Goal: Task Accomplishment & Management: Manage account settings

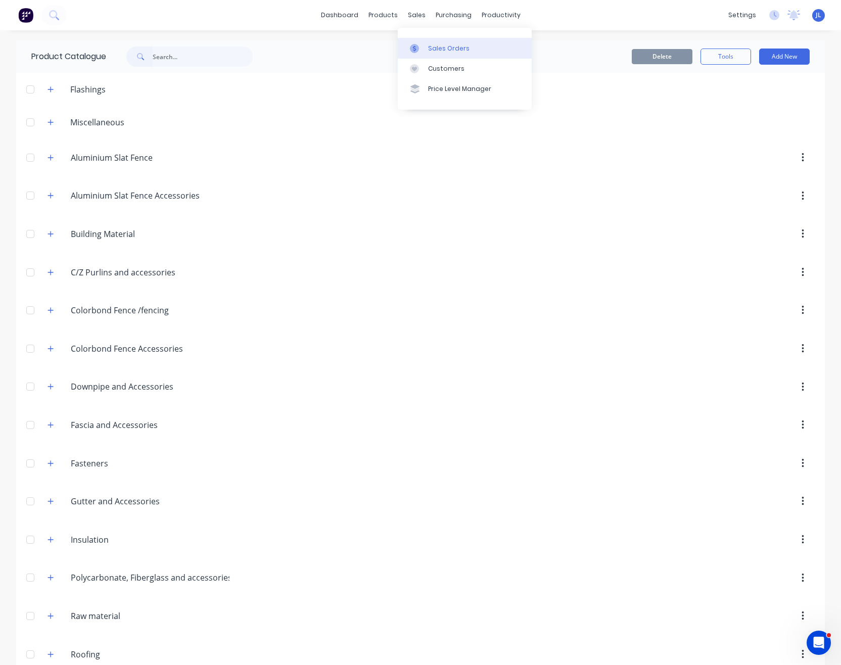
click at [439, 47] on div "Sales Orders" at bounding box center [448, 48] width 41 height 9
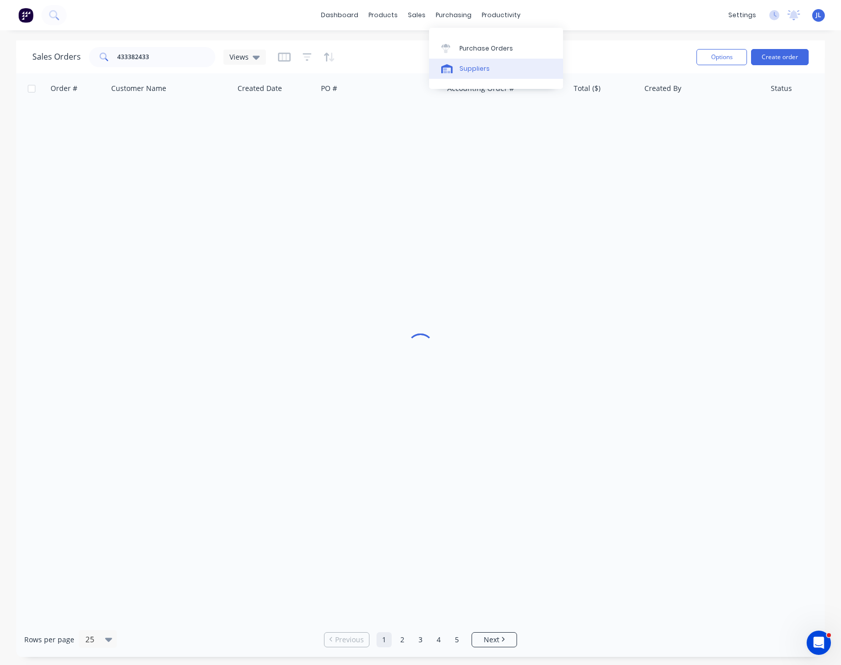
click at [482, 70] on div "Suppliers" at bounding box center [474, 68] width 30 height 9
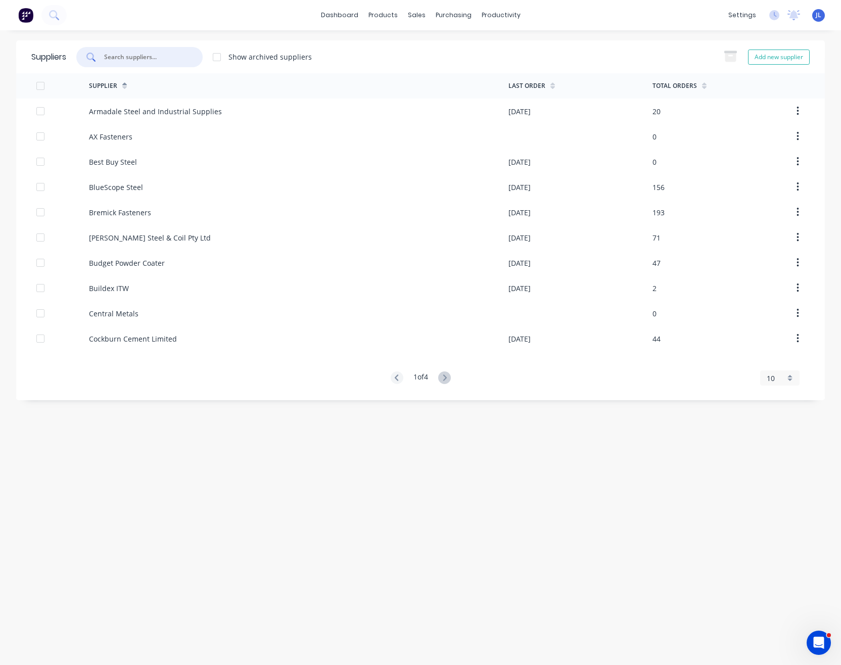
click at [181, 60] on input "text" at bounding box center [145, 57] width 84 height 10
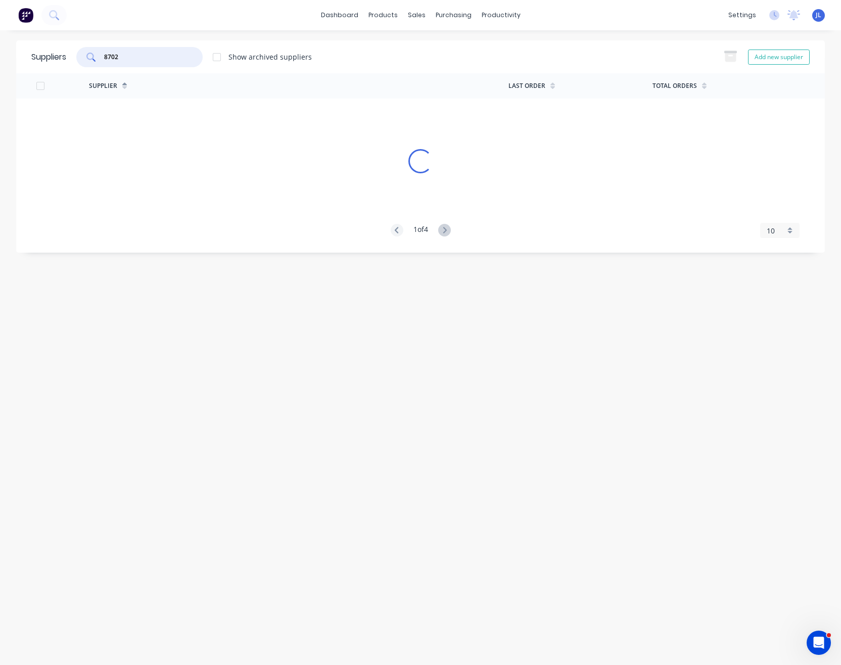
type input "8702"
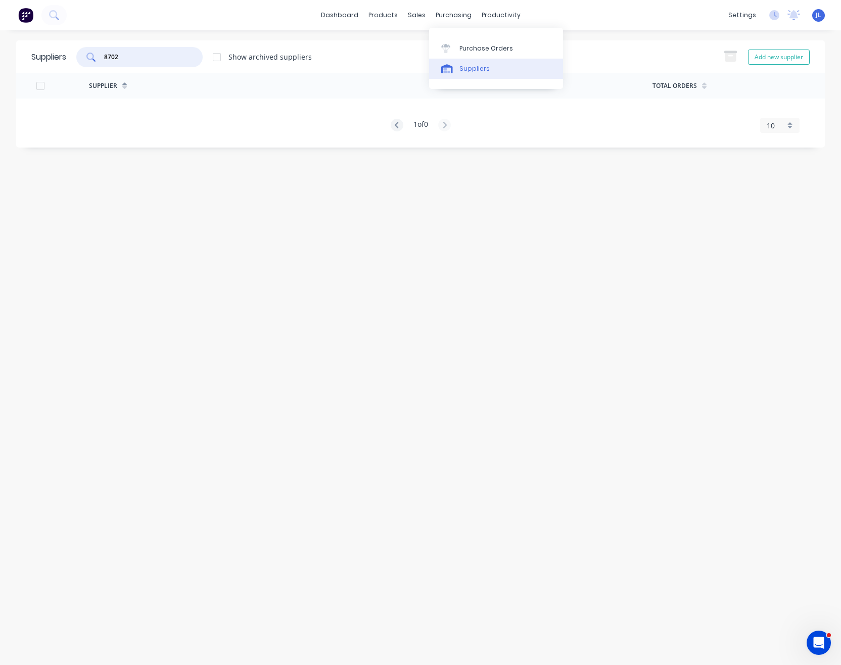
click at [464, 68] on div "Suppliers" at bounding box center [474, 68] width 30 height 9
click at [469, 46] on div "Purchase Orders" at bounding box center [486, 48] width 54 height 9
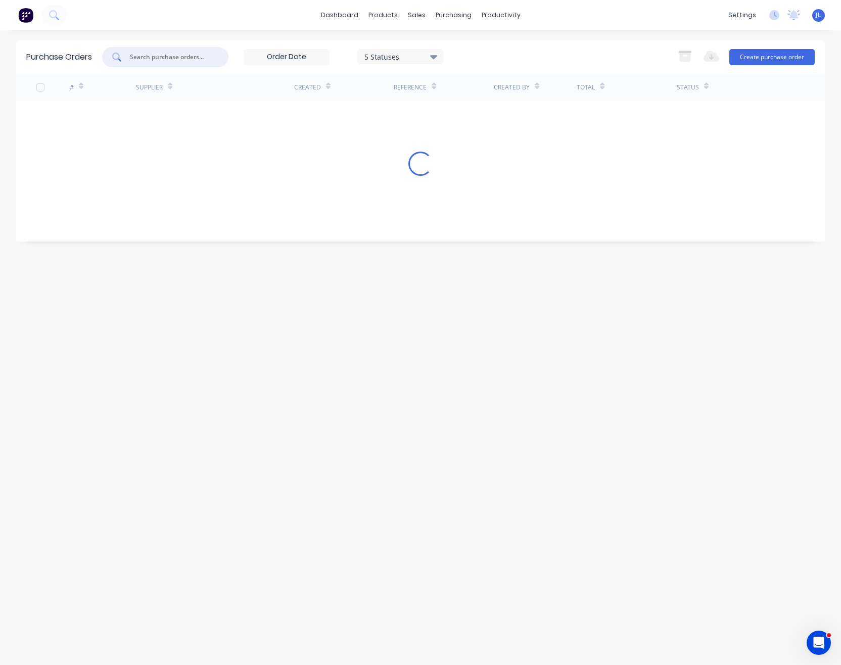
click at [179, 55] on input "text" at bounding box center [171, 57] width 84 height 10
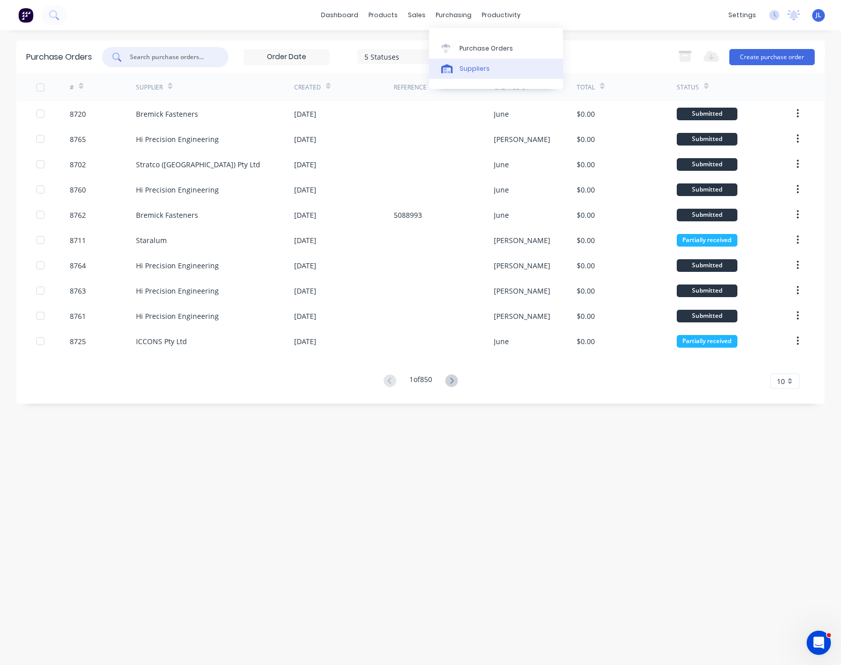
click at [463, 74] on link "Suppliers" at bounding box center [496, 69] width 134 height 20
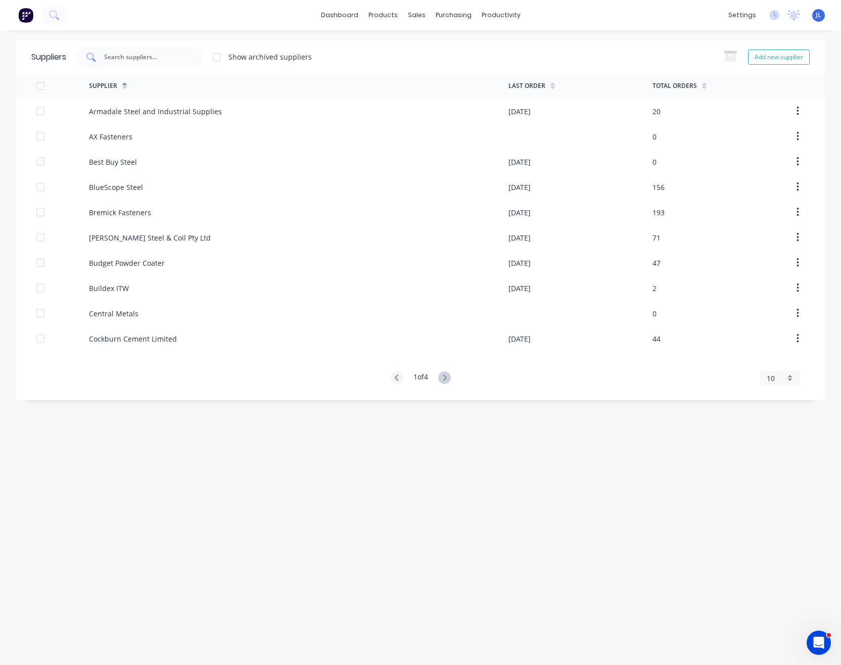
click at [190, 55] on div at bounding box center [139, 57] width 126 height 20
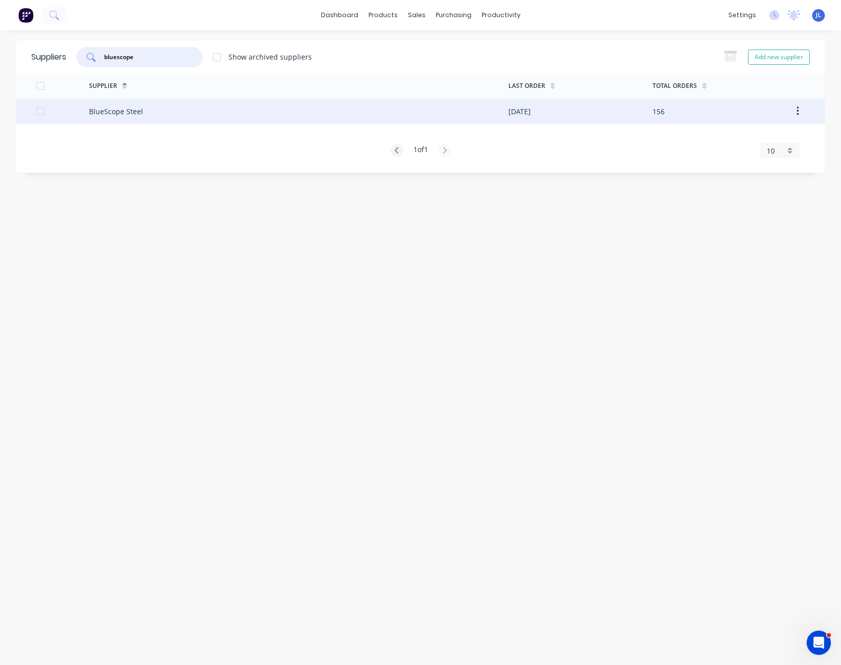
type input "bluescope"
click at [131, 103] on div "BlueScope Steel" at bounding box center [298, 111] width 419 height 25
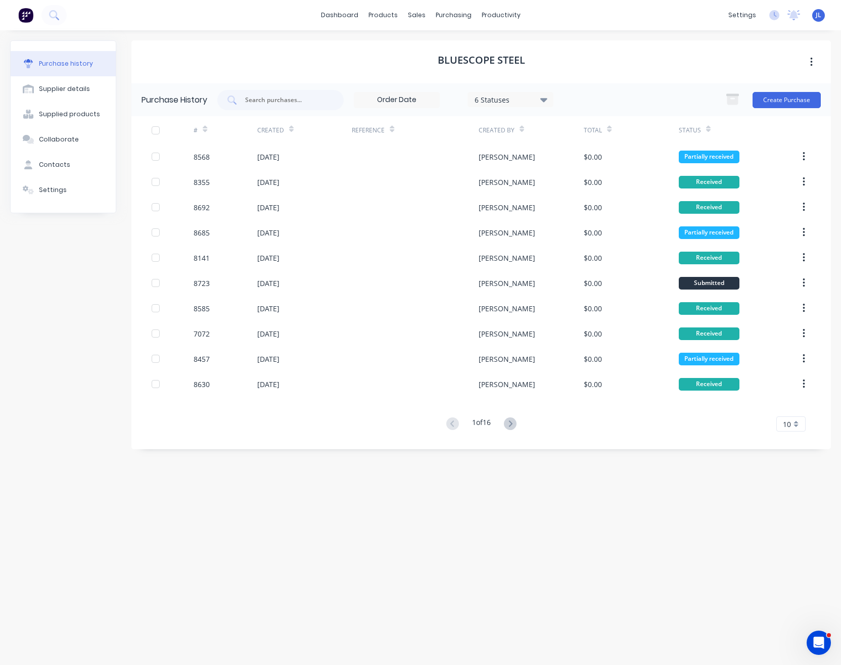
click at [545, 98] on icon at bounding box center [543, 100] width 7 height 4
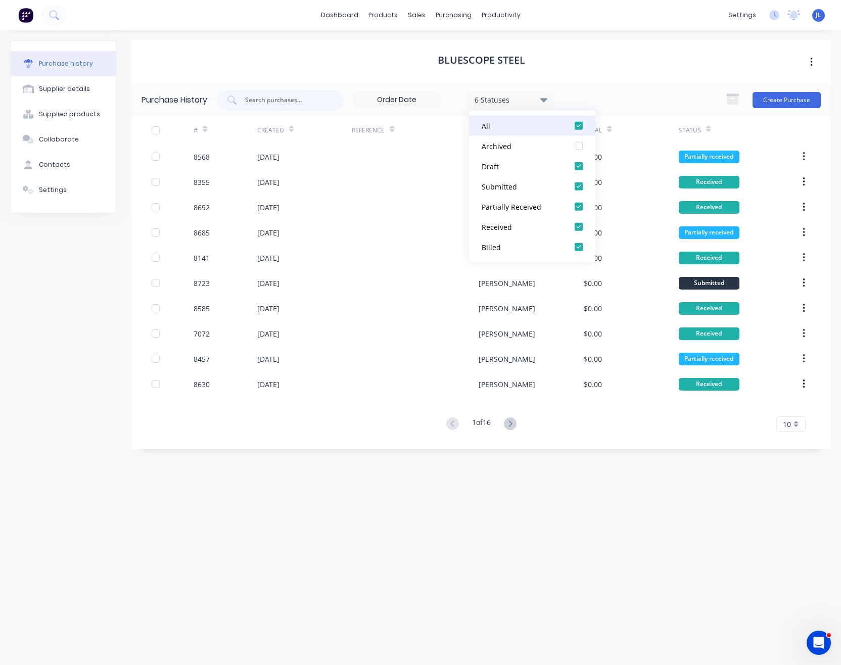
click at [578, 124] on div at bounding box center [578, 126] width 20 height 20
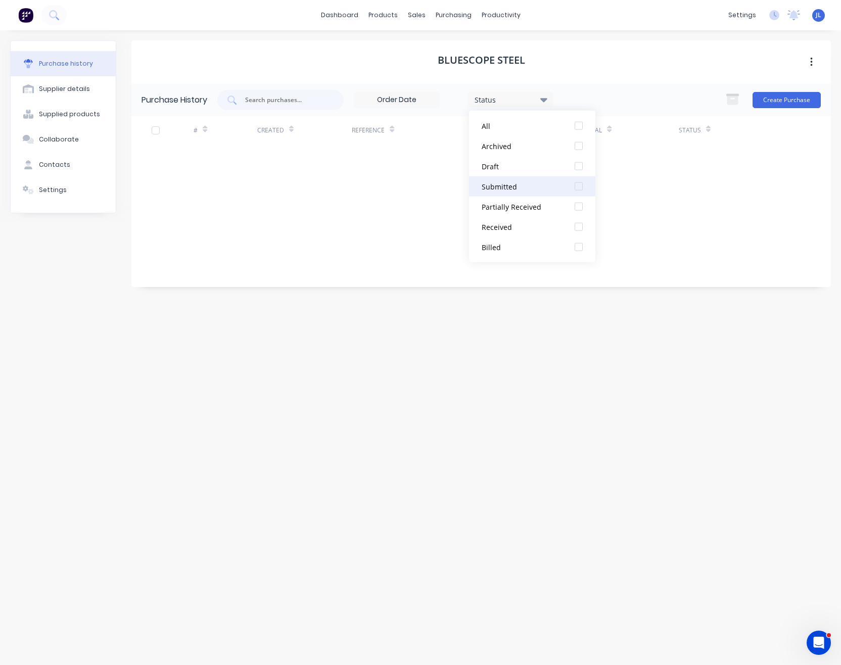
drag, startPoint x: 580, startPoint y: 167, endPoint x: 573, endPoint y: 180, distance: 15.1
click at [580, 168] on div at bounding box center [578, 166] width 20 height 20
click at [578, 169] on div at bounding box center [578, 166] width 20 height 20
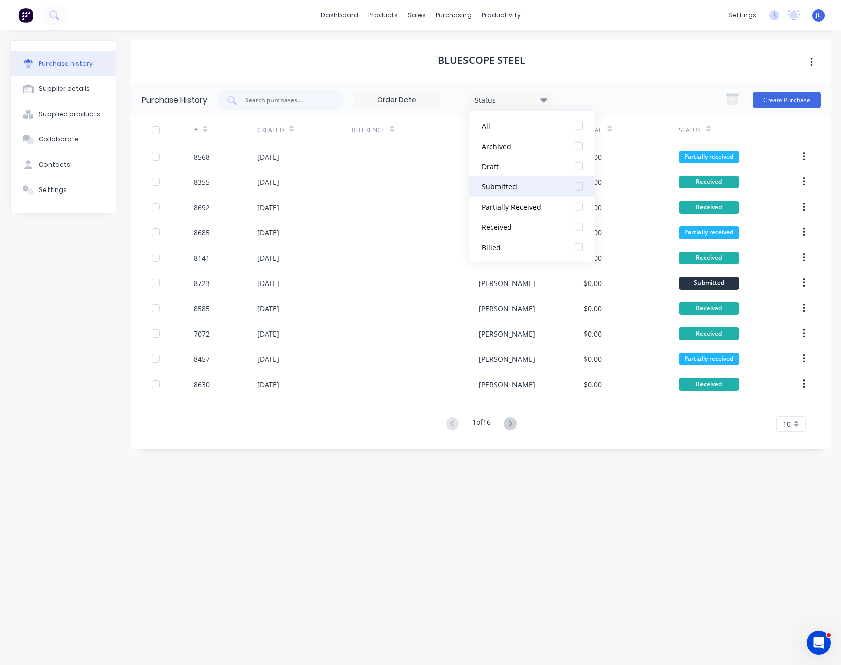
click at [578, 185] on div at bounding box center [578, 186] width 20 height 20
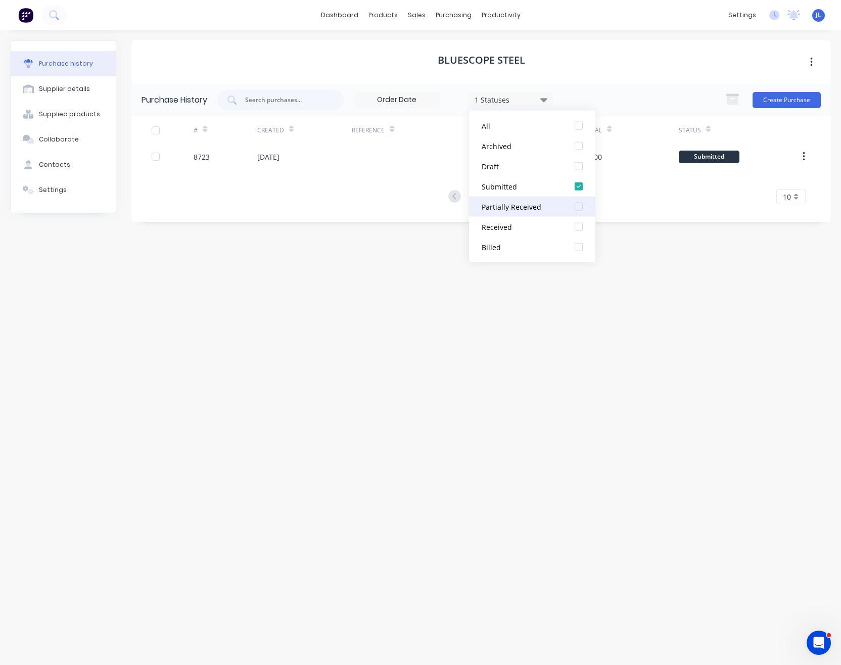
click at [579, 205] on div at bounding box center [578, 207] width 20 height 20
click at [578, 165] on div at bounding box center [578, 166] width 20 height 20
click at [646, 85] on div "Purchase History 3 Statuses 3 Statuses Create Purchase" at bounding box center [480, 99] width 699 height 33
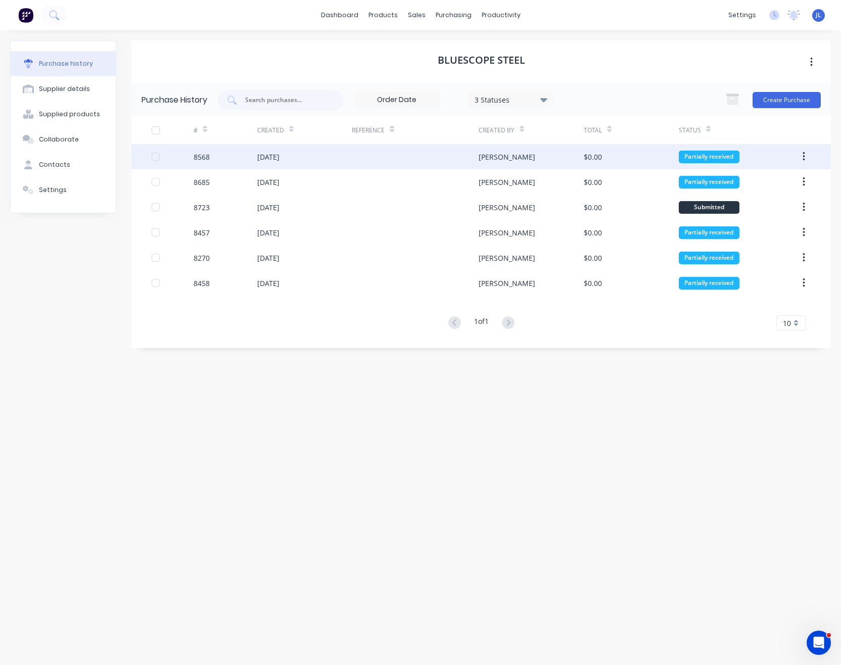
click at [526, 160] on div "[PERSON_NAME]" at bounding box center [532, 156] width 106 height 25
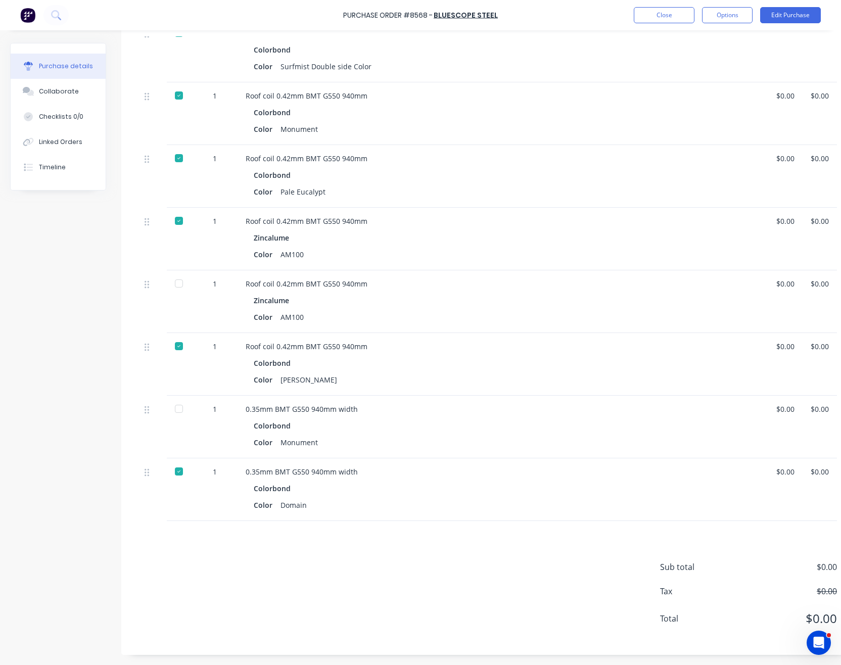
scroll to position [294, 0]
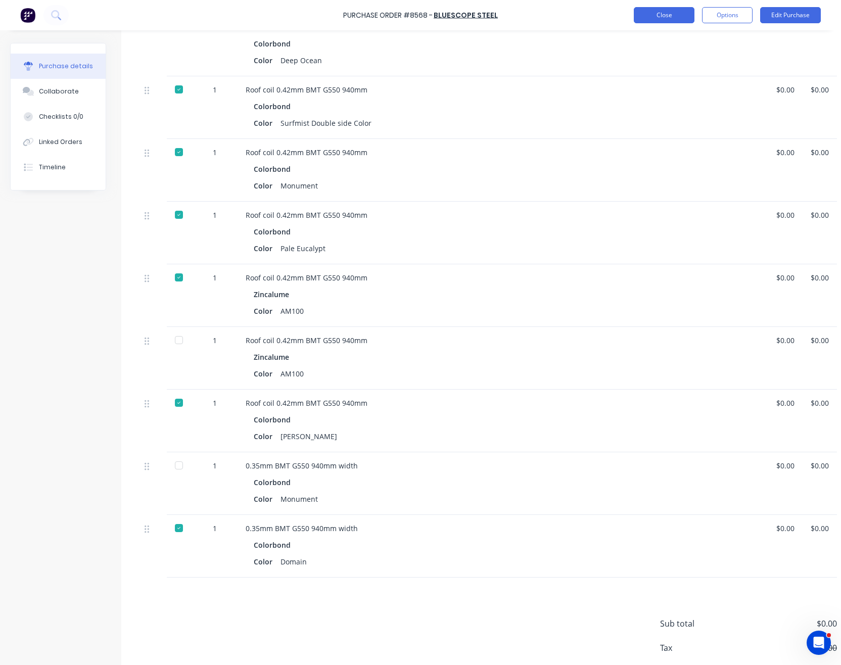
click at [675, 17] on button "Close" at bounding box center [664, 15] width 61 height 16
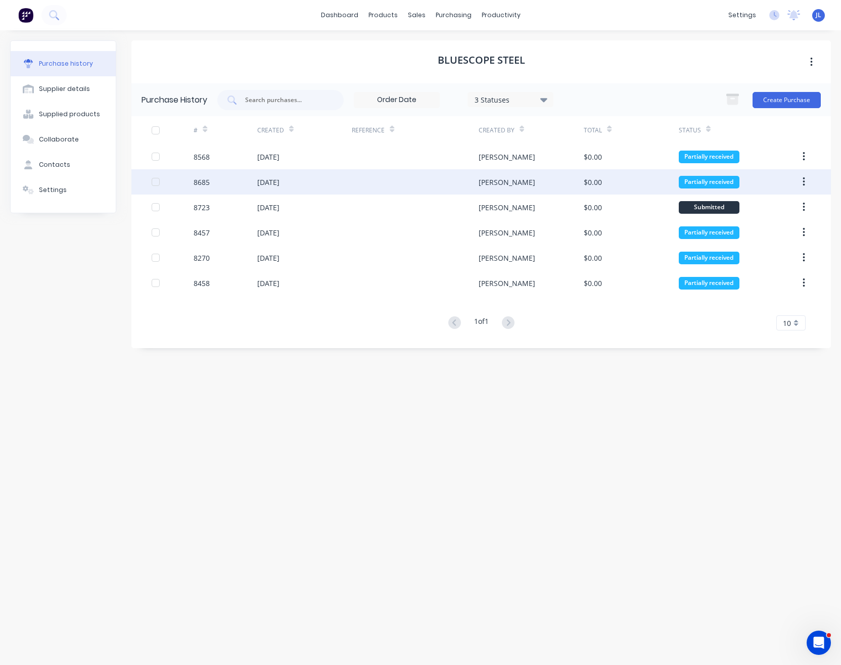
click at [208, 183] on div "8685" at bounding box center [202, 182] width 16 height 11
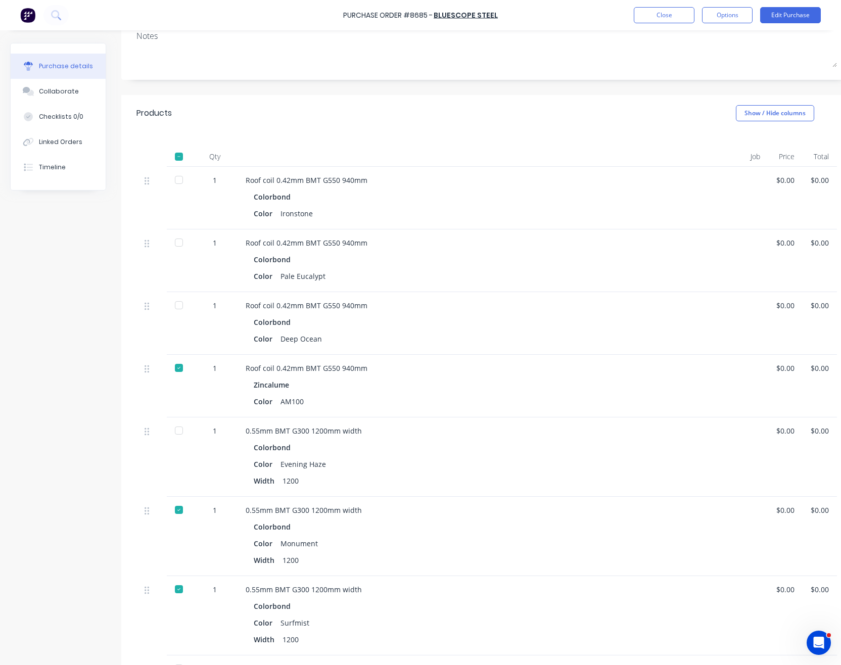
scroll to position [67, 0]
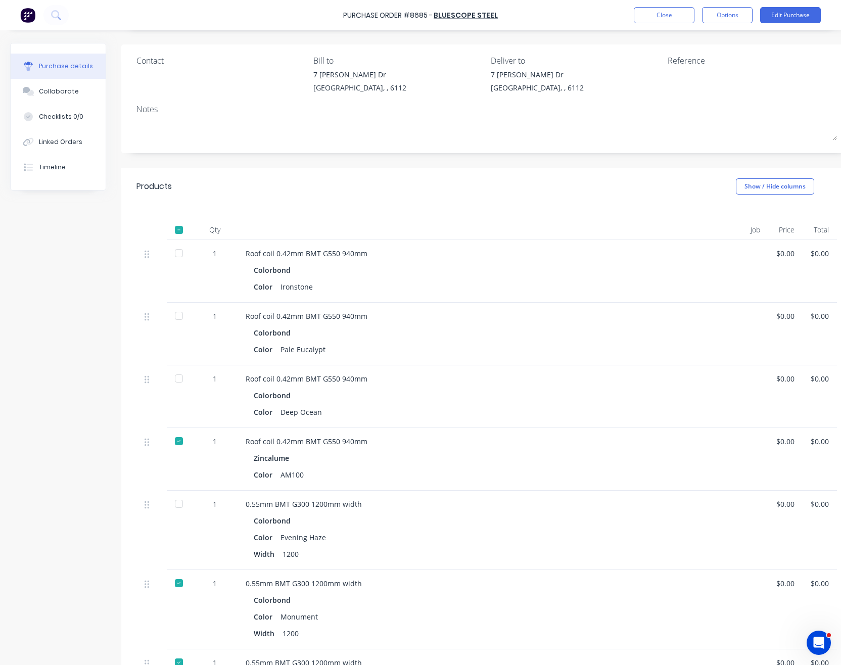
click at [176, 377] on div at bounding box center [179, 378] width 20 height 20
click at [181, 501] on div at bounding box center [179, 504] width 20 height 20
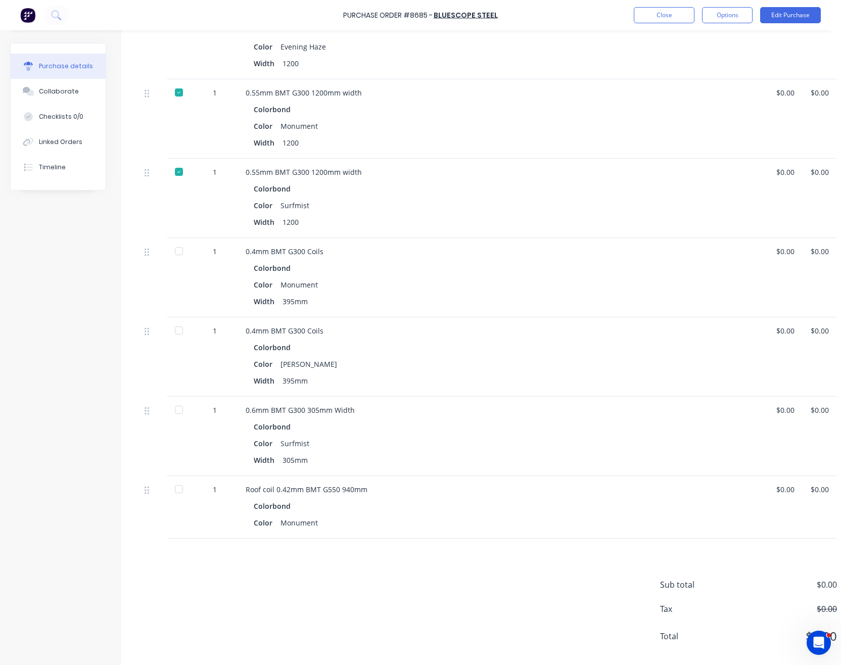
scroll to position [519, 0]
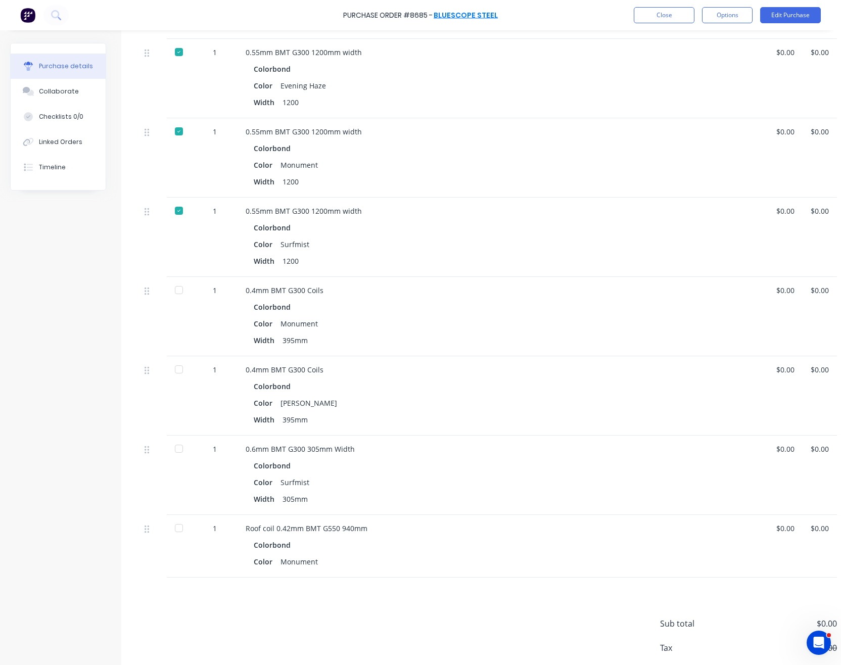
click at [455, 17] on link "BlueScope Steel" at bounding box center [466, 15] width 64 height 10
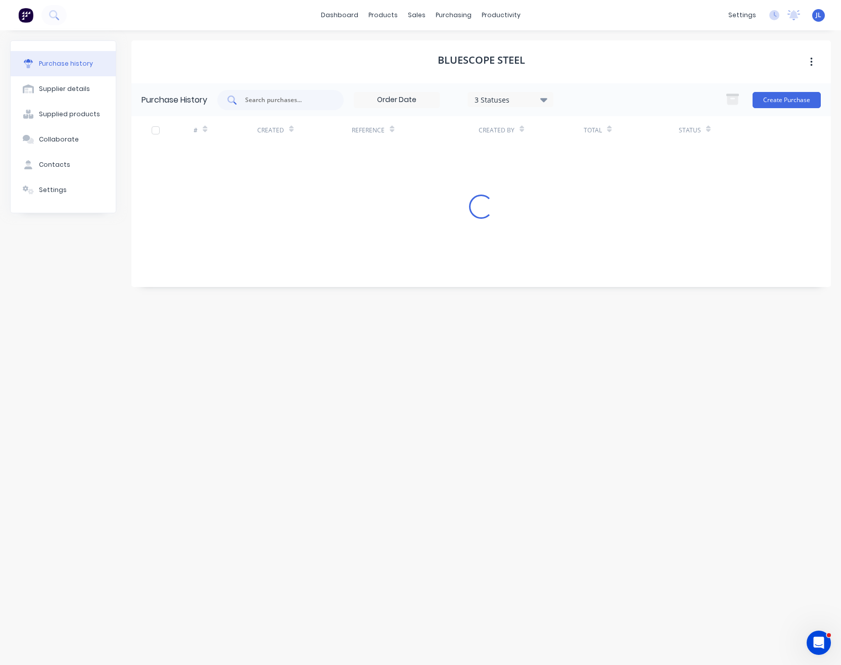
click at [286, 104] on input "text" at bounding box center [286, 100] width 84 height 10
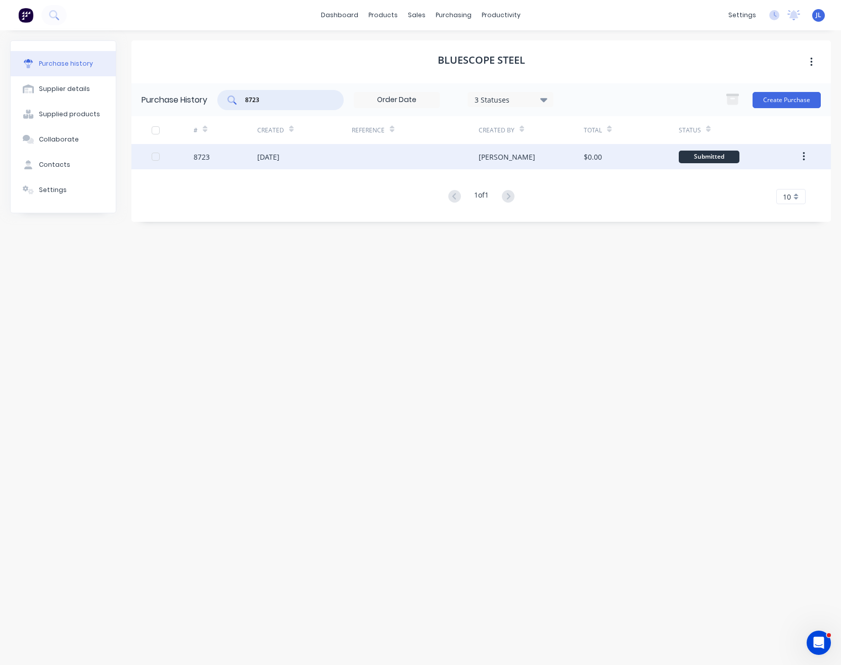
type input "8723"
click at [279, 157] on div "19 Sep 2025" at bounding box center [268, 157] width 22 height 11
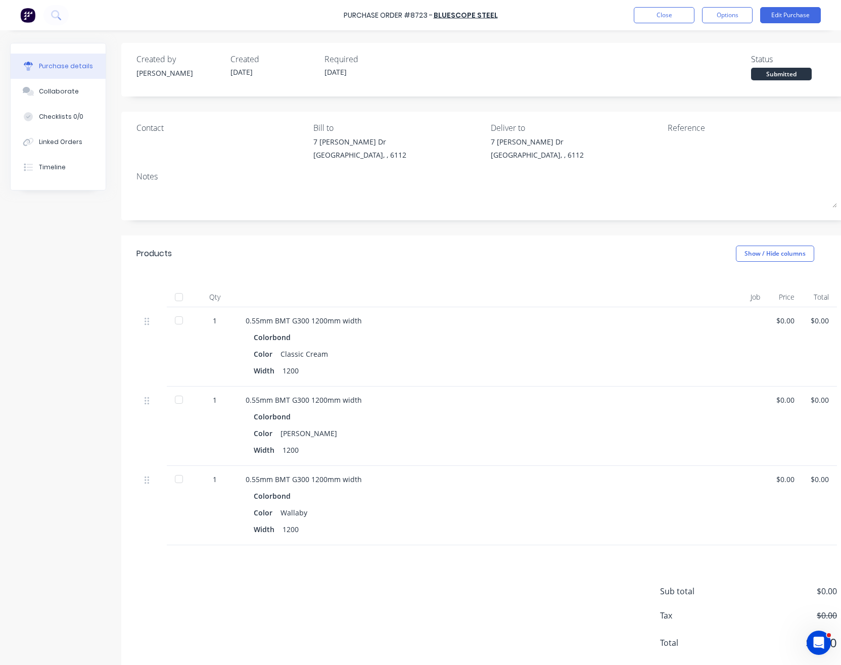
click at [176, 480] on div at bounding box center [179, 479] width 20 height 20
click at [672, 13] on button "Close" at bounding box center [664, 15] width 61 height 16
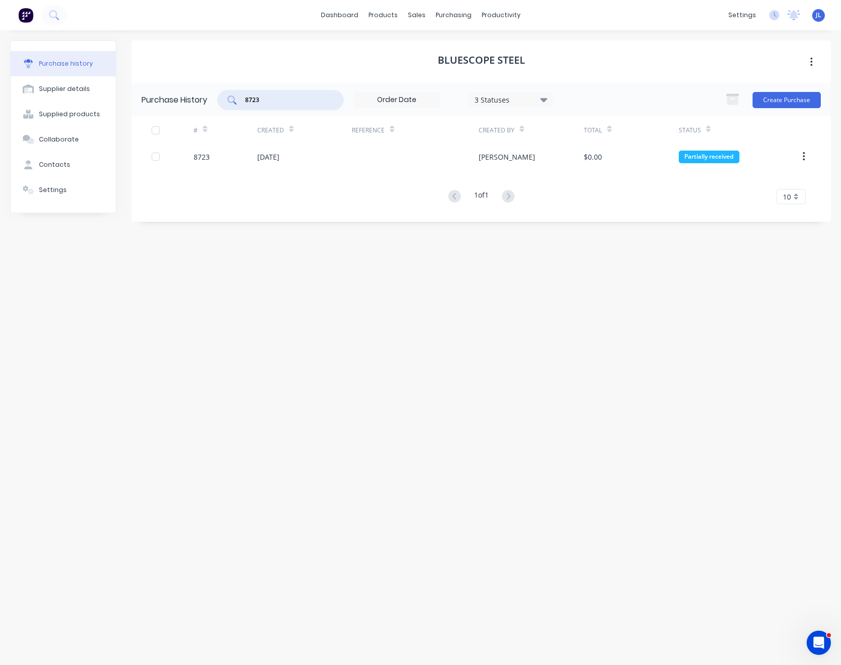
click at [266, 101] on input "8723" at bounding box center [286, 100] width 84 height 10
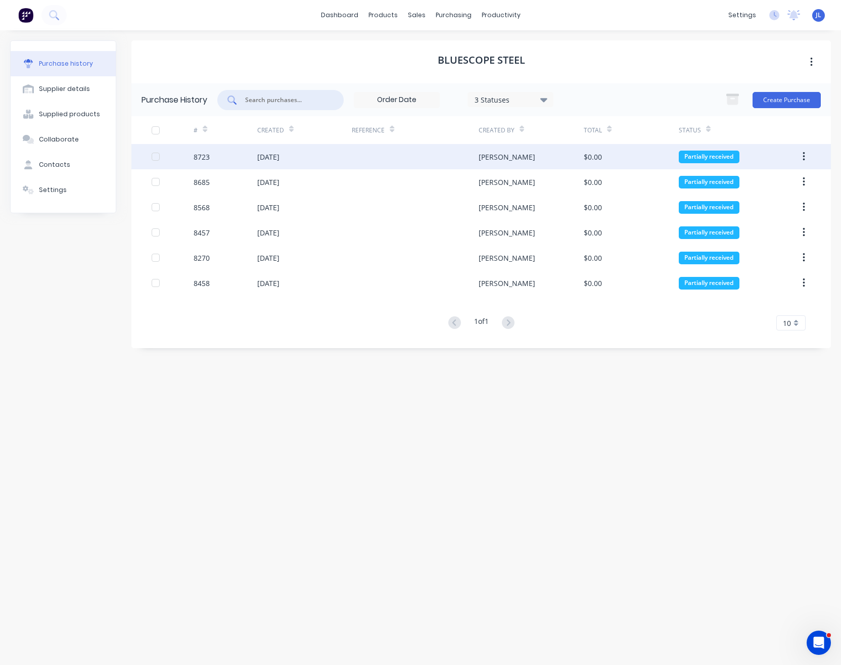
click at [300, 154] on div "19 Sep 2025" at bounding box center [304, 156] width 95 height 25
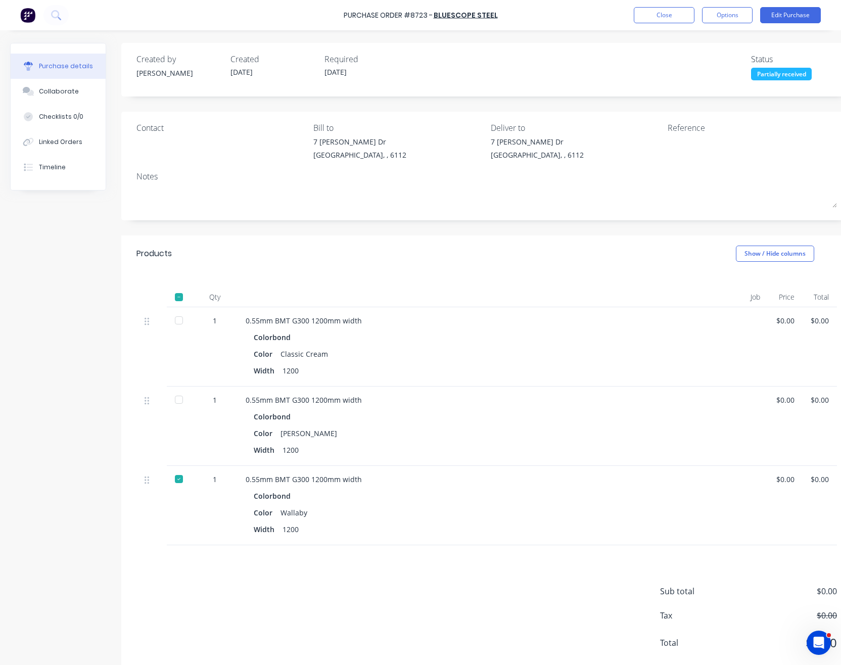
click at [660, 6] on div "Purchase Order #8723 - BlueScope Steel Close Options Edit Purchase" at bounding box center [420, 15] width 841 height 30
click at [660, 9] on button "Close" at bounding box center [664, 15] width 61 height 16
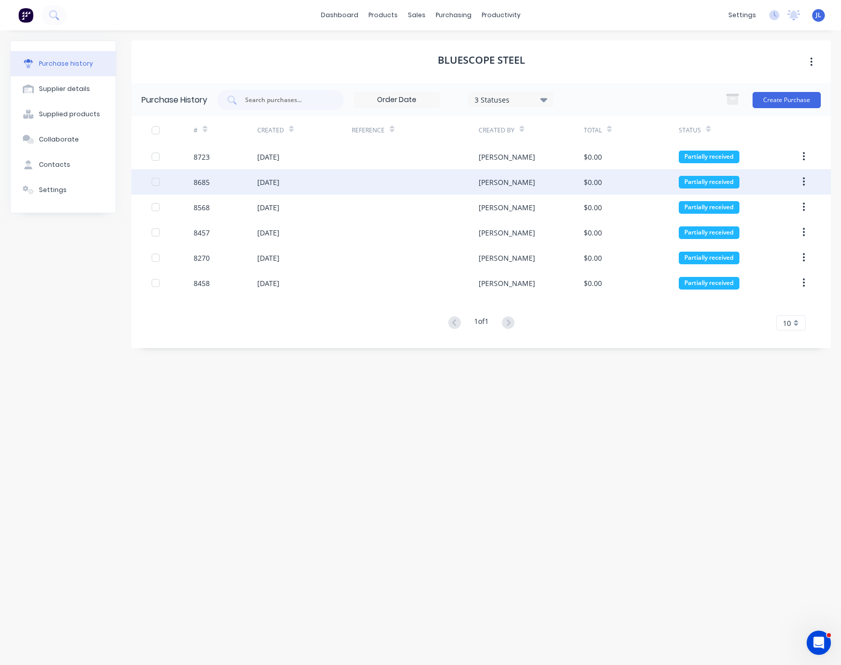
click at [248, 183] on div "8685" at bounding box center [225, 181] width 63 height 25
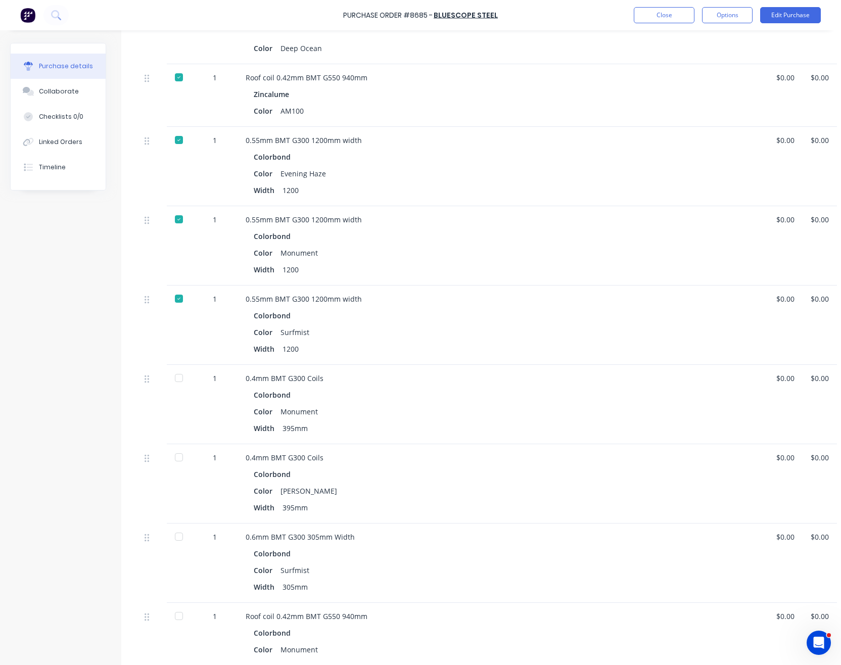
scroll to position [471, 0]
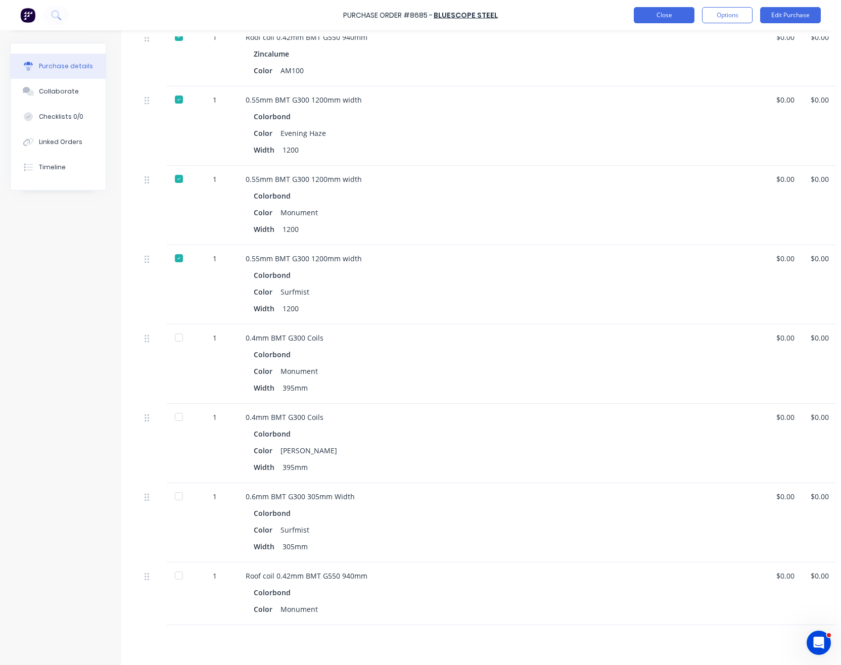
click at [672, 17] on button "Close" at bounding box center [664, 15] width 61 height 16
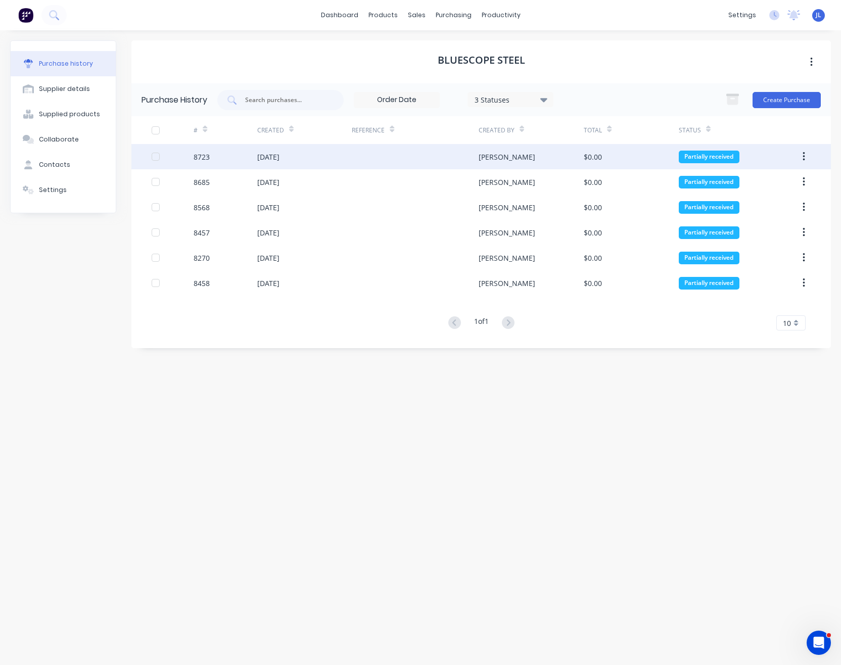
click at [232, 154] on div "8723" at bounding box center [225, 156] width 63 height 25
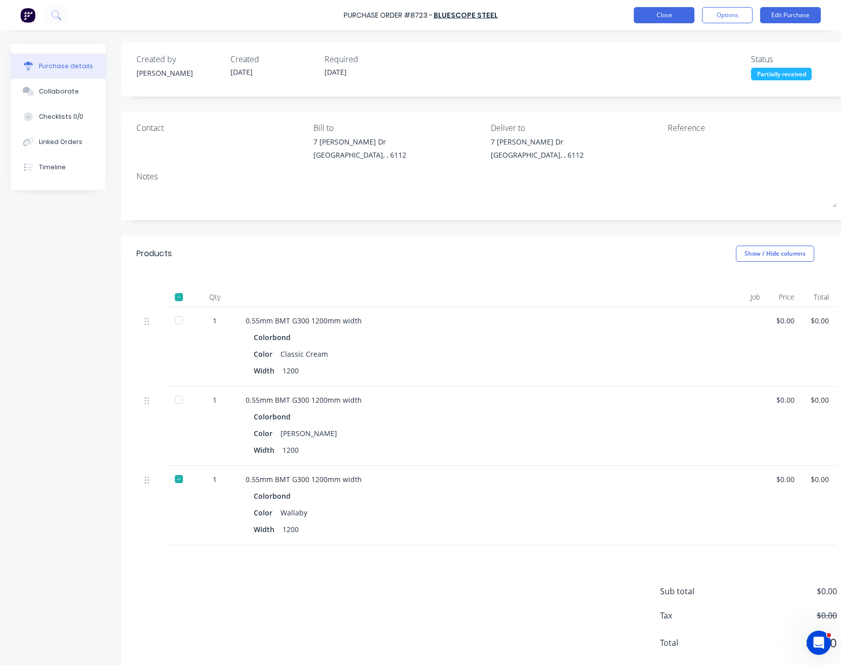
click at [684, 17] on button "Close" at bounding box center [664, 15] width 61 height 16
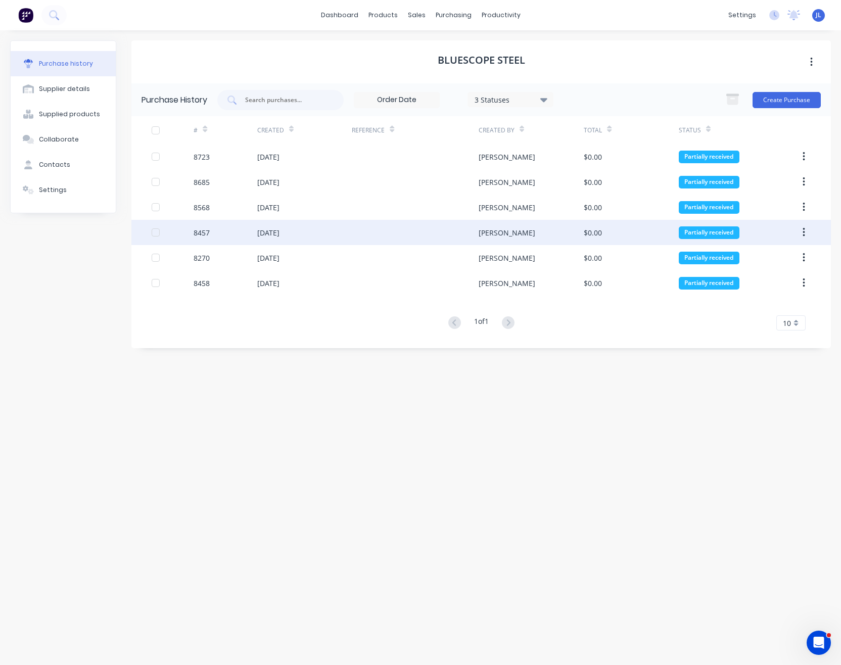
click at [276, 234] on div "19 Aug 2025" at bounding box center [268, 232] width 22 height 11
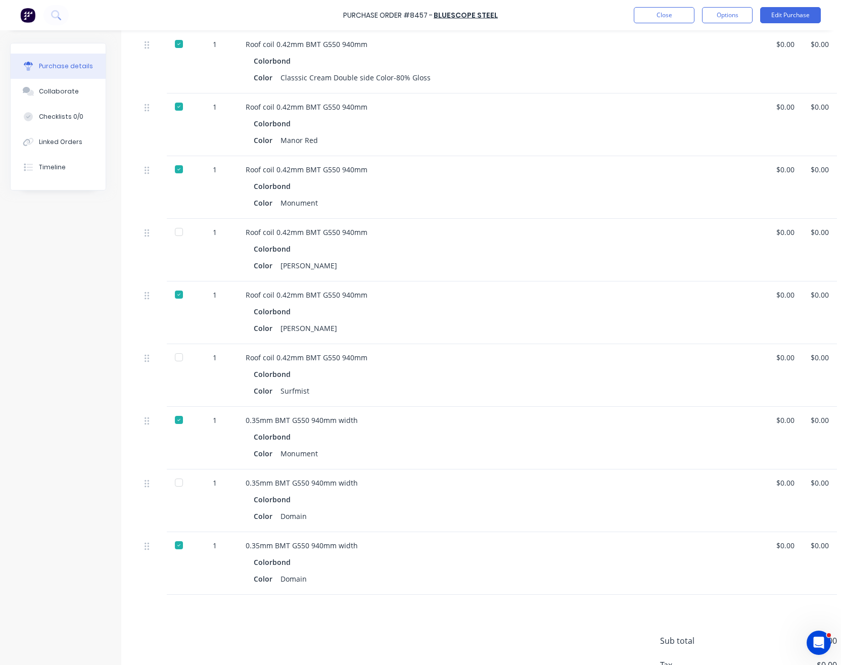
scroll to position [404, 0]
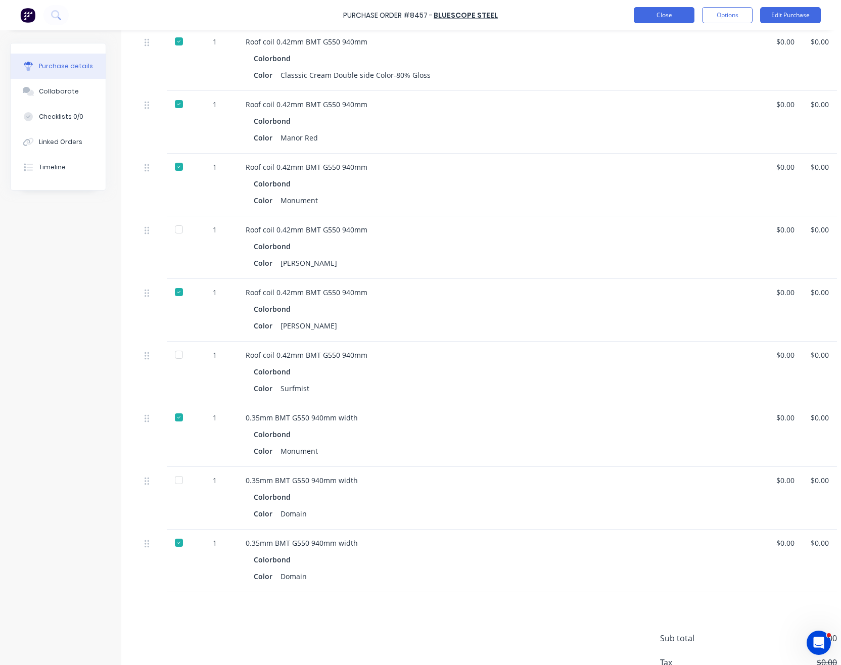
click at [685, 17] on button "Close" at bounding box center [664, 15] width 61 height 16
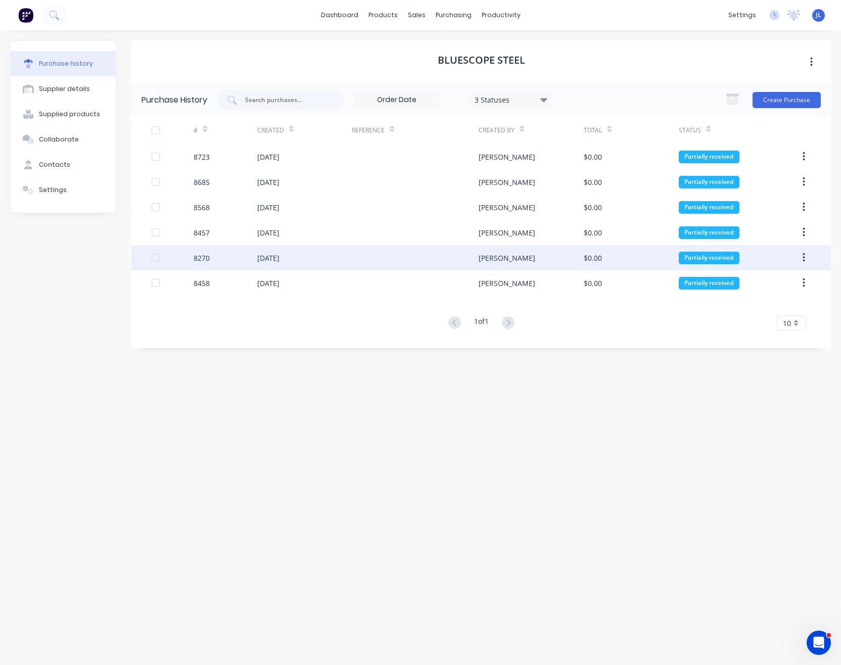
click at [208, 254] on div "8270" at bounding box center [202, 258] width 16 height 11
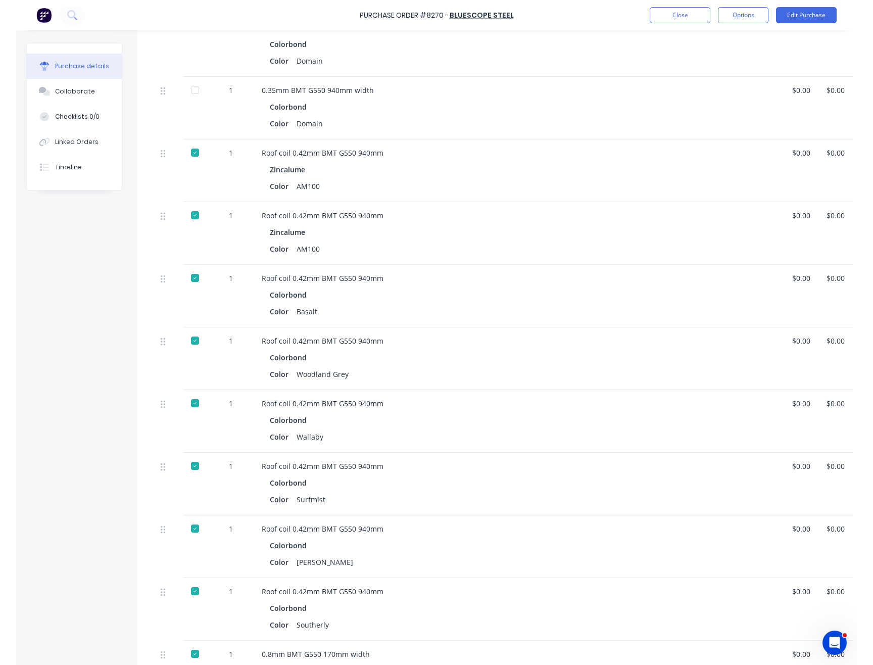
scroll to position [1418, 0]
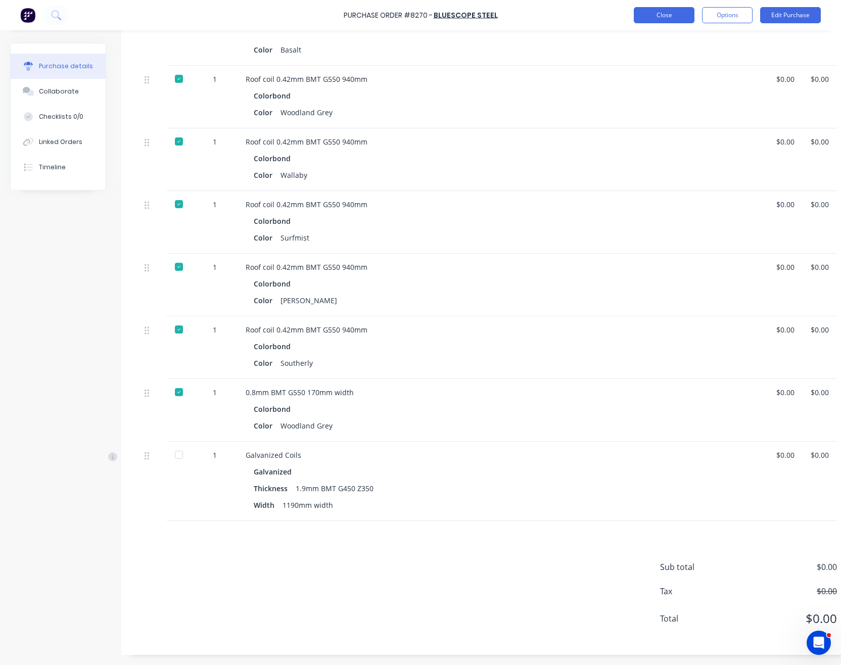
click at [675, 16] on button "Close" at bounding box center [664, 15] width 61 height 16
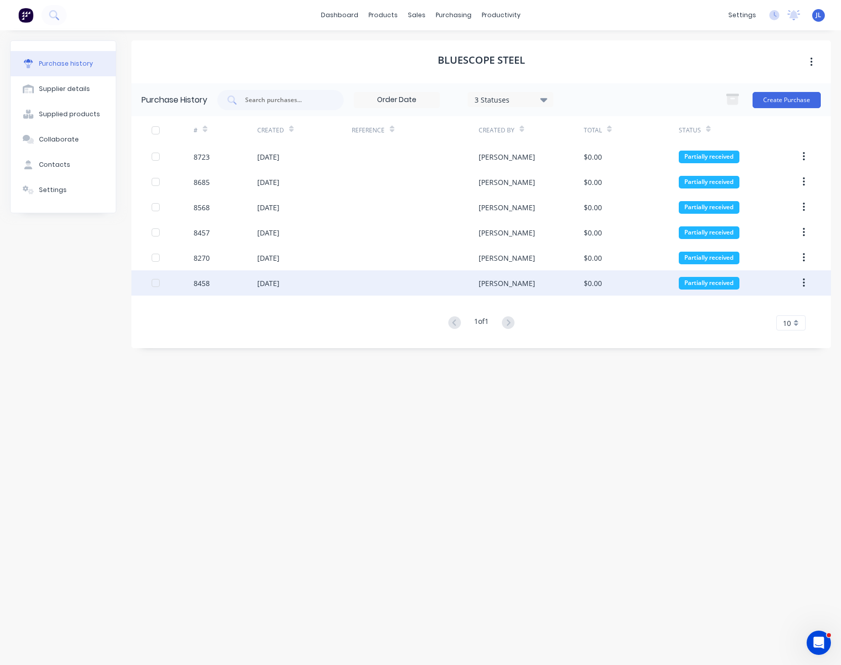
click at [268, 286] on div "19 Aug 2025" at bounding box center [268, 283] width 22 height 11
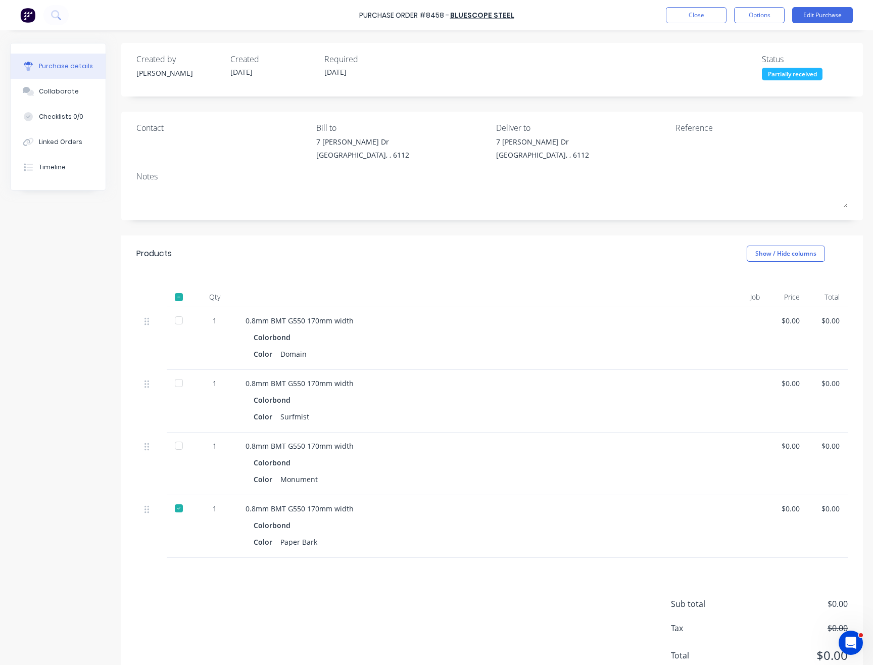
click at [175, 31] on div "Purchase details Collaborate Checklists 0/0 Linked Orders Timeline Created by J…" at bounding box center [436, 317] width 873 height 614
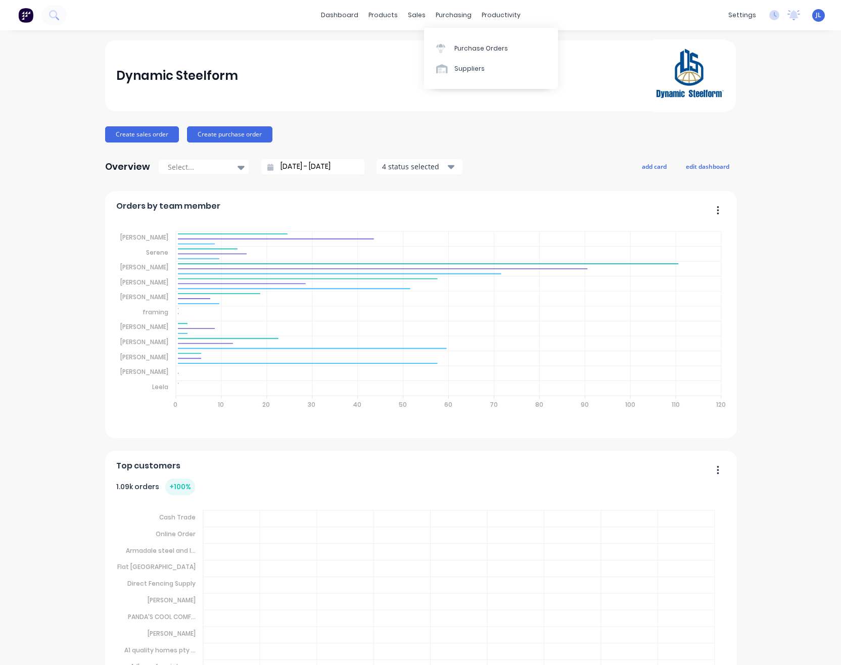
click at [406, 16] on div "sales" at bounding box center [417, 15] width 28 height 15
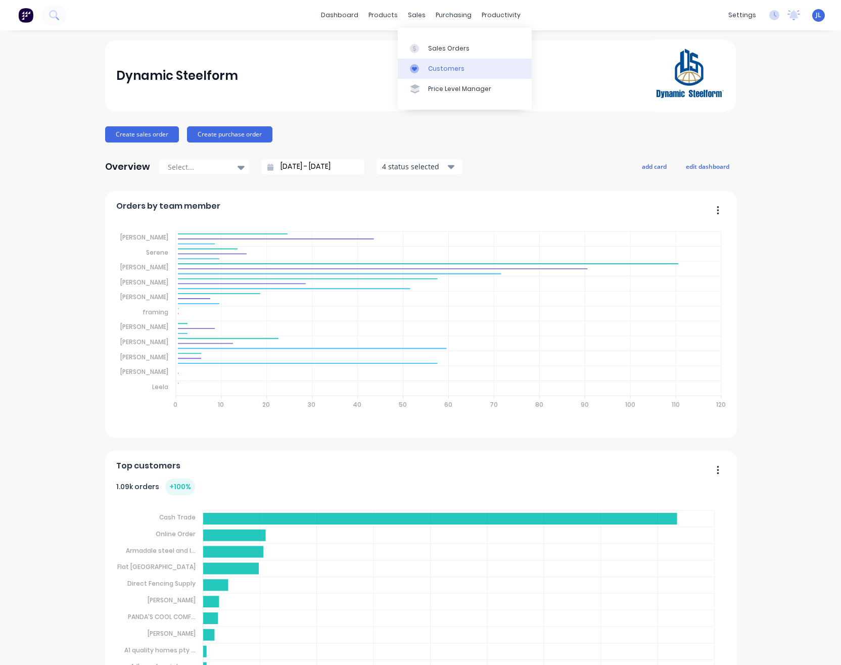
click at [428, 68] on div "Customers" at bounding box center [446, 68] width 36 height 9
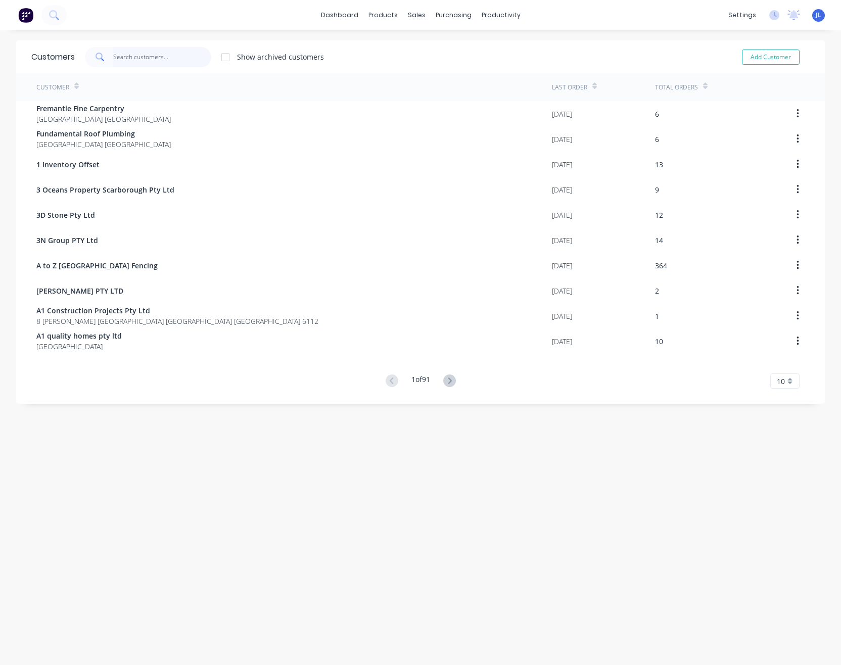
click at [183, 56] on input "text" at bounding box center [162, 57] width 99 height 20
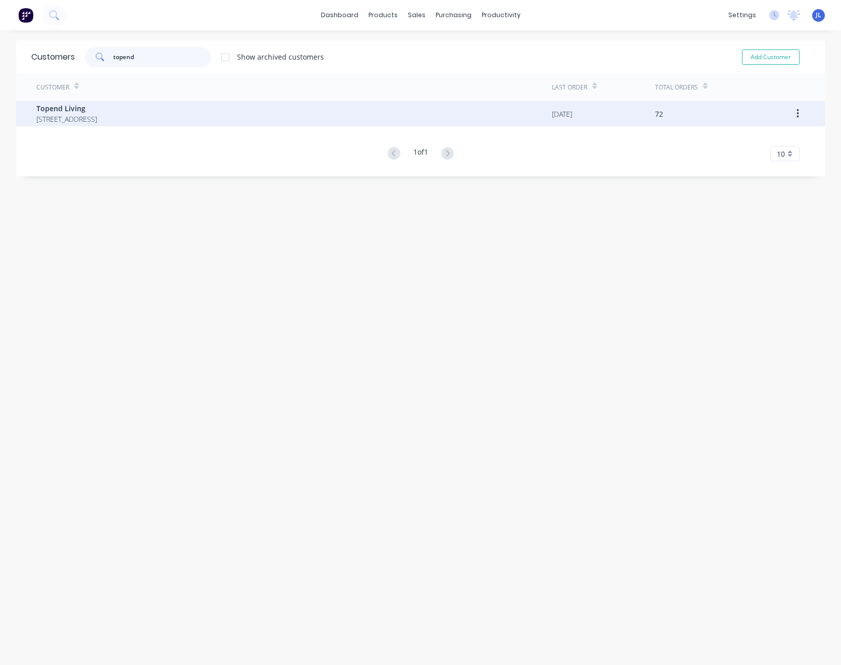
type input "topend"
click at [97, 114] on span "60 Belmont Avenue, Rivervale Western Australia Australia" at bounding box center [66, 119] width 61 height 11
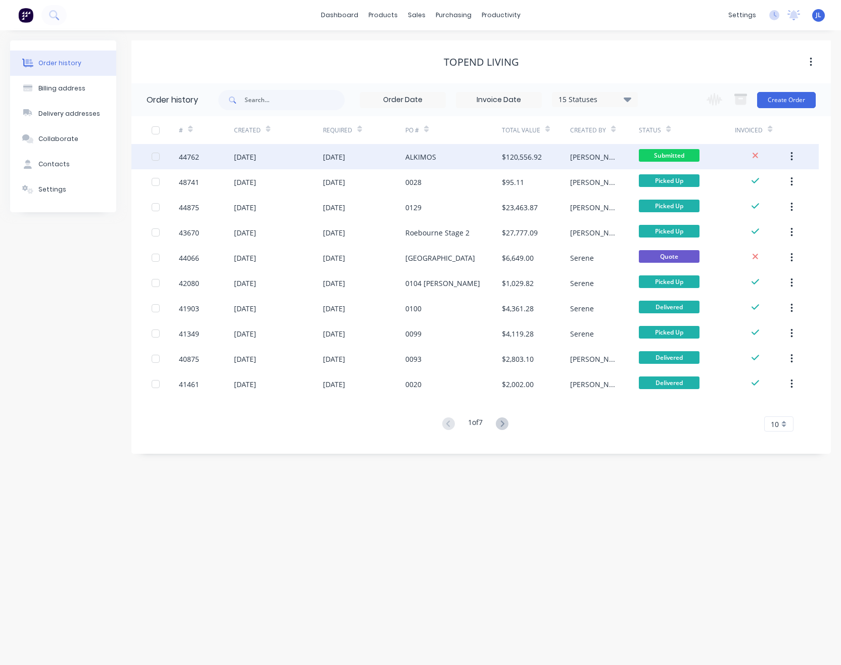
click at [473, 151] on div "ALKIMOS" at bounding box center [453, 156] width 96 height 25
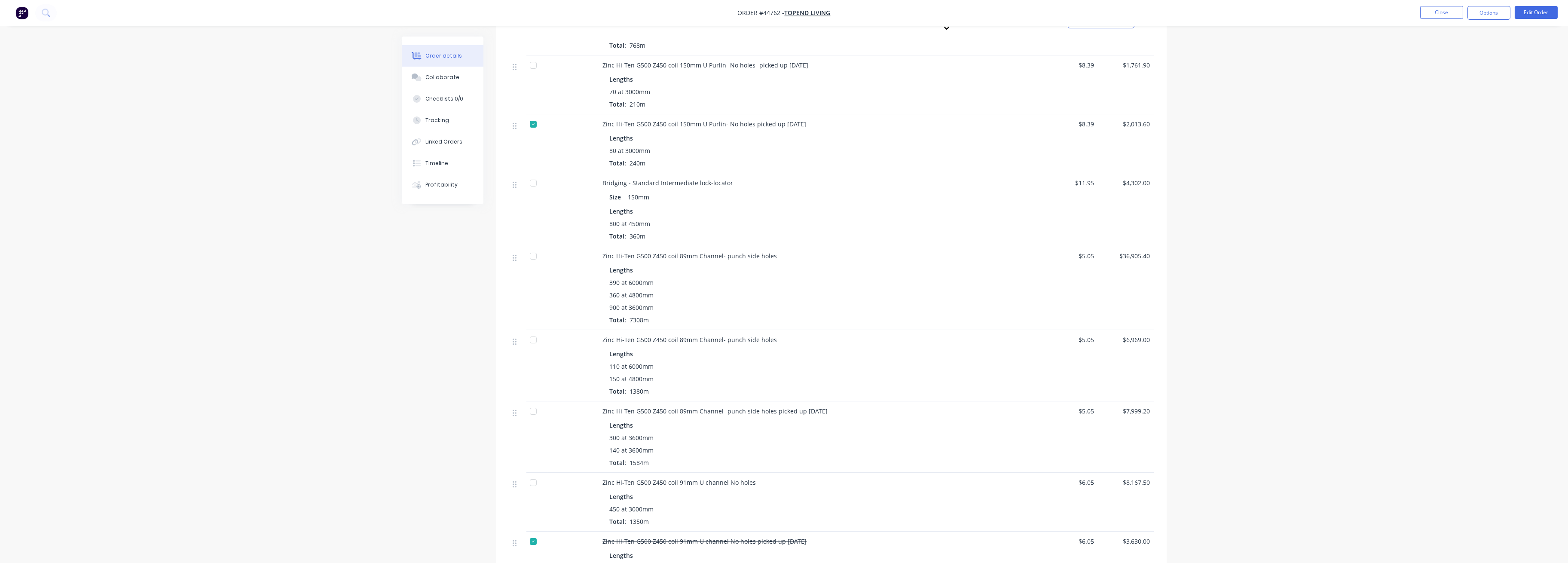
scroll to position [401, 0]
click at [714, 13] on button "Edit Order" at bounding box center [1536, 12] width 43 height 13
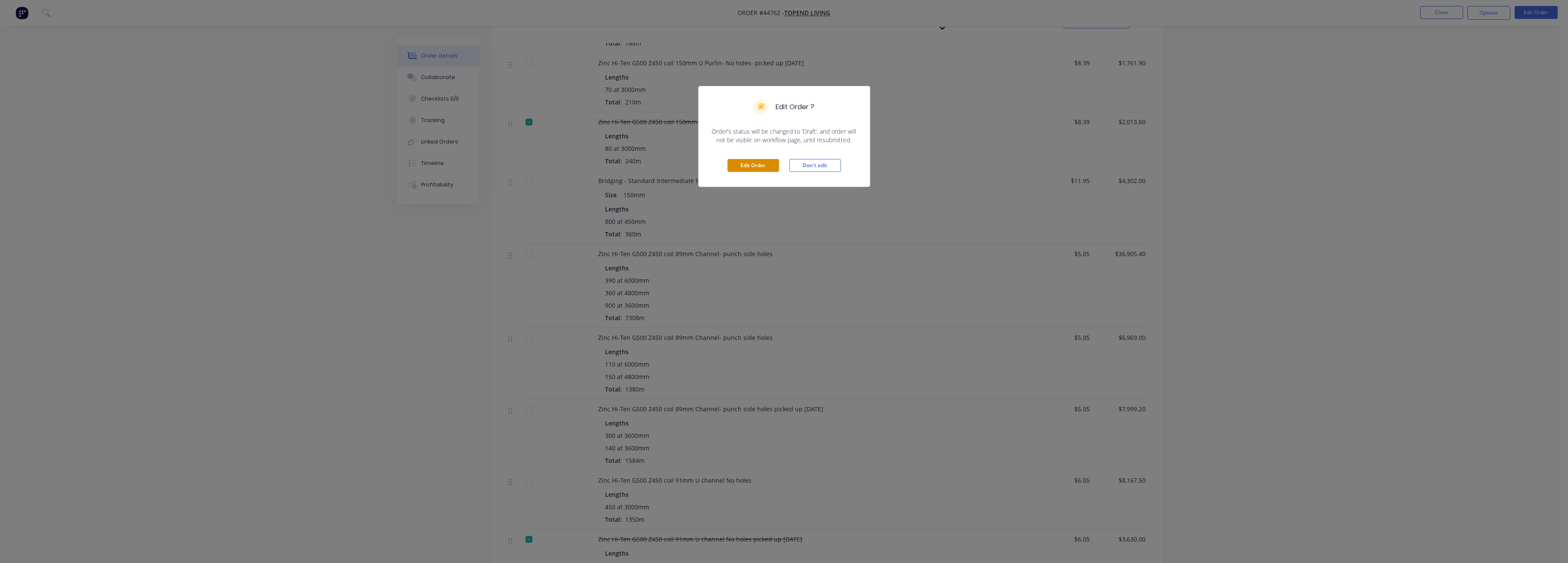
click at [714, 165] on button "Edit Order" at bounding box center [753, 165] width 52 height 13
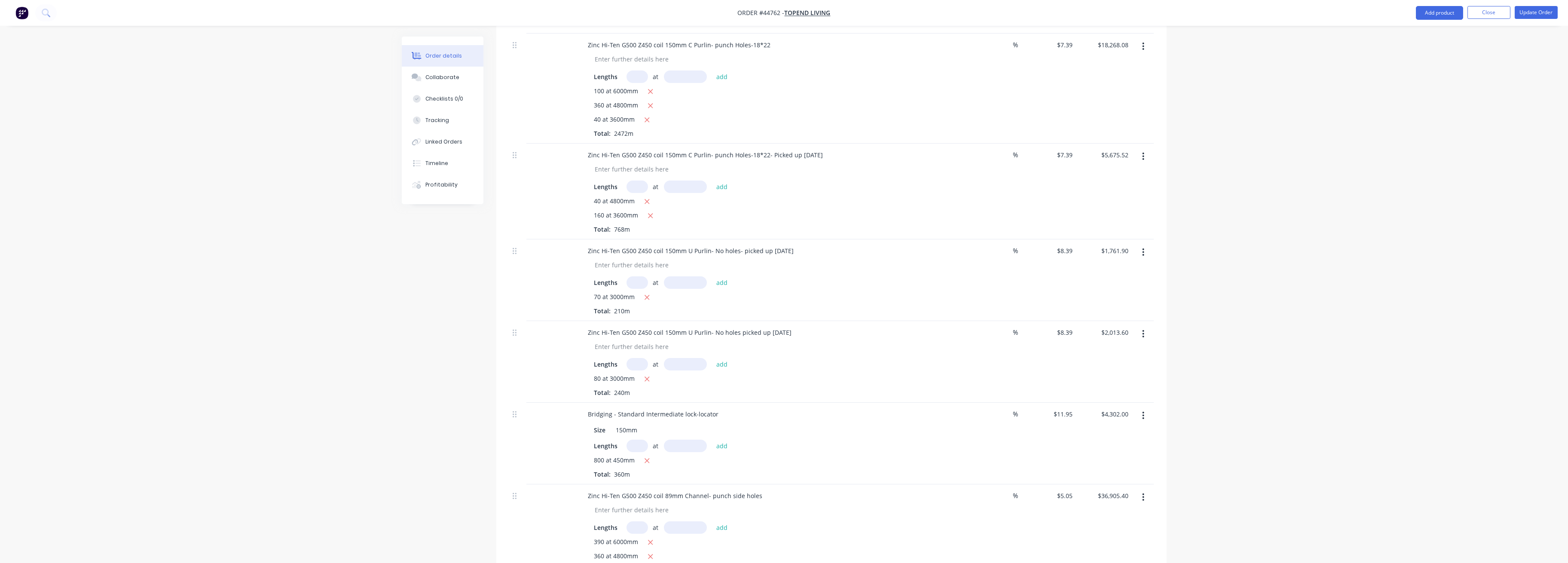
scroll to position [458, 0]
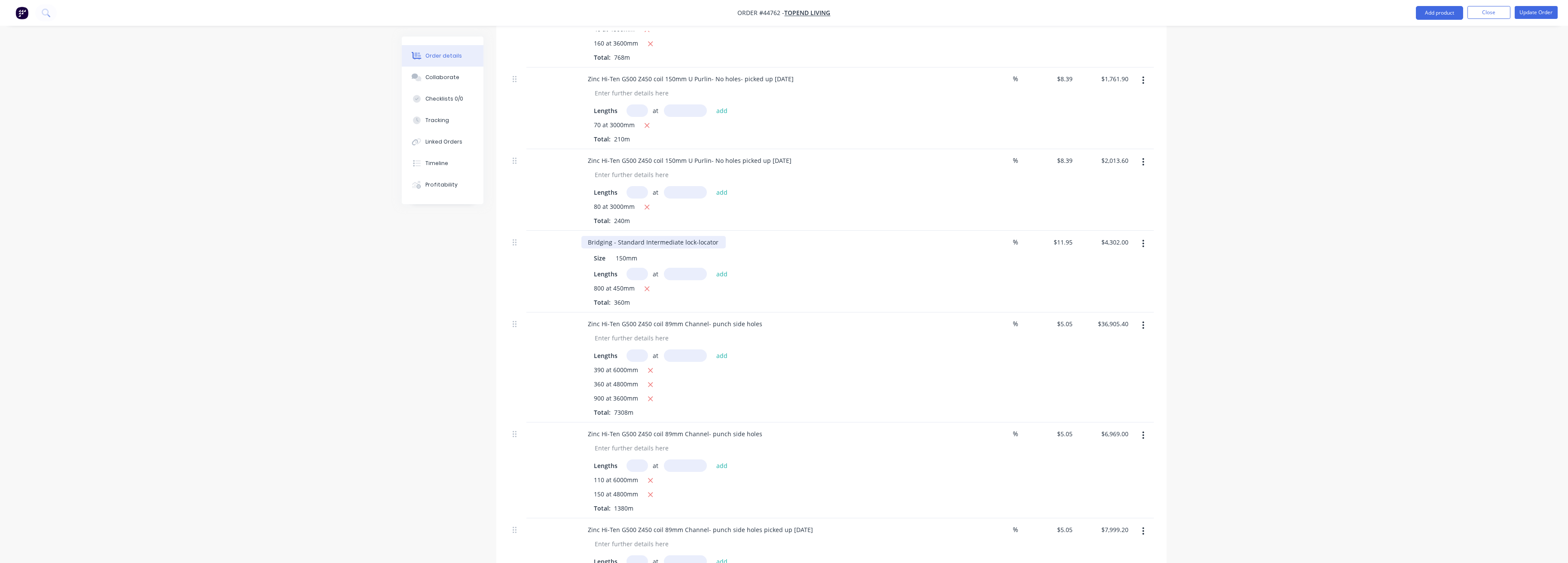
click at [714, 248] on div "Bridging - Standard Intermediate lock-locator" at bounding box center [654, 242] width 145 height 13
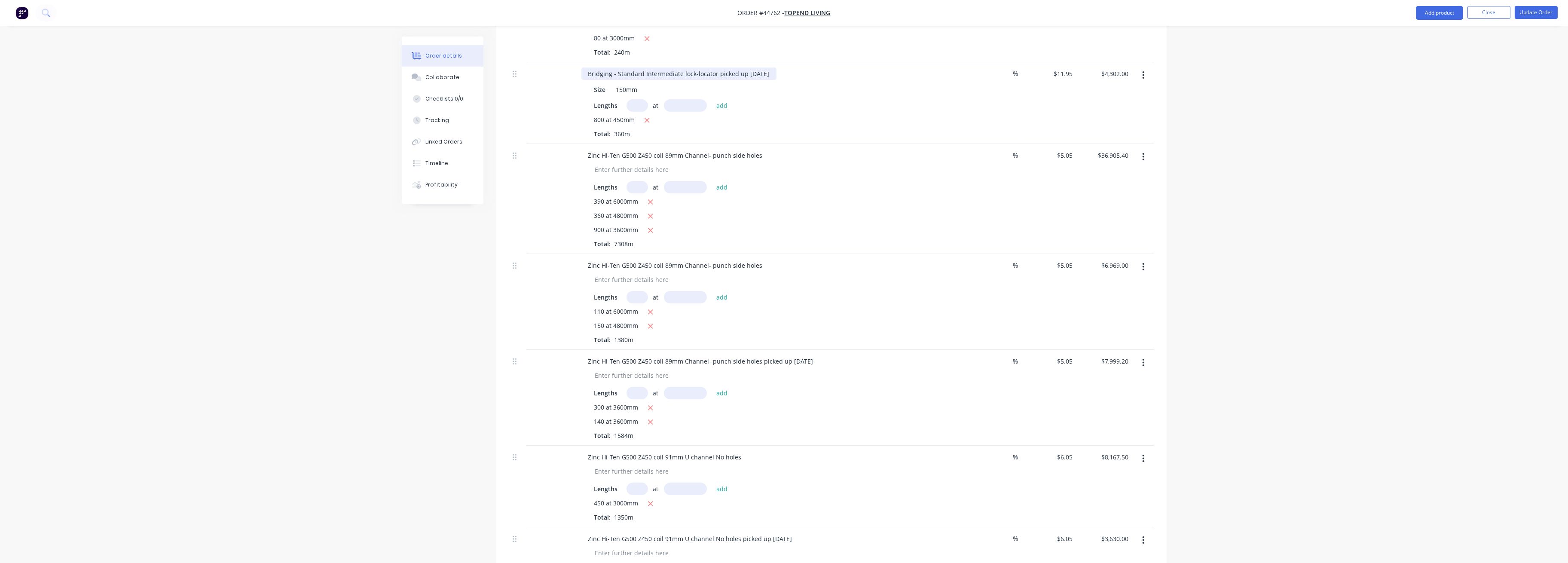
scroll to position [630, 0]
click at [641, 300] on input "text" at bounding box center [637, 293] width 21 height 13
type input "160"
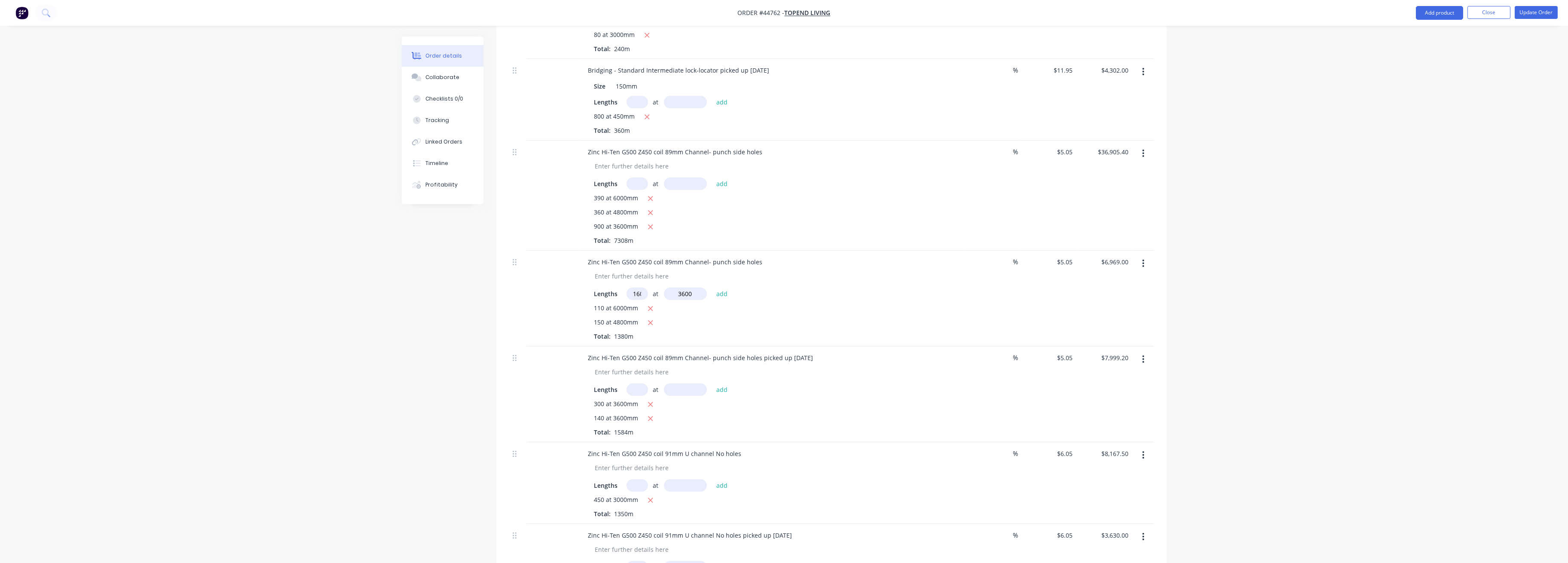
type input "3600"
click at [712, 287] on button "add" at bounding box center [722, 293] width 20 height 12
type input "$9,877.80"
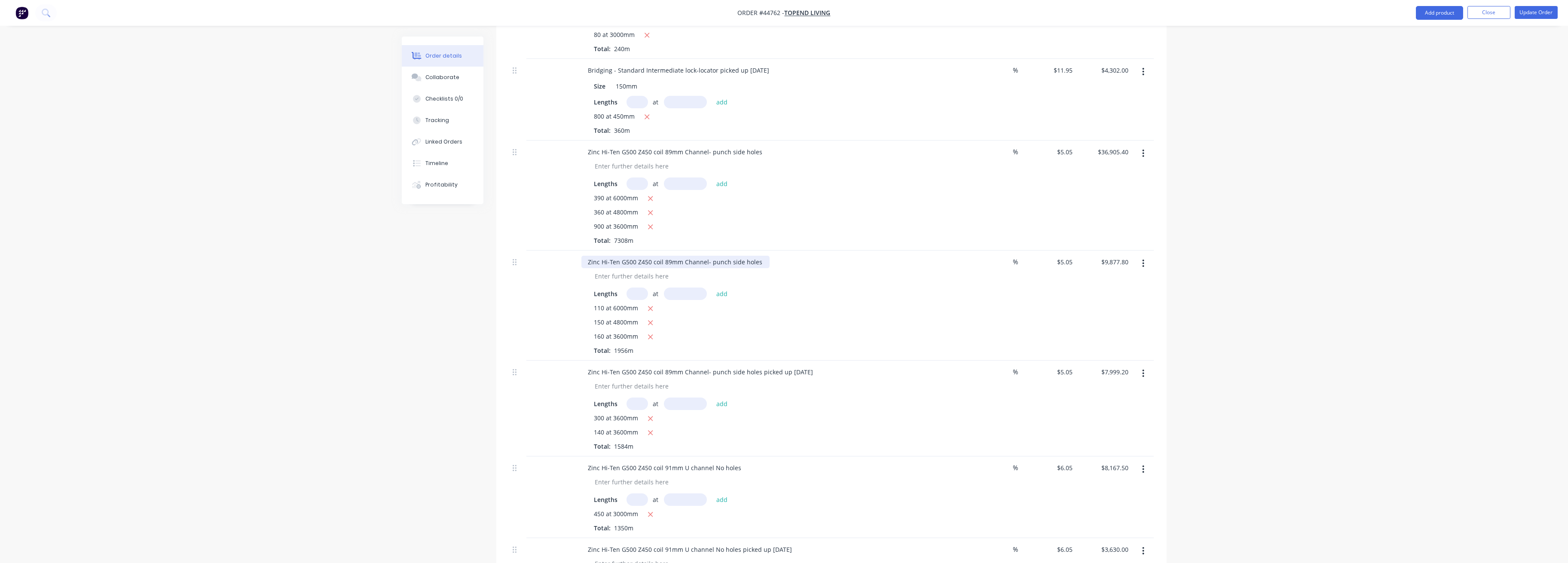
click at [714, 268] on div "Zinc Hi-Ten G500 Z450 coil 89mm Channel- punch side holes" at bounding box center [675, 262] width 188 height 13
click at [714, 300] on div "Lengths at add" at bounding box center [771, 293] width 354 height 13
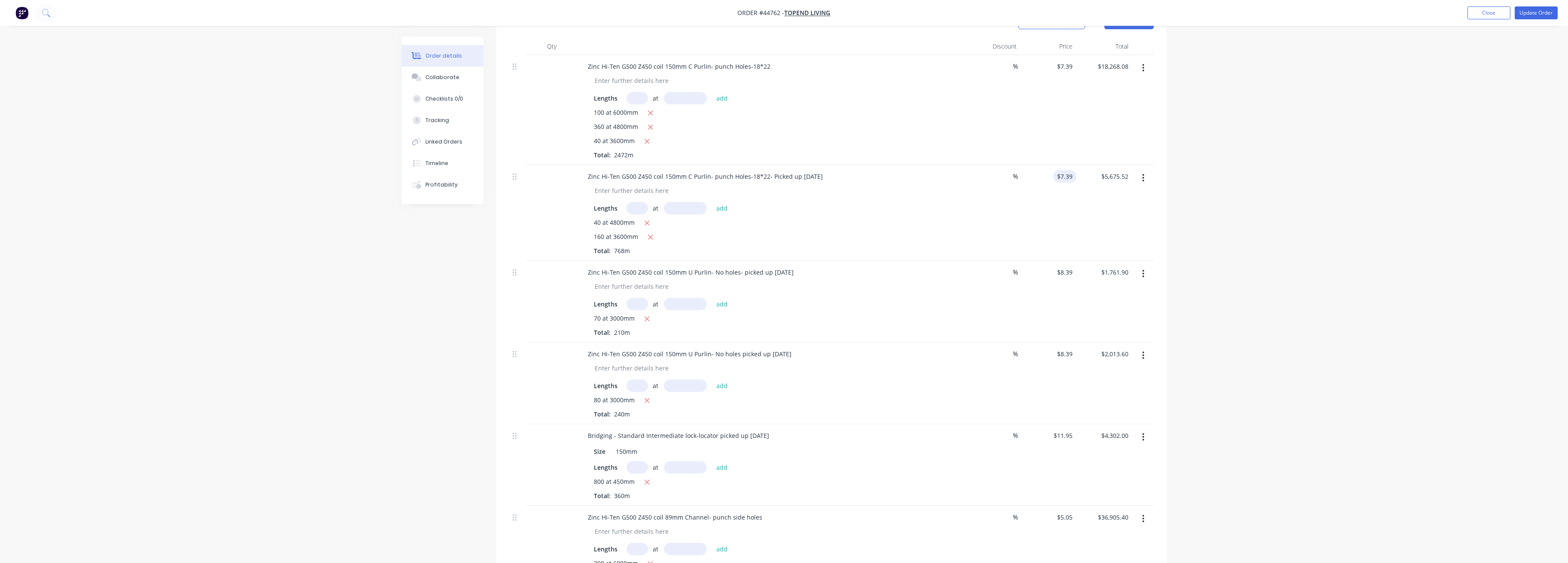
scroll to position [172, 0]
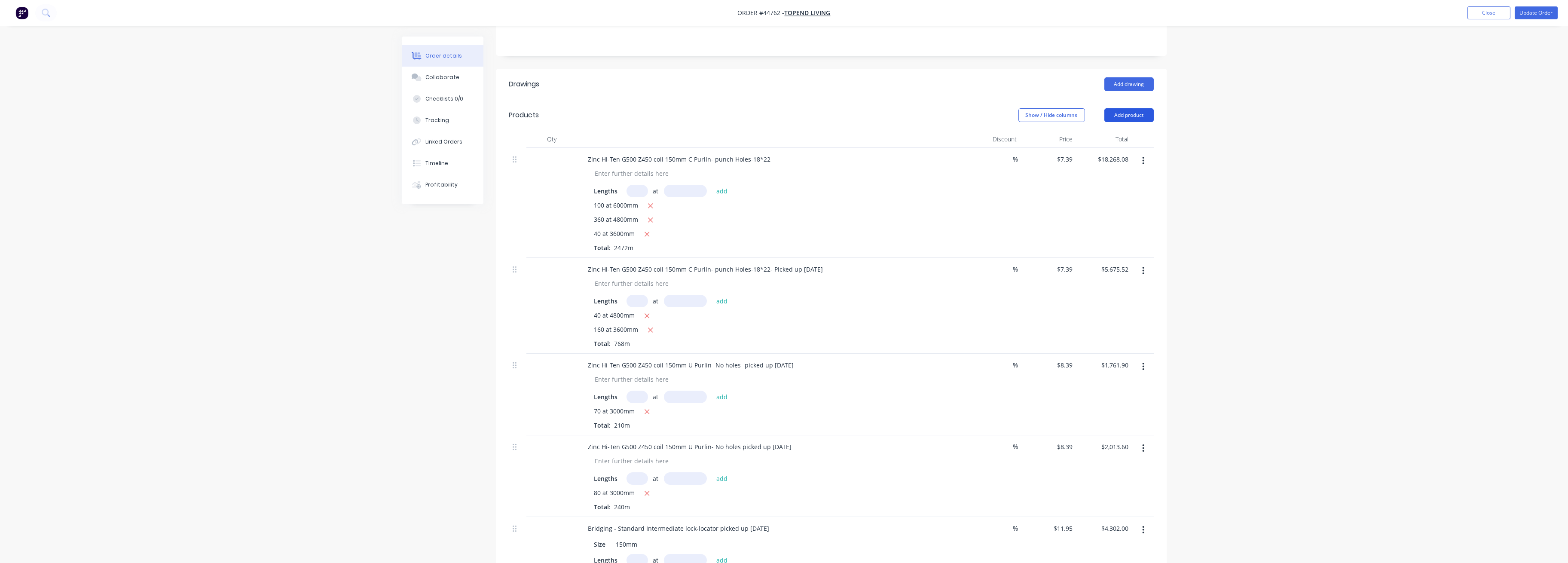
click at [714, 122] on button "Add product" at bounding box center [1129, 115] width 49 height 14
click at [714, 113] on header "Products Show / Hide columns Add product" at bounding box center [832, 115] width 670 height 31
click at [714, 168] on button "button" at bounding box center [1143, 161] width 20 height 15
click at [714, 207] on div "Duplicate" at bounding box center [1113, 200] width 66 height 13
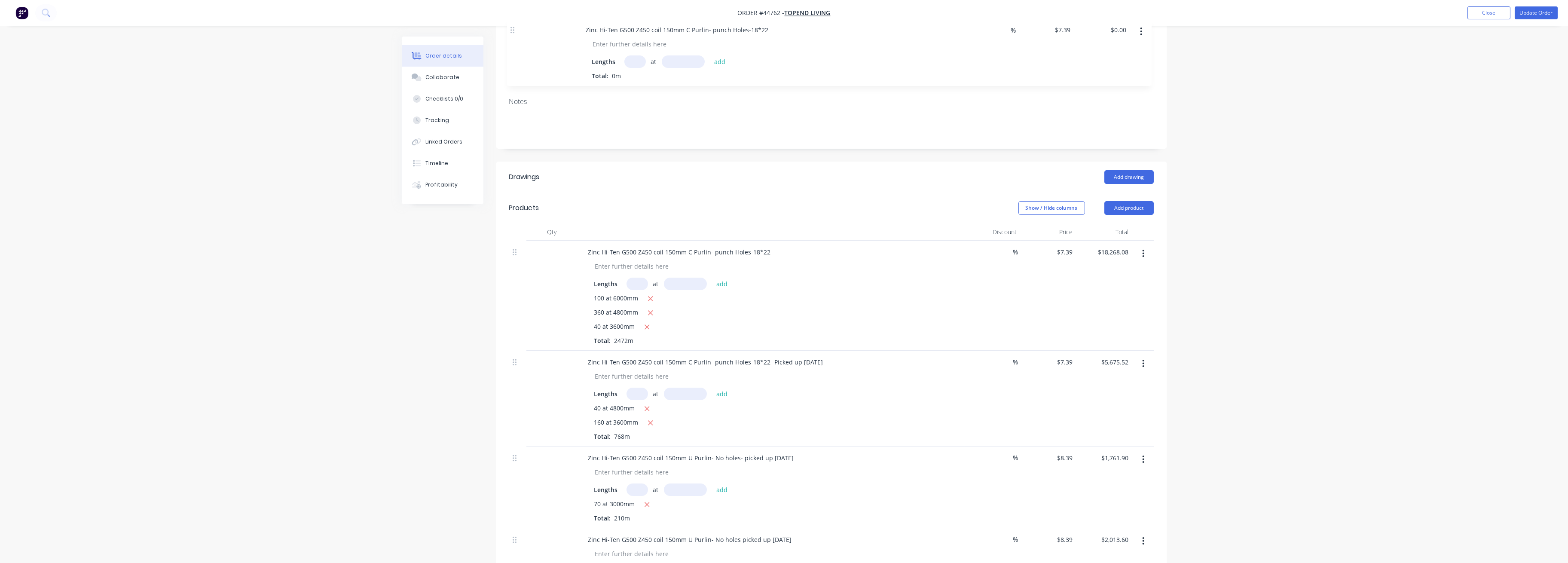
scroll to position [71, 0]
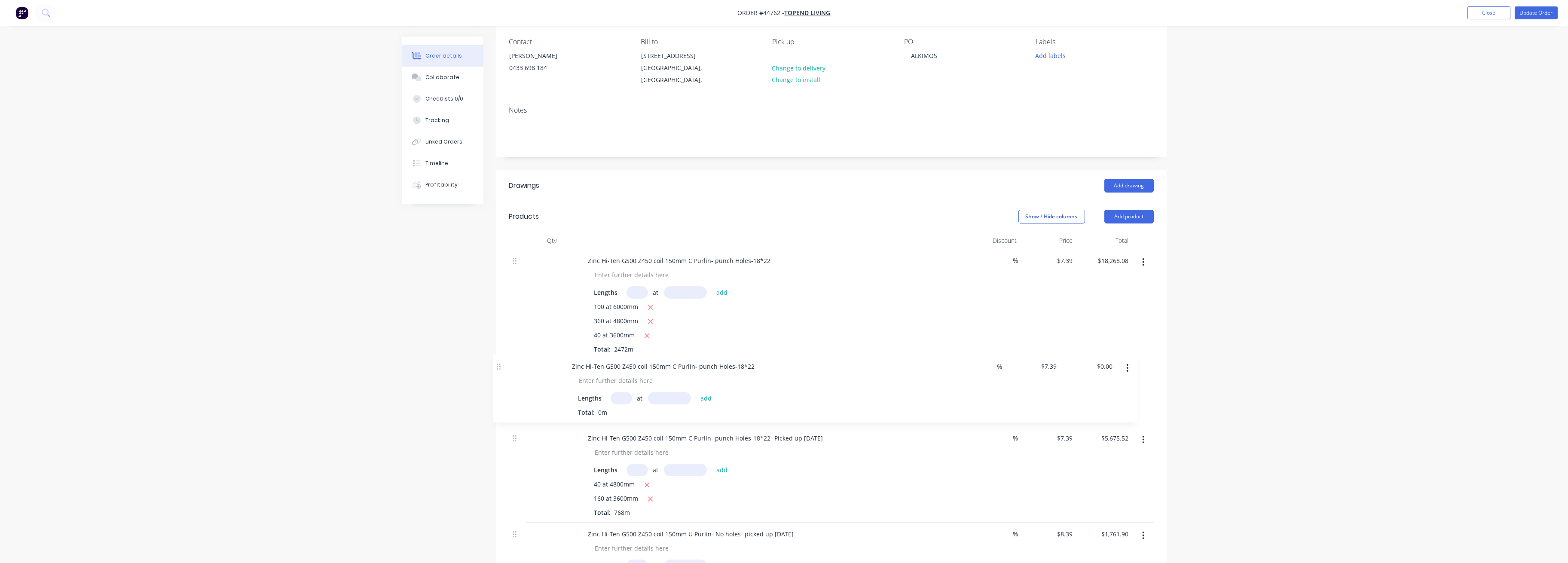
drag, startPoint x: 516, startPoint y: 279, endPoint x: 501, endPoint y: 372, distance: 94.2
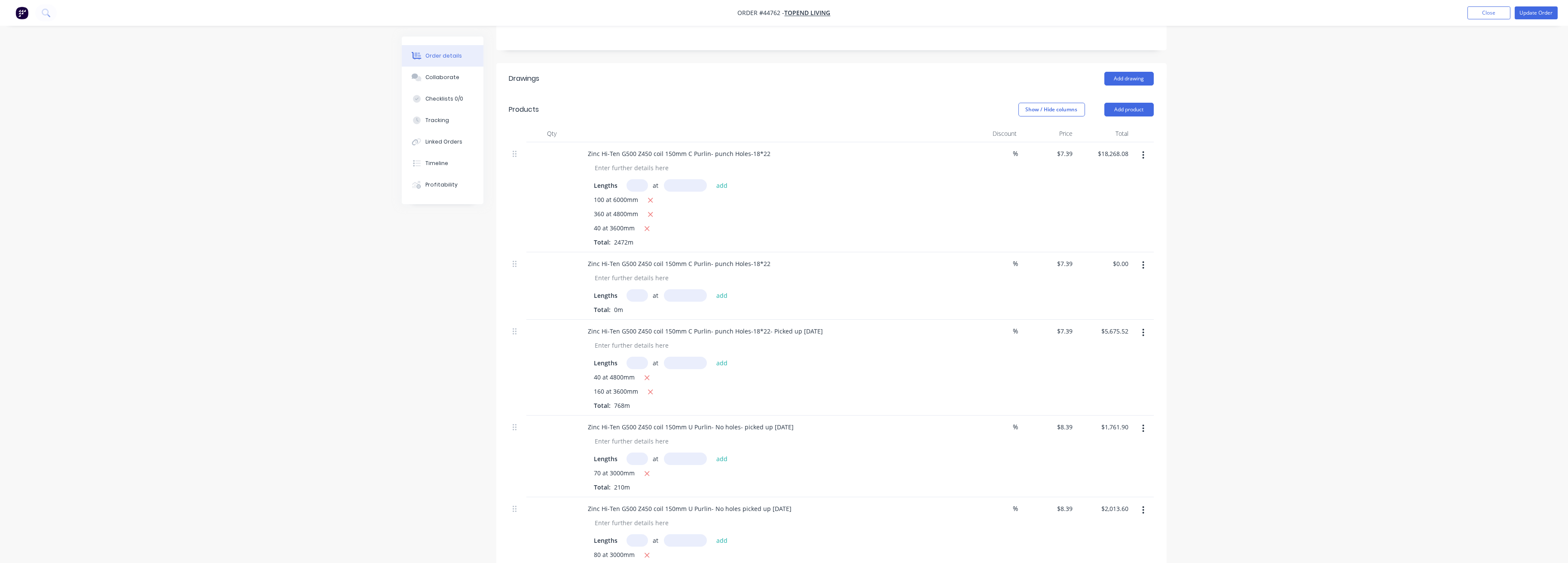
scroll to position [185, 0]
click at [639, 294] on input "text" at bounding box center [637, 287] width 21 height 13
type input "100"
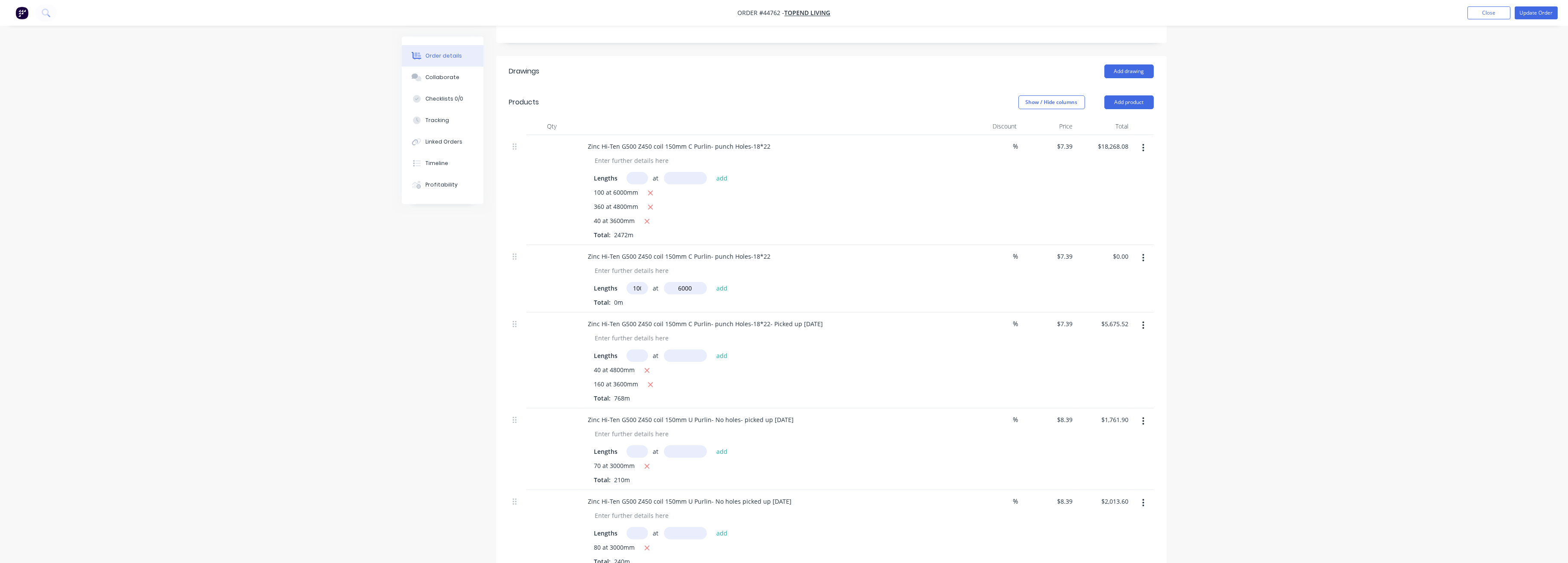
type input "6000"
click at [712, 282] on button "add" at bounding box center [722, 287] width 20 height 12
type input "$4,434.00"
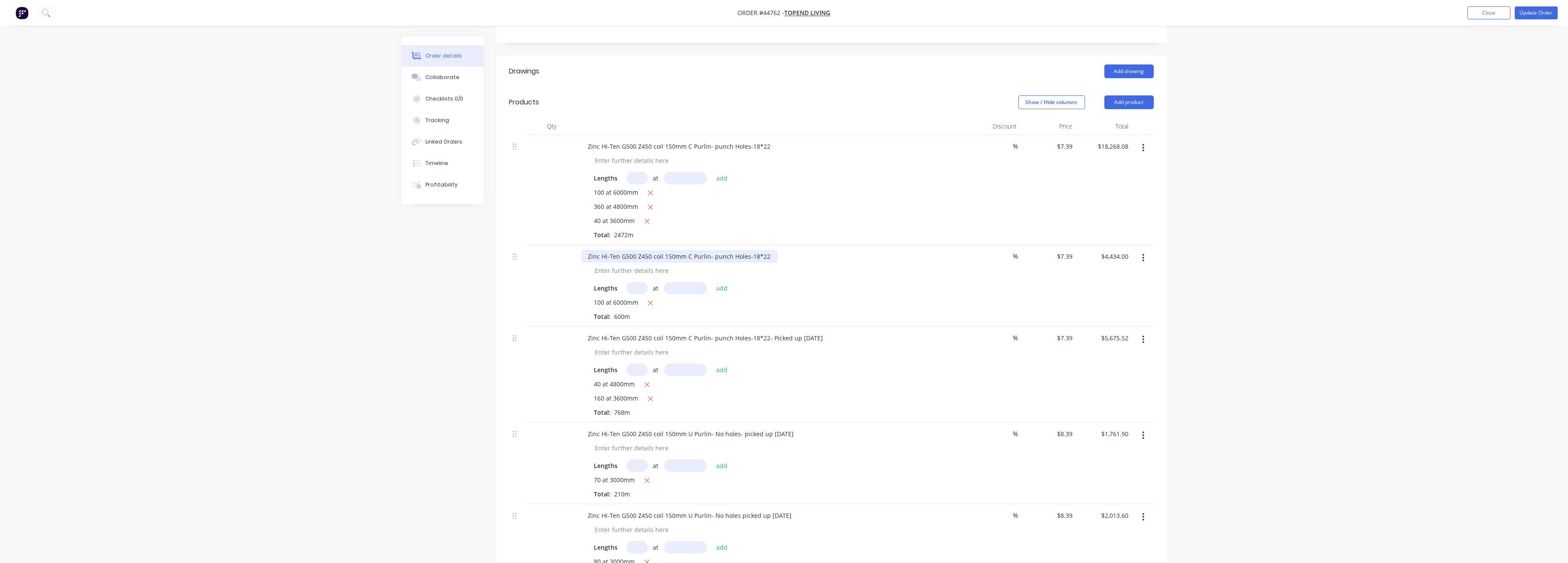
click at [714, 263] on div "Zinc Hi-Ten G500 Z450 coil 150mm C Purlin- punch Holes-18*22" at bounding box center [679, 256] width 196 height 13
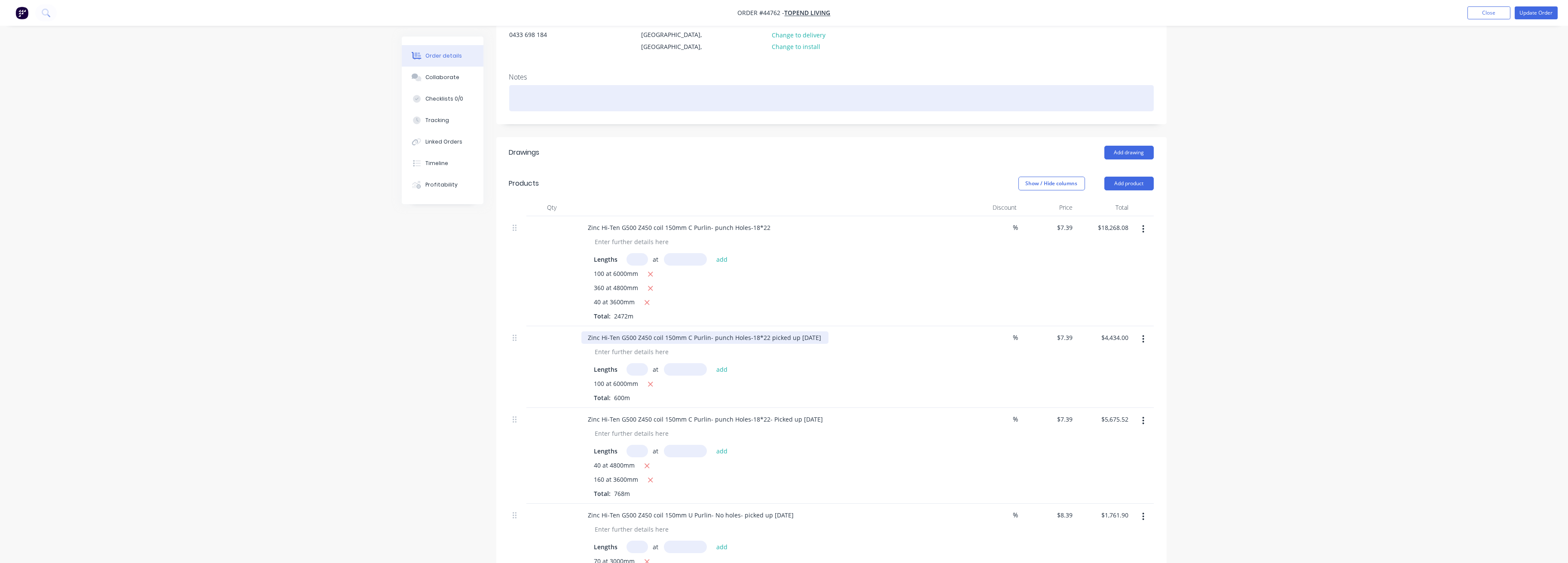
scroll to position [13, 0]
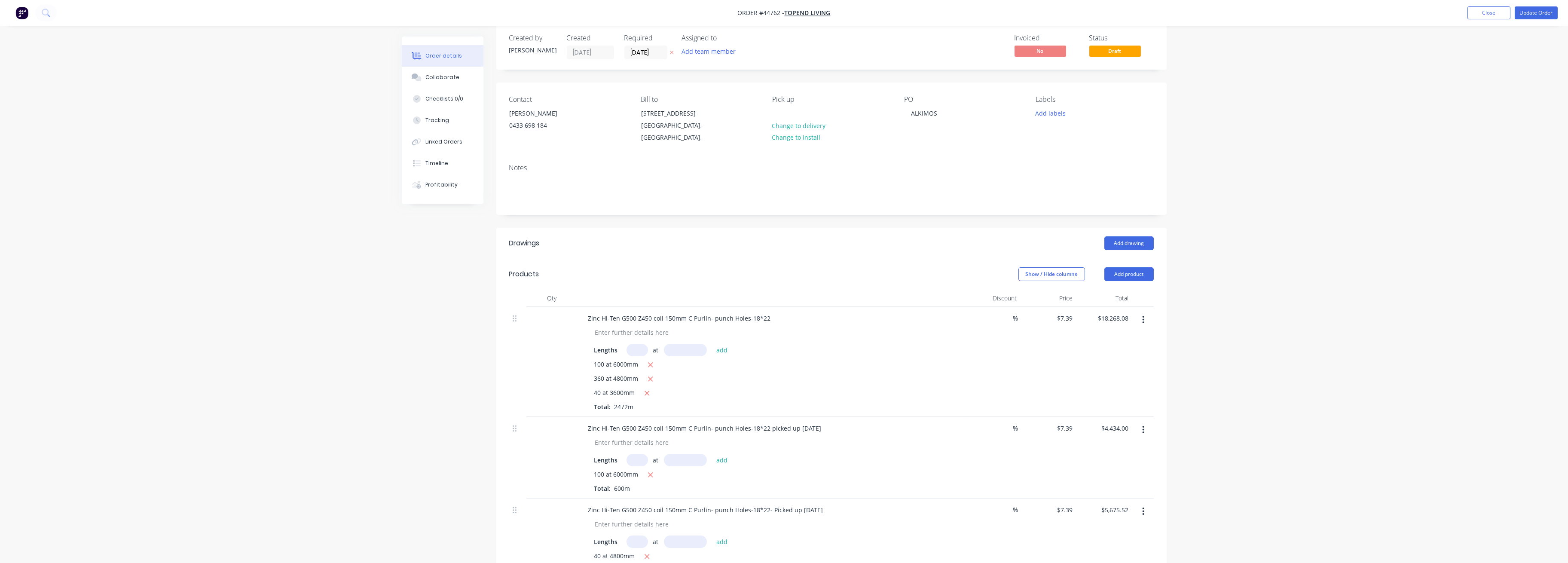
click at [714, 12] on button "Update Order" at bounding box center [1536, 13] width 43 height 13
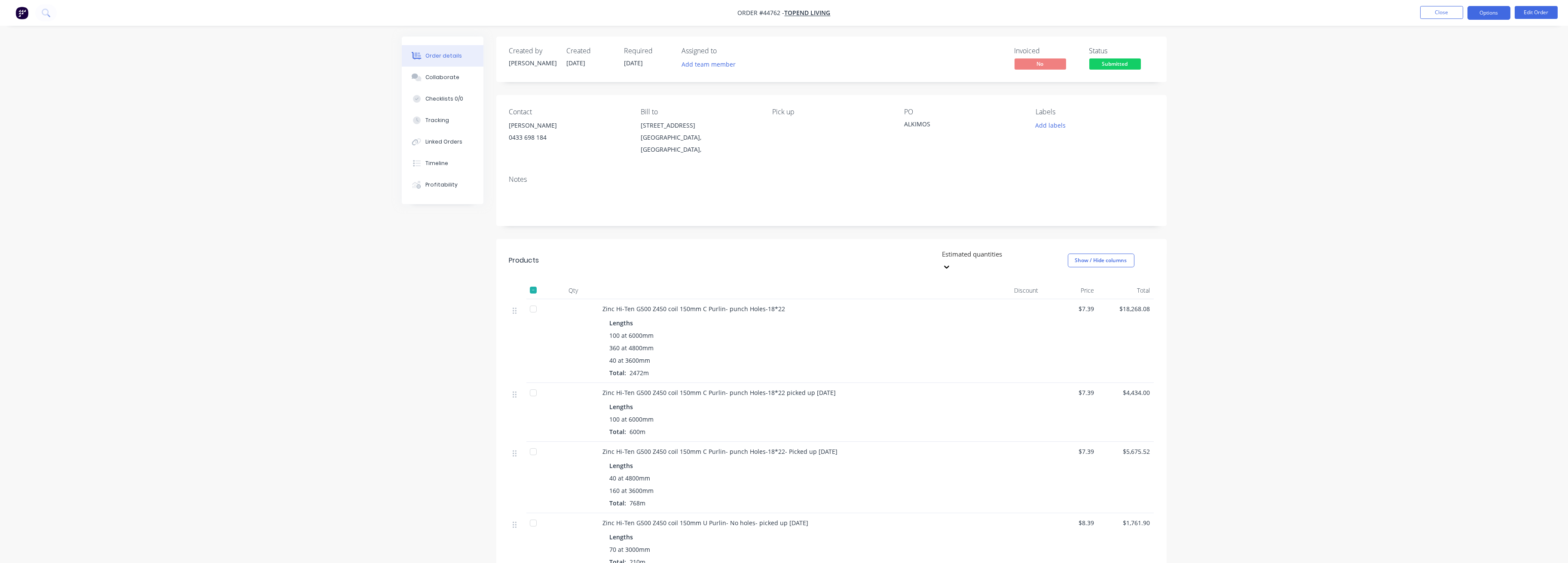
click at [714, 14] on button "Options" at bounding box center [1489, 13] width 43 height 14
click at [714, 124] on div "Delivery Docket" at bounding box center [1463, 121] width 79 height 13
drag, startPoint x: 1434, startPoint y: 108, endPoint x: 1449, endPoint y: 90, distance: 23.4
click at [714, 107] on div "Custom" at bounding box center [1463, 104] width 79 height 13
click at [714, 90] on div "Without pricing" at bounding box center [1463, 86] width 79 height 13
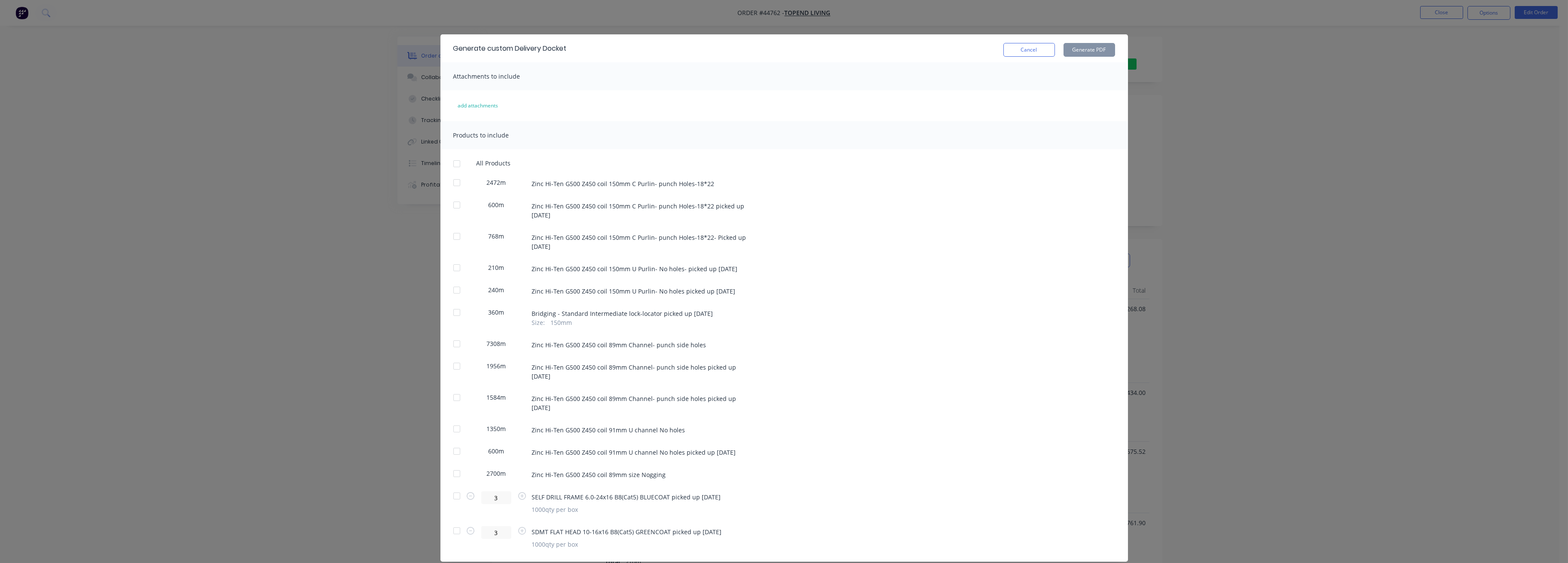
click at [451, 203] on div at bounding box center [457, 205] width 17 height 17
click at [452, 313] on div at bounding box center [457, 312] width 17 height 17
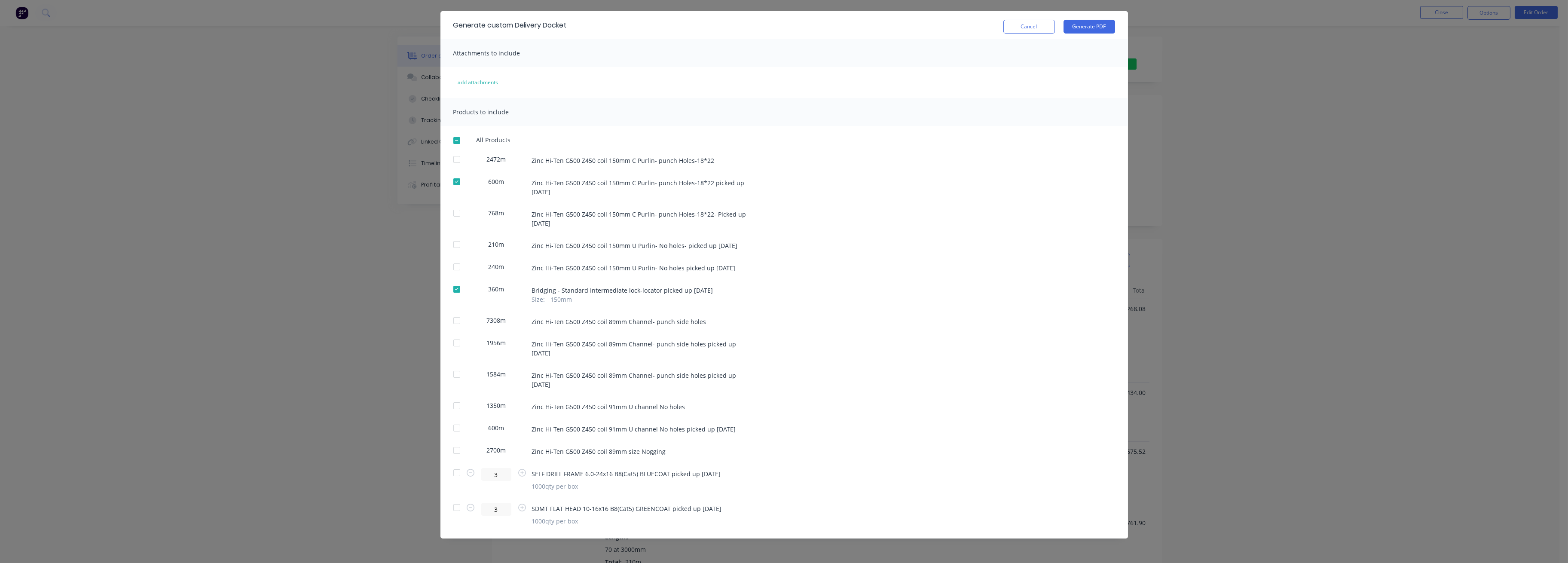
click at [451, 343] on div at bounding box center [457, 343] width 17 height 17
click at [714, 27] on button "Generate PDF" at bounding box center [1089, 26] width 52 height 14
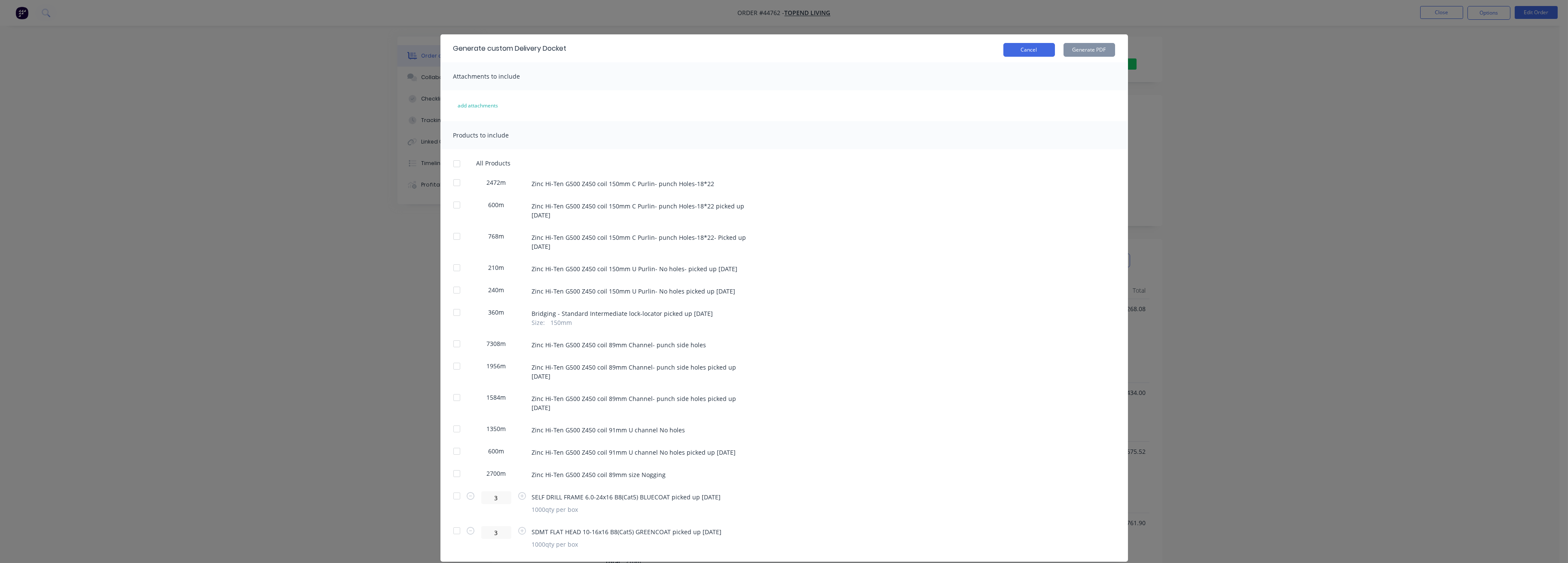
click at [714, 46] on button "Cancel" at bounding box center [1029, 50] width 52 height 14
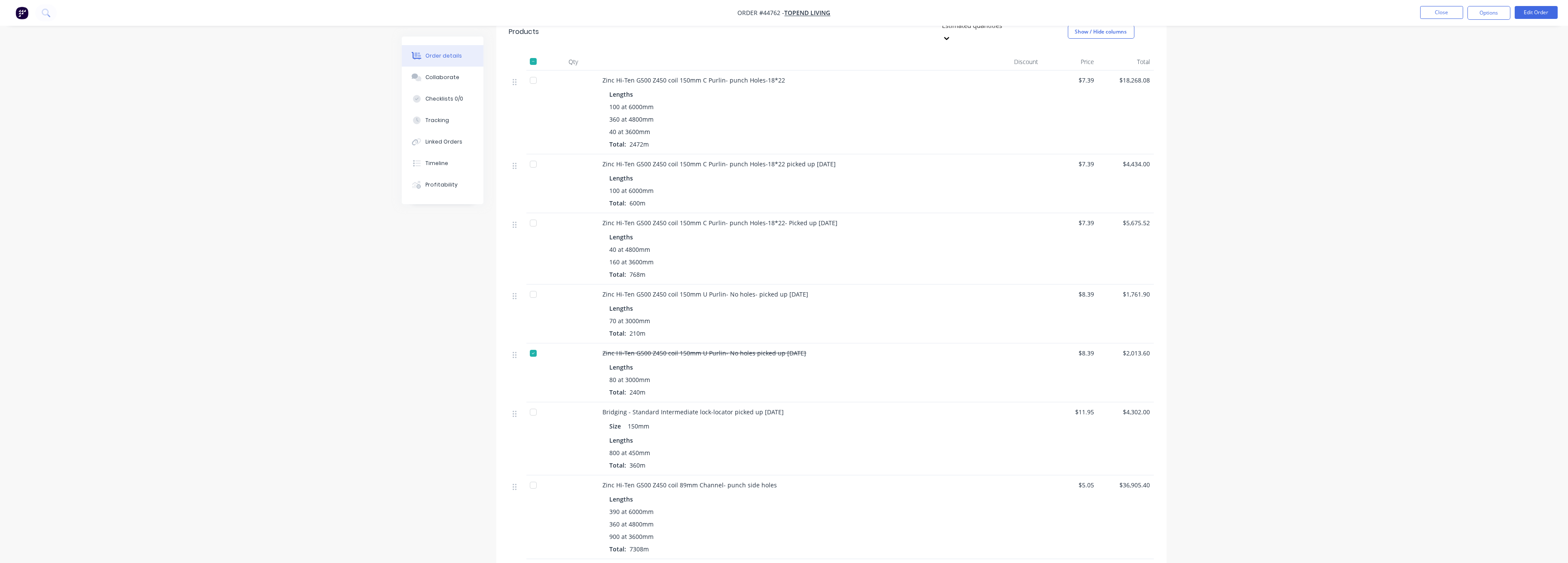
scroll to position [229, 0]
click at [532, 155] on div at bounding box center [533, 163] width 17 height 17
drag, startPoint x: 533, startPoint y: 200, endPoint x: 533, endPoint y: 224, distance: 24.0
click at [533, 214] on div at bounding box center [533, 223] width 17 height 17
click at [531, 286] on div at bounding box center [533, 294] width 17 height 17
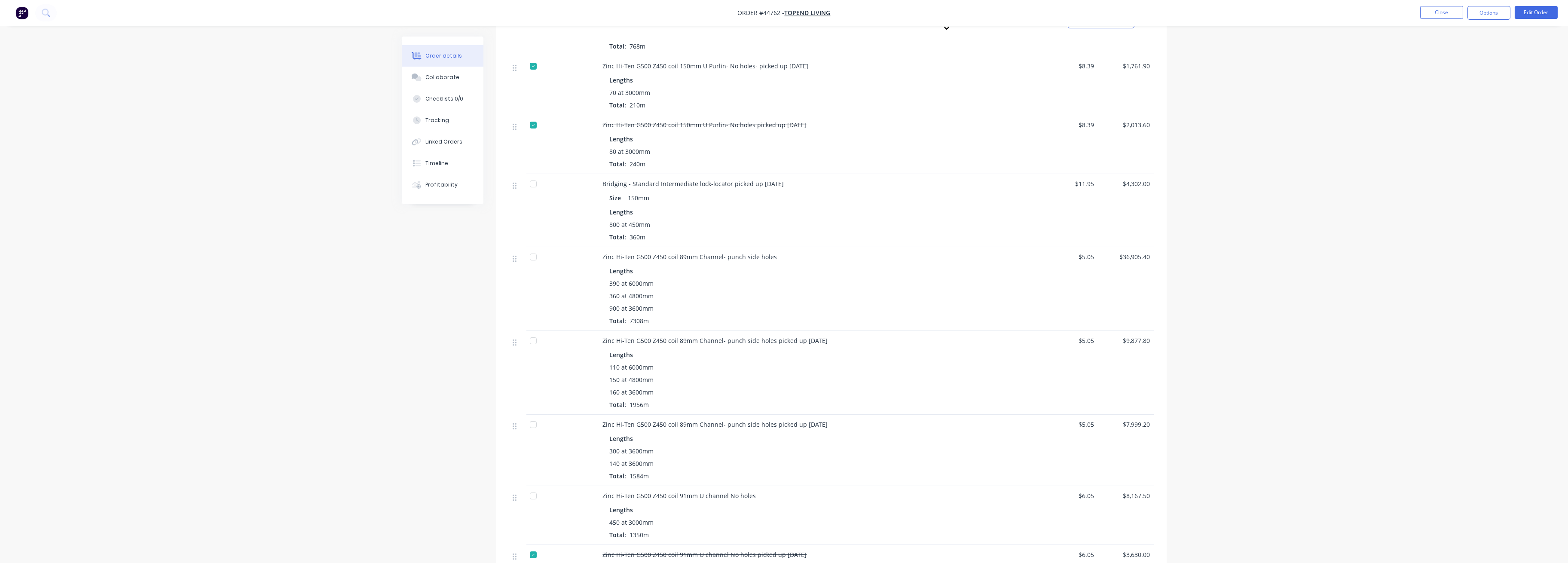
scroll to position [458, 0]
click at [533, 174] on div at bounding box center [533, 183] width 17 height 17
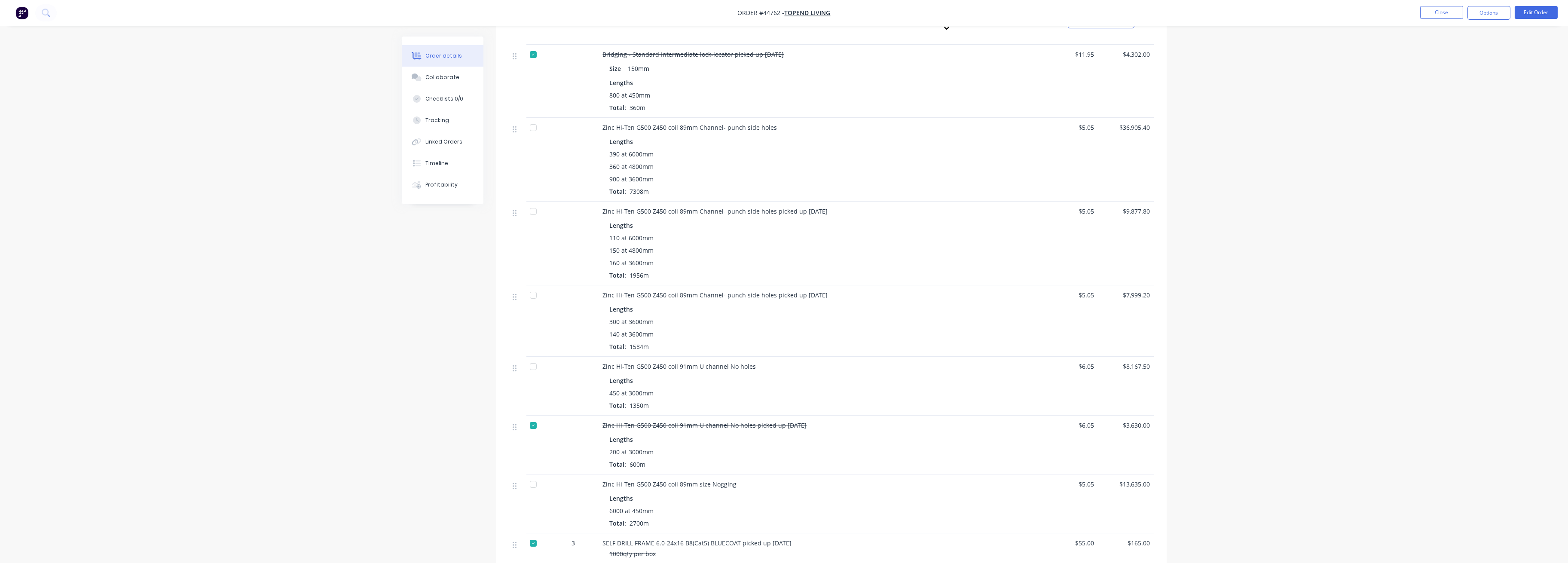
scroll to position [573, 0]
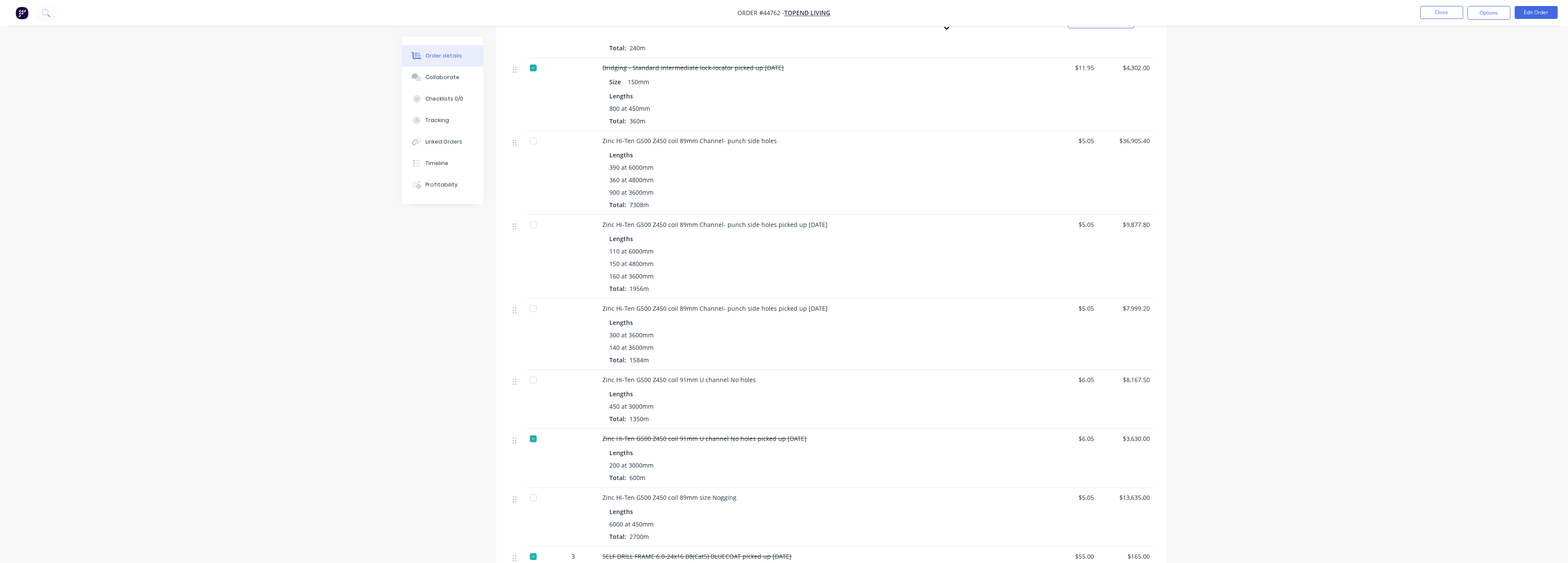
click at [532, 216] on div at bounding box center [533, 225] width 17 height 17
click at [531, 300] on div at bounding box center [533, 309] width 17 height 17
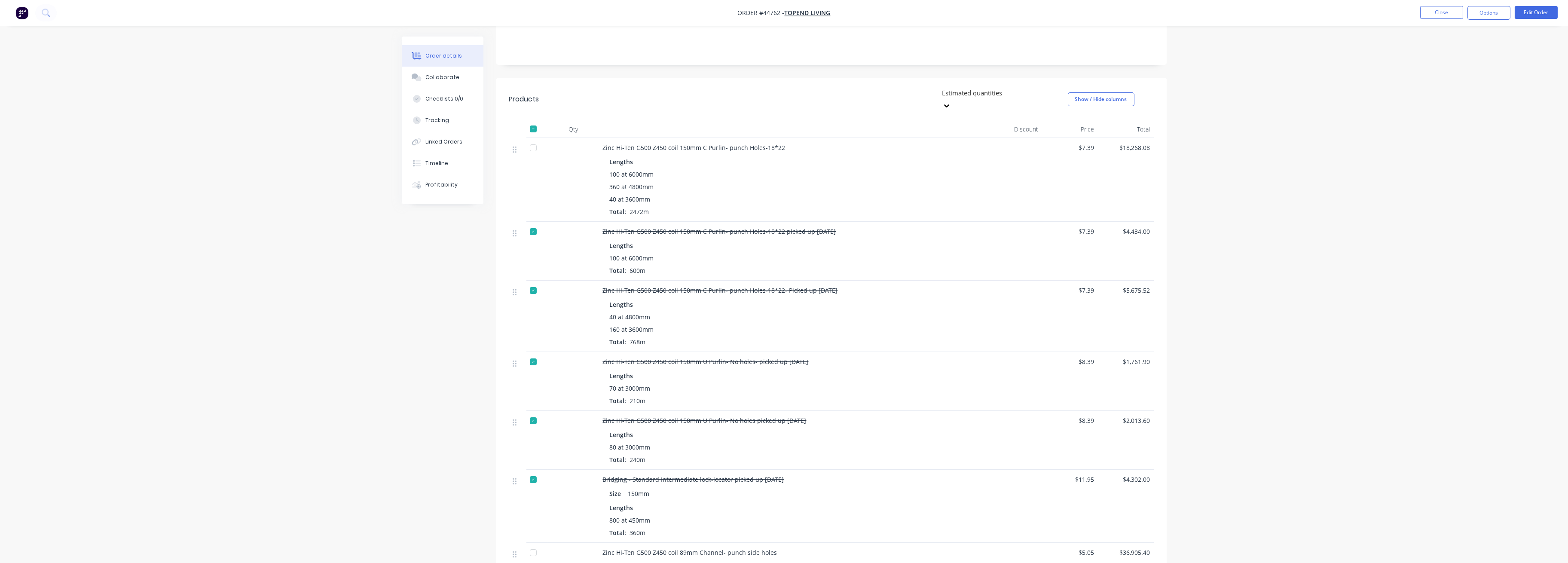
scroll to position [0, 0]
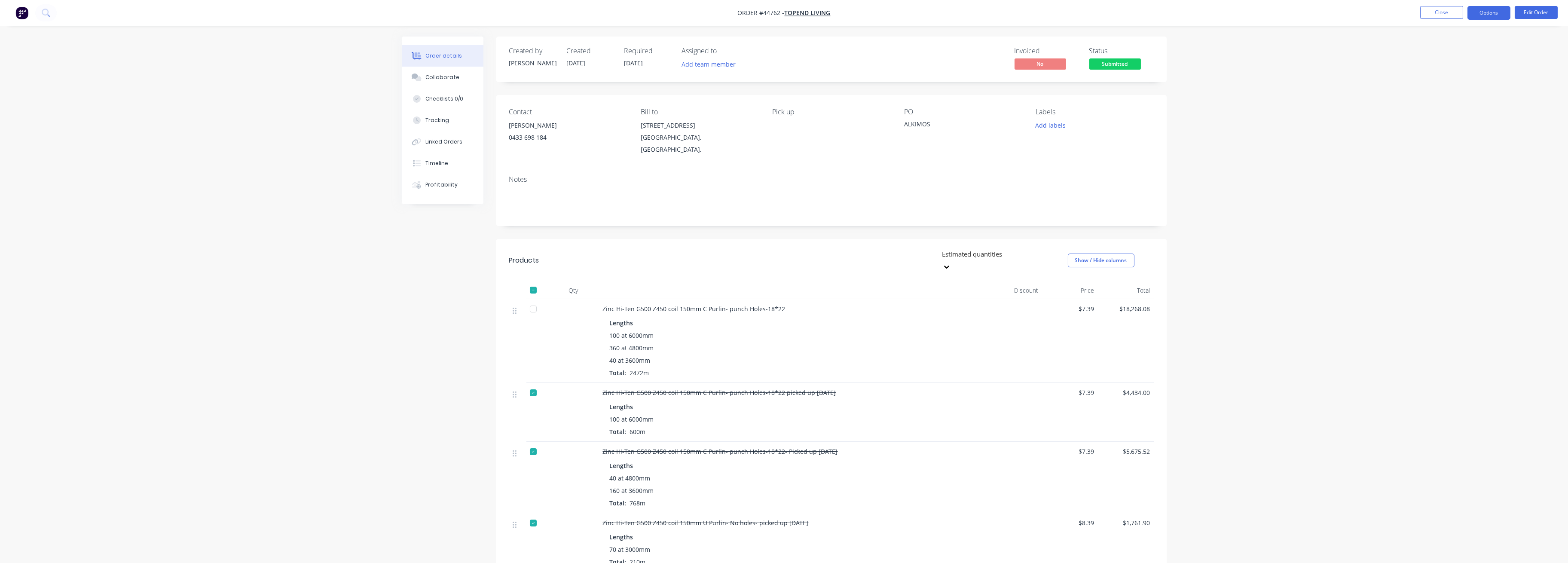
click at [714, 14] on button "Options" at bounding box center [1489, 13] width 43 height 14
click at [714, 117] on div "Delivery Docket" at bounding box center [1463, 121] width 79 height 13
click at [714, 106] on div "Custom" at bounding box center [1463, 104] width 79 height 13
click at [714, 90] on div "Without pricing" at bounding box center [1463, 86] width 79 height 13
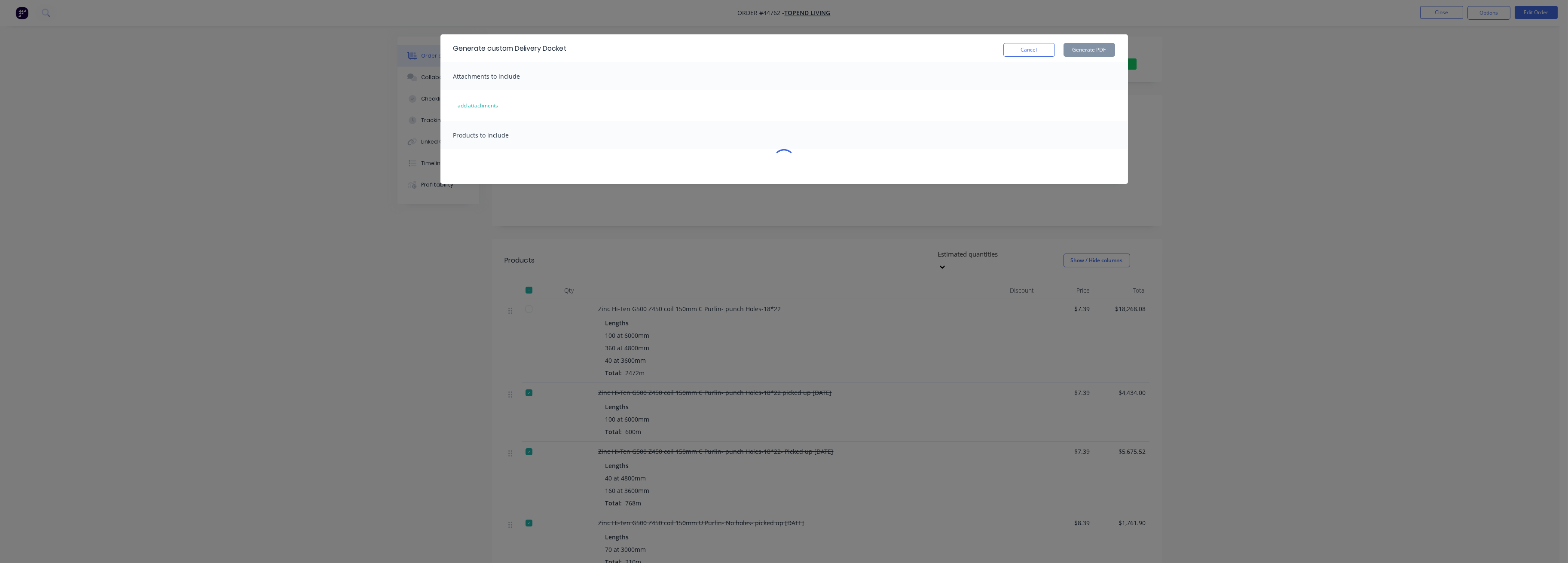
click at [714, 85] on div "Generate custom Delivery Docket Cancel Generate PDF Attachments to include add …" at bounding box center [784, 282] width 1568 height 563
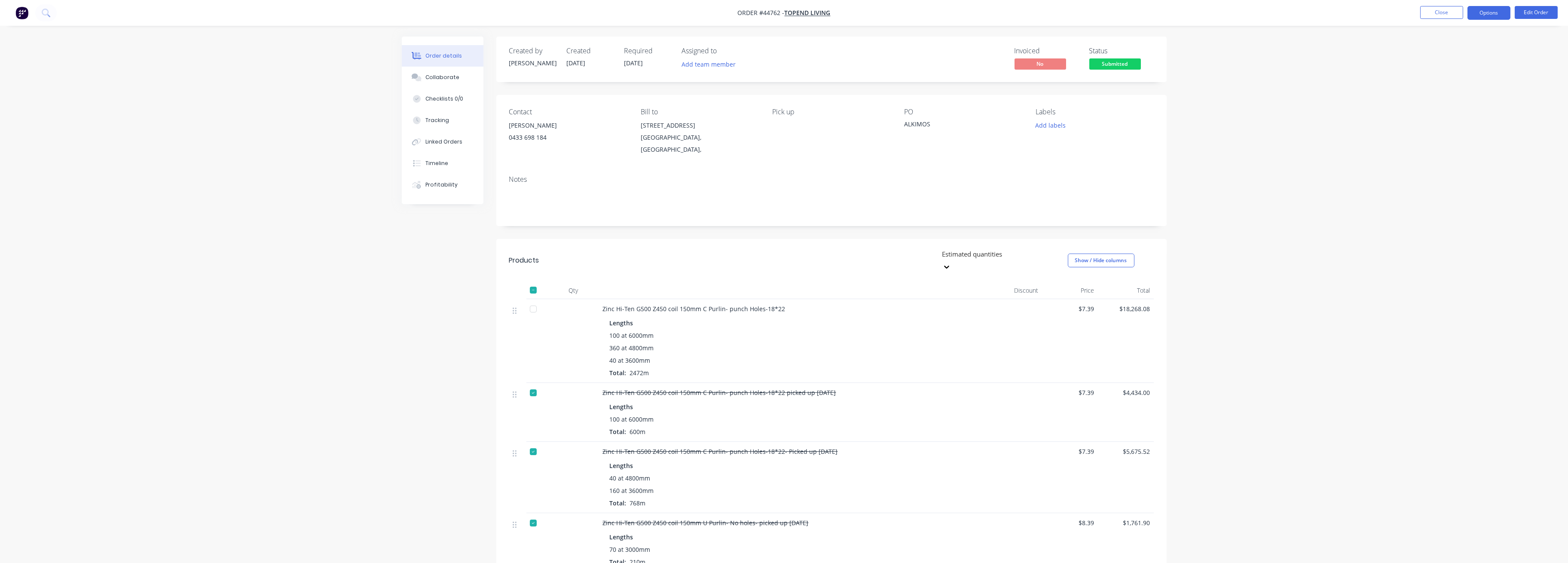
click at [714, 10] on button "Options" at bounding box center [1489, 13] width 43 height 14
drag, startPoint x: 1451, startPoint y: 120, endPoint x: 1448, endPoint y: 114, distance: 6.7
click at [714, 118] on div "Delivery Docket" at bounding box center [1463, 121] width 79 height 13
click at [714, 100] on div "Custom" at bounding box center [1463, 104] width 79 height 13
click at [714, 84] on div "Without pricing" at bounding box center [1463, 86] width 79 height 13
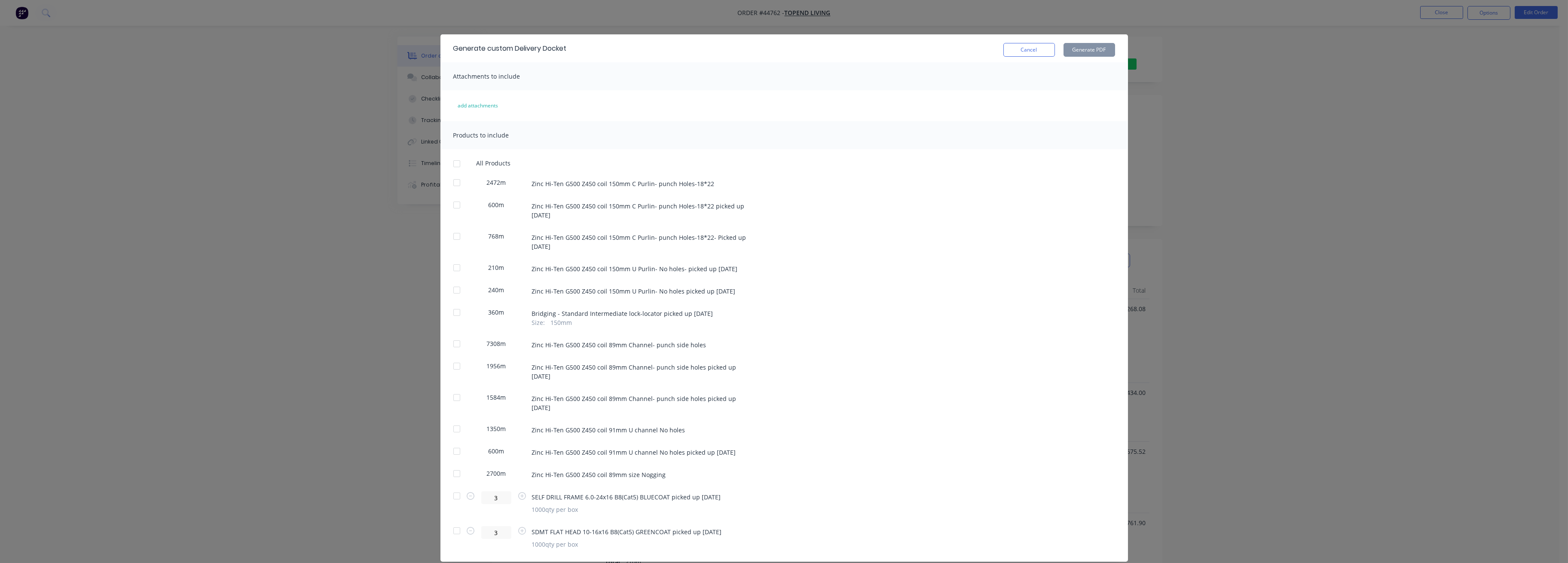
click at [454, 204] on div at bounding box center [457, 205] width 17 height 17
click at [451, 311] on div at bounding box center [457, 312] width 17 height 17
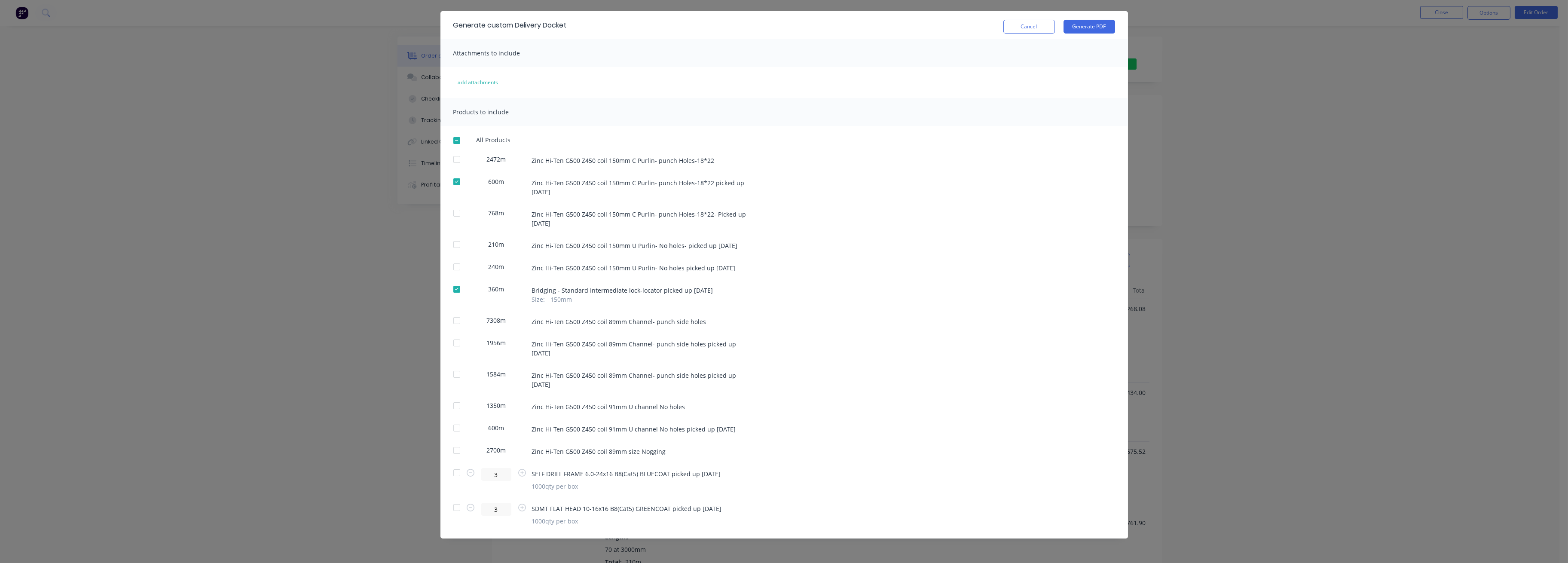
click at [452, 342] on div at bounding box center [457, 343] width 17 height 17
click at [714, 27] on button "Generate PDF" at bounding box center [1089, 26] width 52 height 14
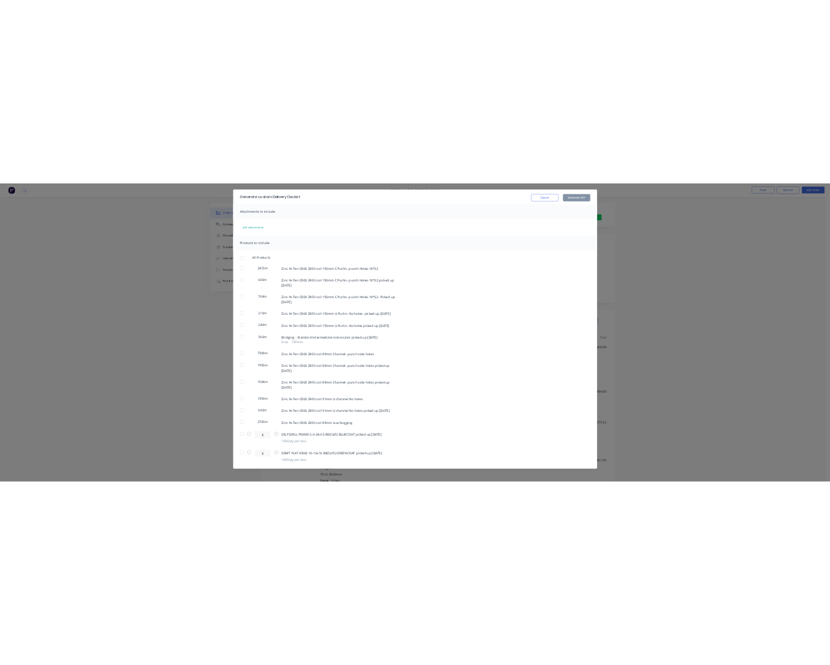
scroll to position [0, 0]
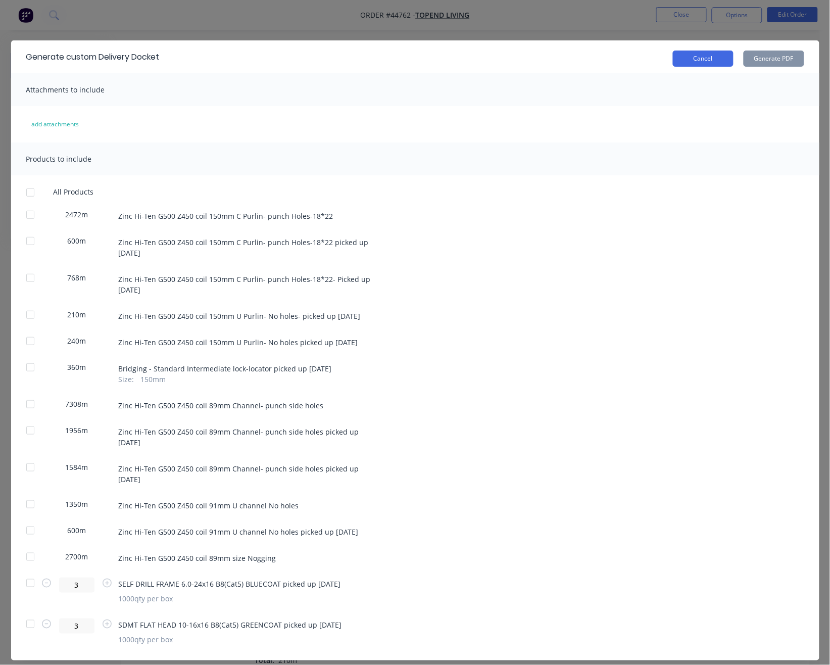
click at [693, 65] on button "Cancel" at bounding box center [703, 59] width 61 height 16
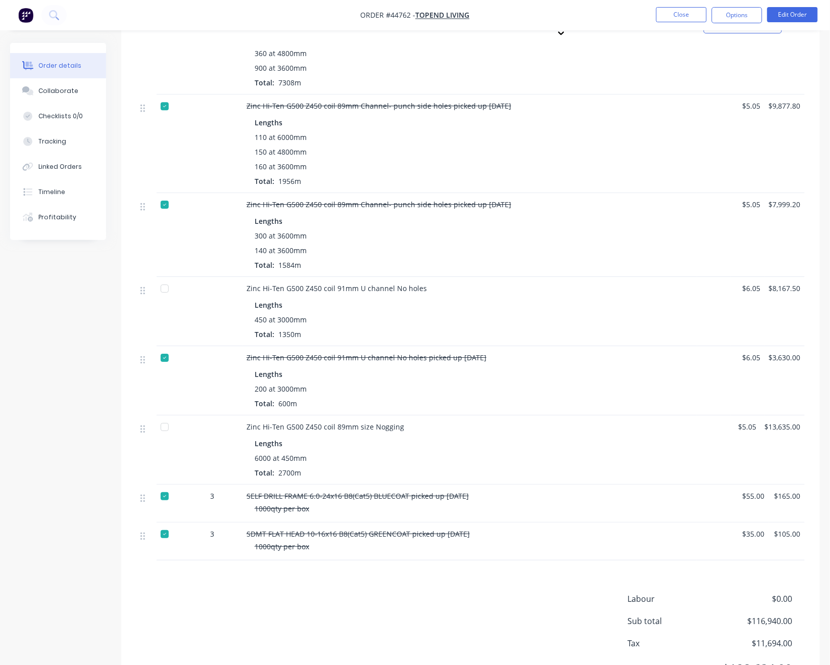
scroll to position [861, 0]
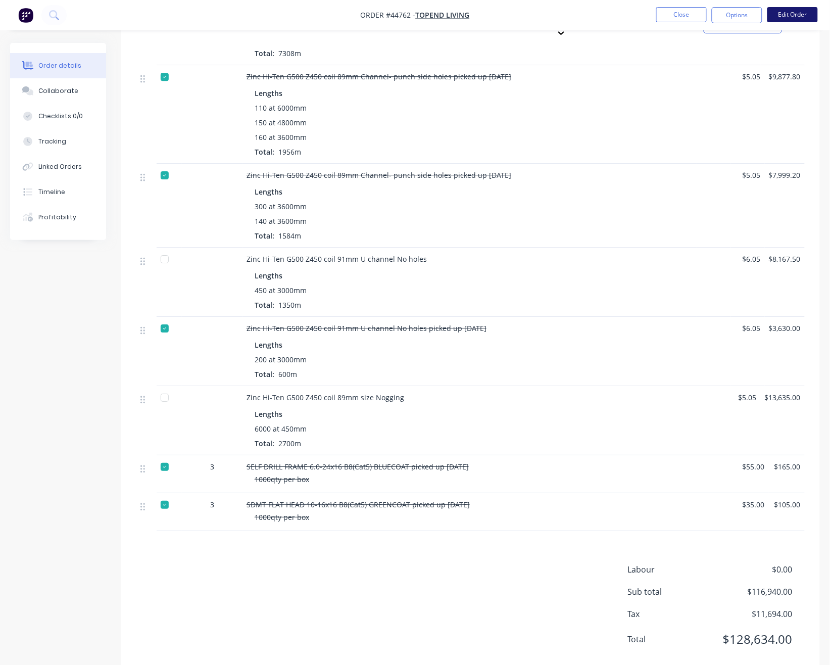
click at [804, 15] on button "Edit Order" at bounding box center [793, 14] width 51 height 15
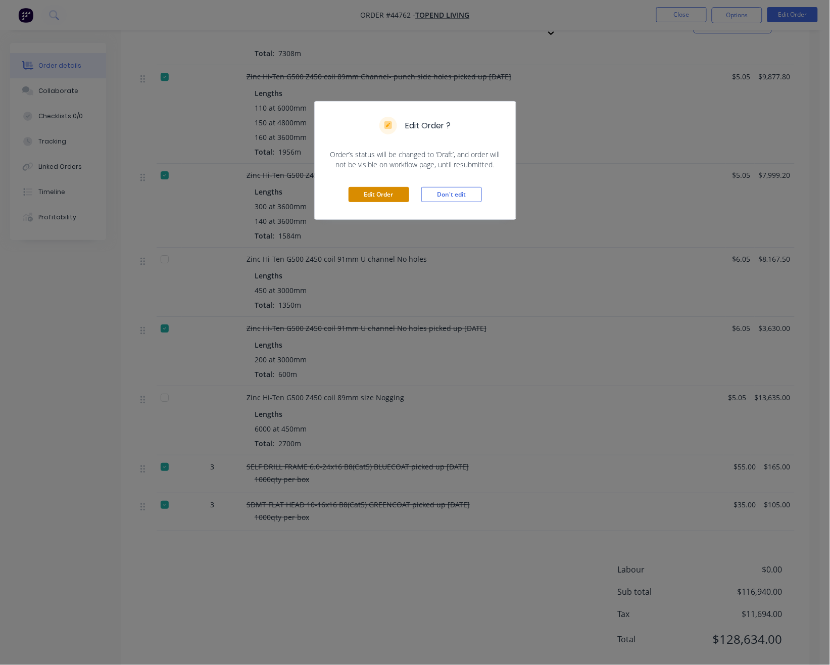
click at [367, 192] on button "Edit Order" at bounding box center [379, 194] width 61 height 15
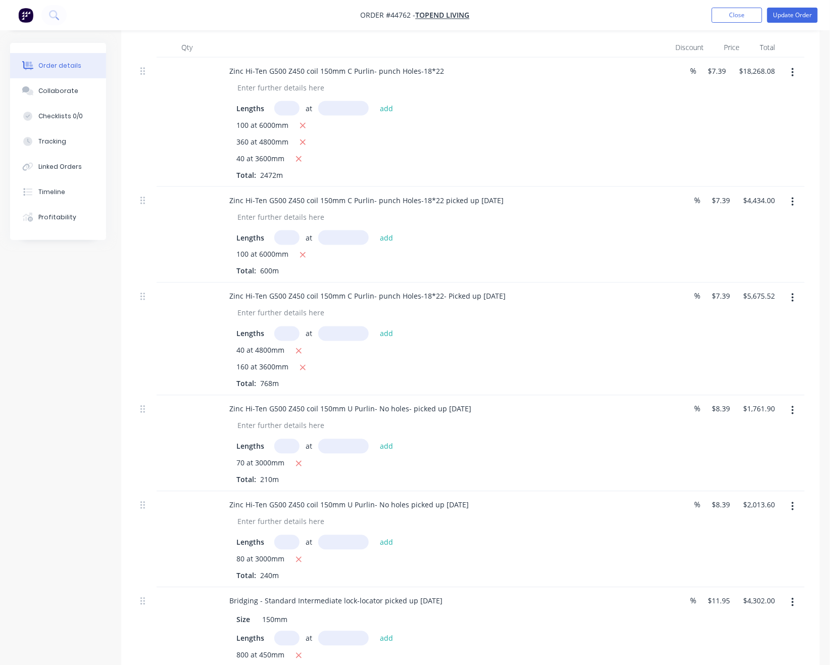
scroll to position [337, 0]
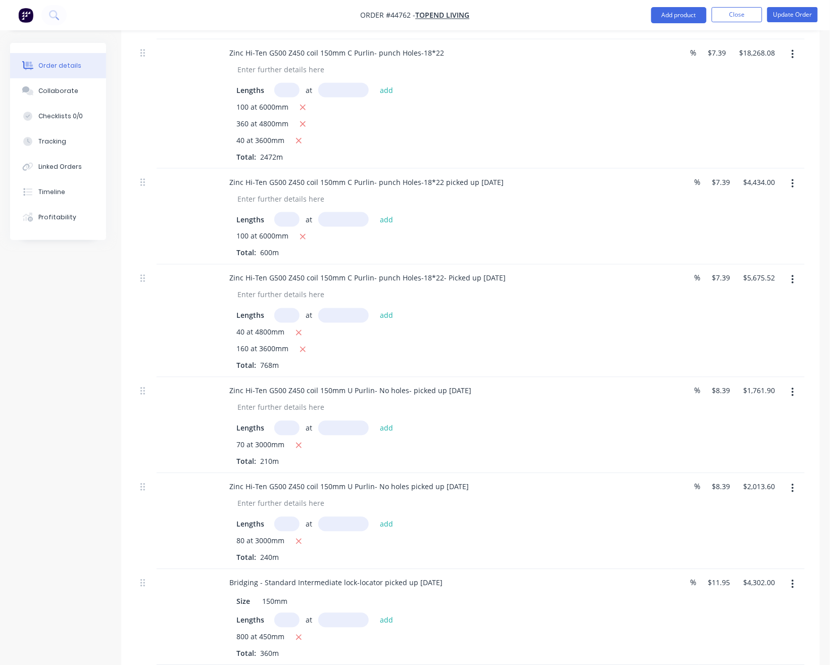
click at [794, 397] on icon "button" at bounding box center [793, 392] width 2 height 9
click at [739, 447] on div "Duplicate" at bounding box center [757, 439] width 78 height 15
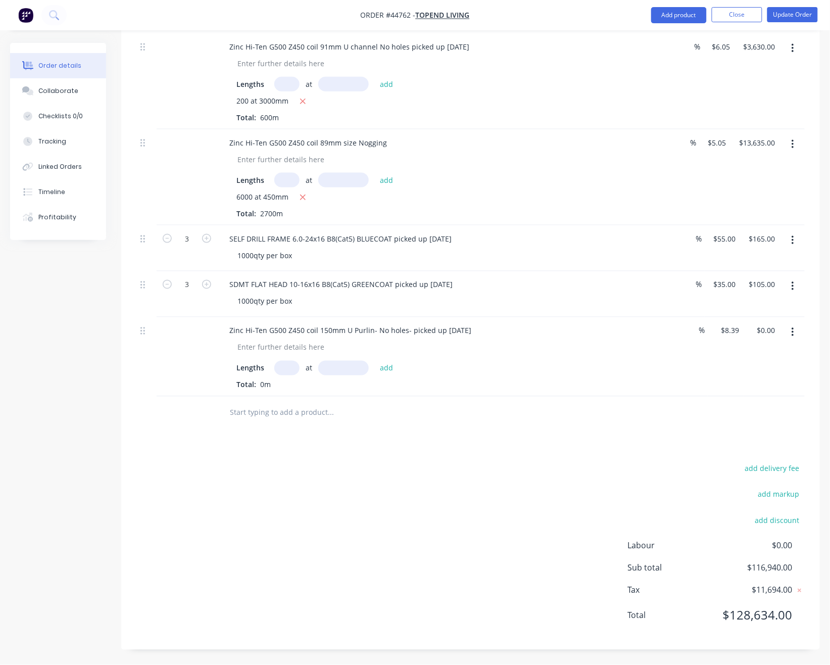
scroll to position [1451, 0]
click at [480, 329] on div "Zinc Hi-Ten G500 Z450 coil 150mm U Purlin- No holes- picked up 22/09/2025" at bounding box center [350, 330] width 258 height 15
click at [486, 329] on div "Zinc Hi-Ten G500 Z450 coil 150mm U Purlin- No holes- picked up 22/09/2025" at bounding box center [444, 330] width 447 height 15
drag, startPoint x: 482, startPoint y: 329, endPoint x: 408, endPoint y: 333, distance: 73.4
click at [408, 333] on div "Zinc Hi-Ten G500 Z450 coil 150mm U Purlin- No holes- picked up 22/09/2025" at bounding box center [350, 330] width 258 height 15
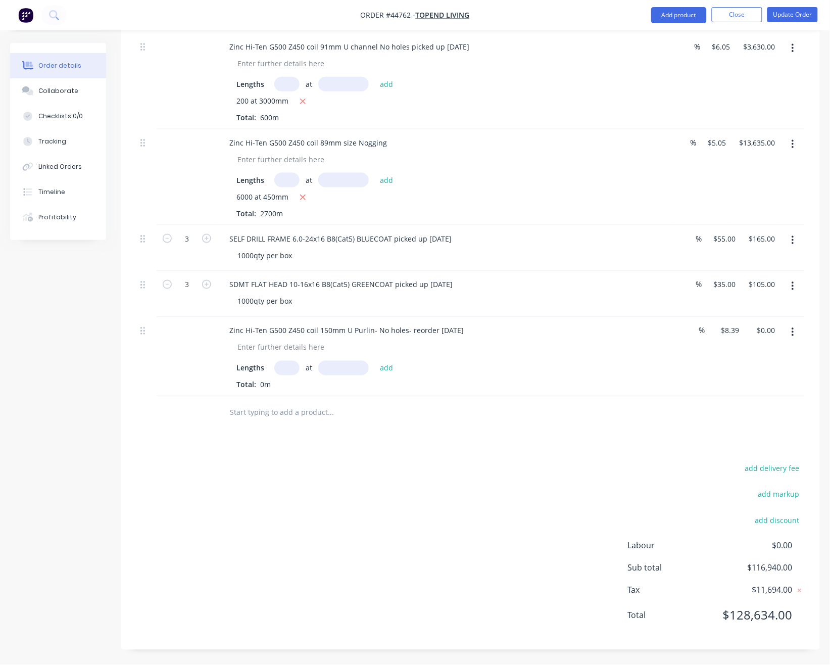
click at [282, 370] on input "text" at bounding box center [286, 368] width 25 height 15
type input "1"
type input "150"
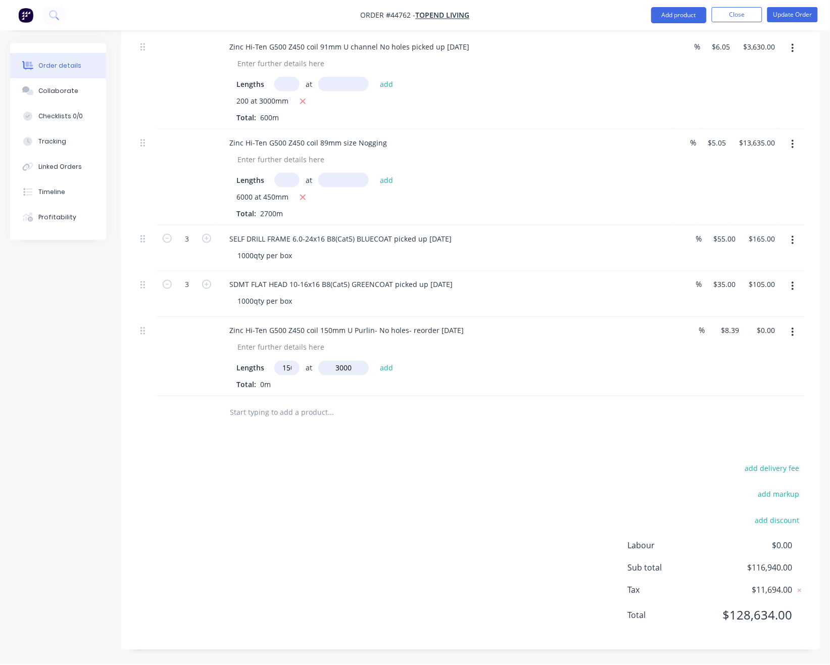
type input "3000"
click at [375, 361] on button "add" at bounding box center [387, 368] width 24 height 14
type input "$3,775.50"
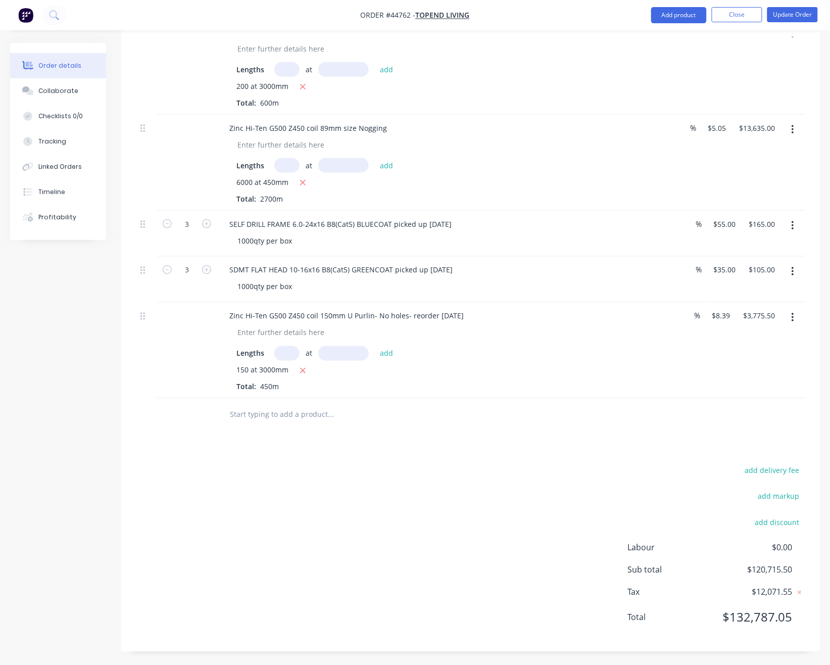
click at [385, 392] on div "150 at 3000mm Total: 450m" at bounding box center [444, 378] width 416 height 27
click at [786, 12] on button "Update Order" at bounding box center [793, 14] width 51 height 15
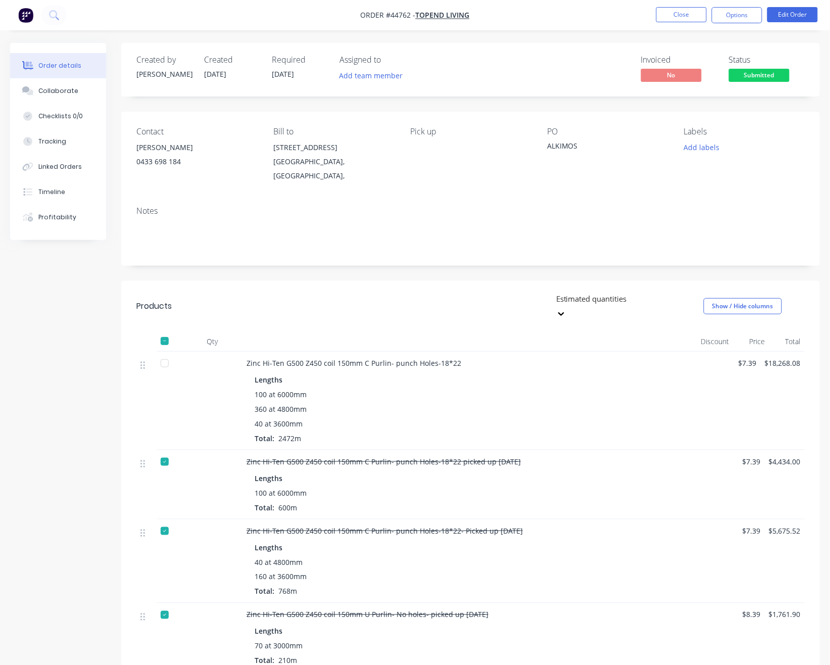
click at [744, 15] on button "Options" at bounding box center [737, 15] width 51 height 16
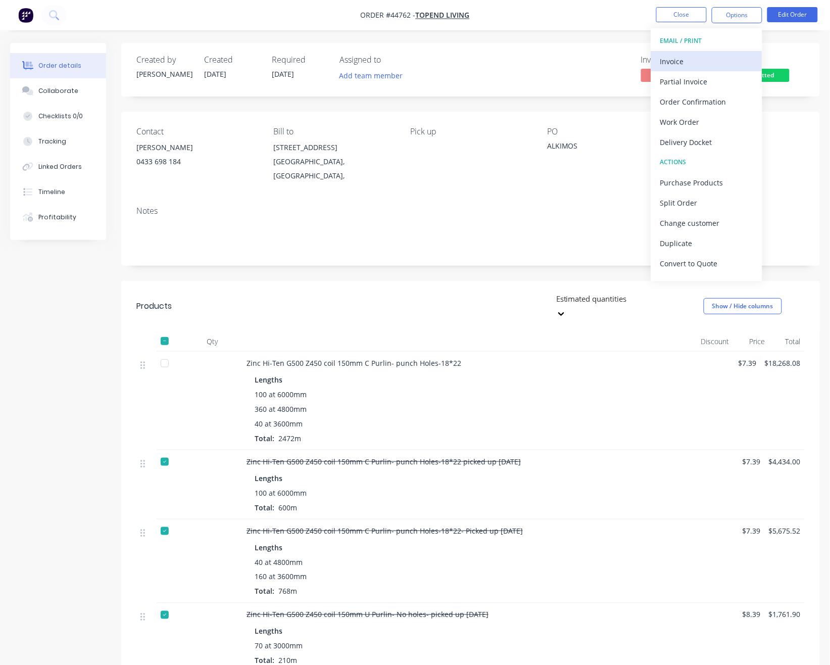
click at [694, 65] on div "Invoice" at bounding box center [706, 61] width 93 height 15
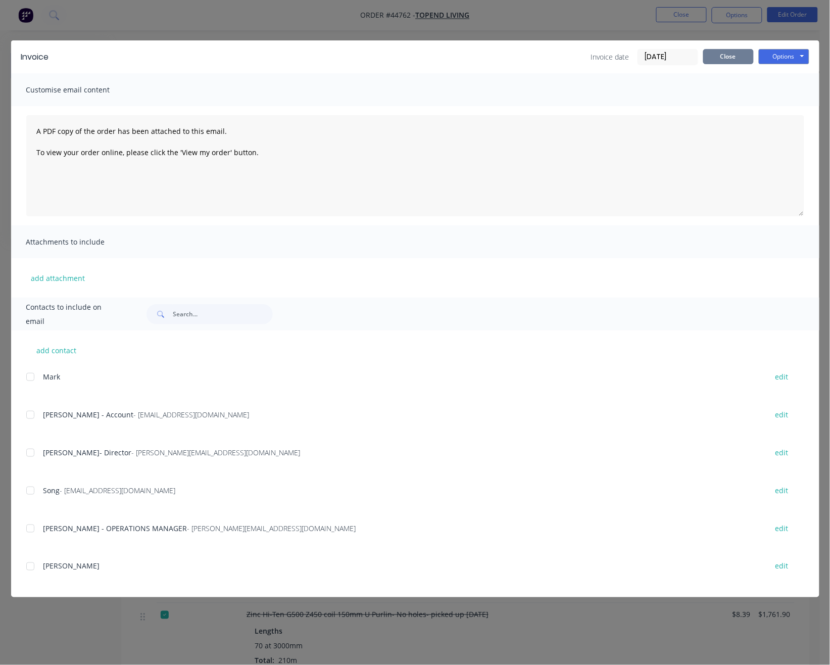
click at [738, 54] on button "Close" at bounding box center [728, 56] width 51 height 15
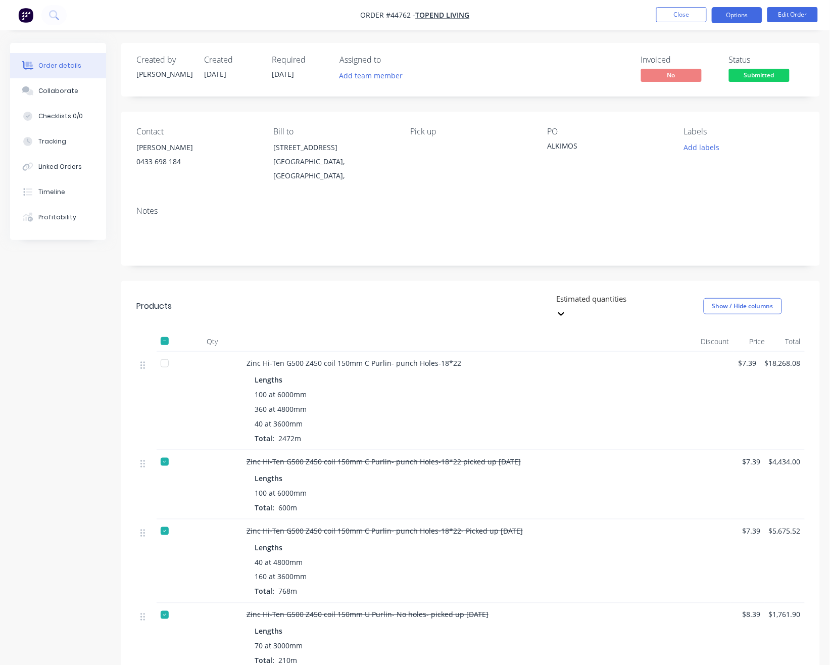
click at [744, 14] on button "Options" at bounding box center [737, 15] width 51 height 16
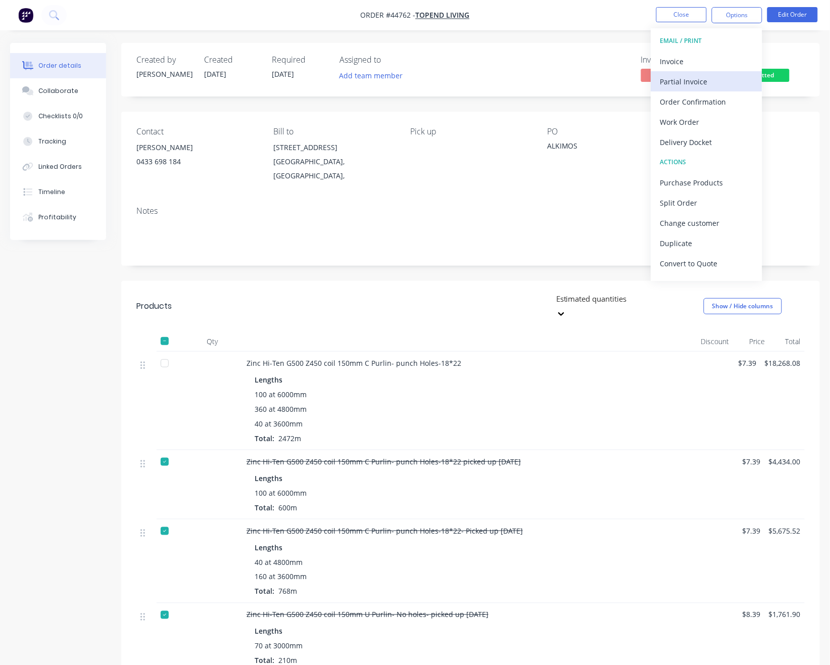
click at [693, 80] on div "Partial Invoice" at bounding box center [706, 81] width 93 height 15
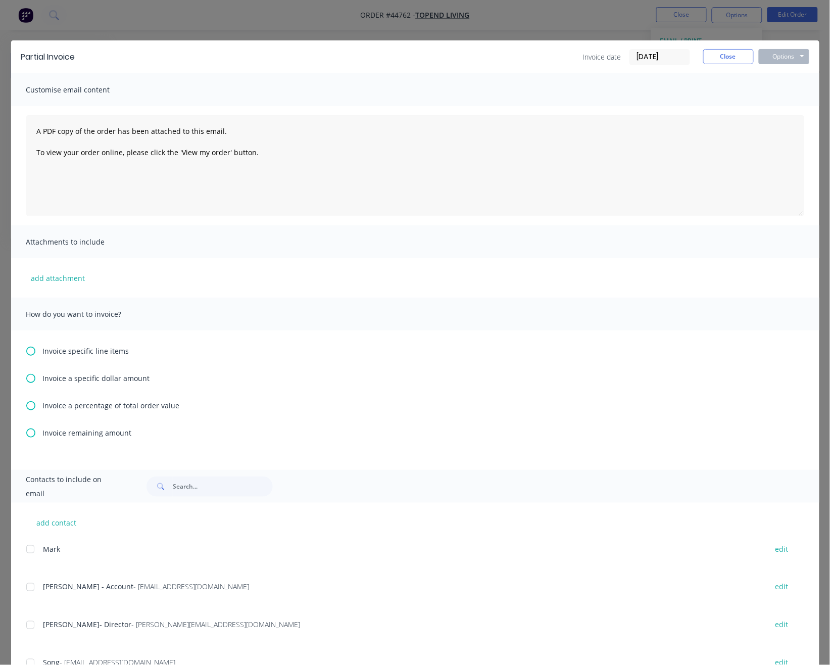
click at [31, 347] on icon at bounding box center [30, 351] width 9 height 9
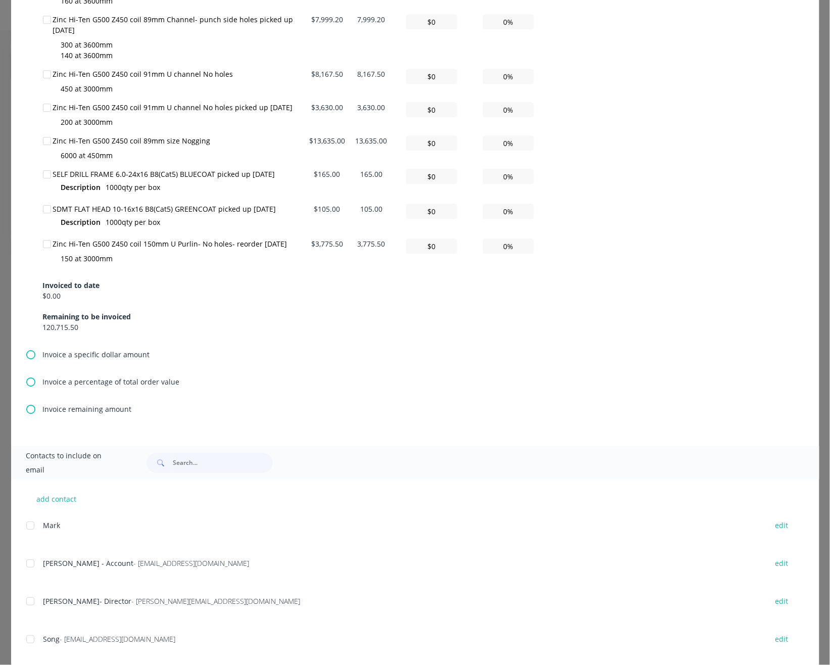
scroll to position [808, 0]
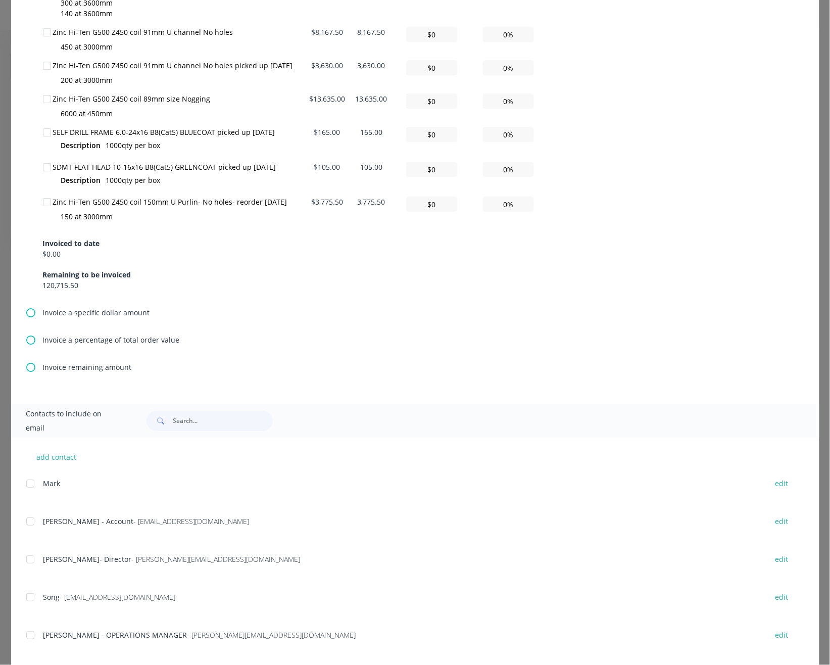
click at [45, 168] on div at bounding box center [47, 167] width 20 height 20
click at [46, 133] on div at bounding box center [47, 132] width 20 height 20
click at [47, 66] on div at bounding box center [47, 66] width 20 height 20
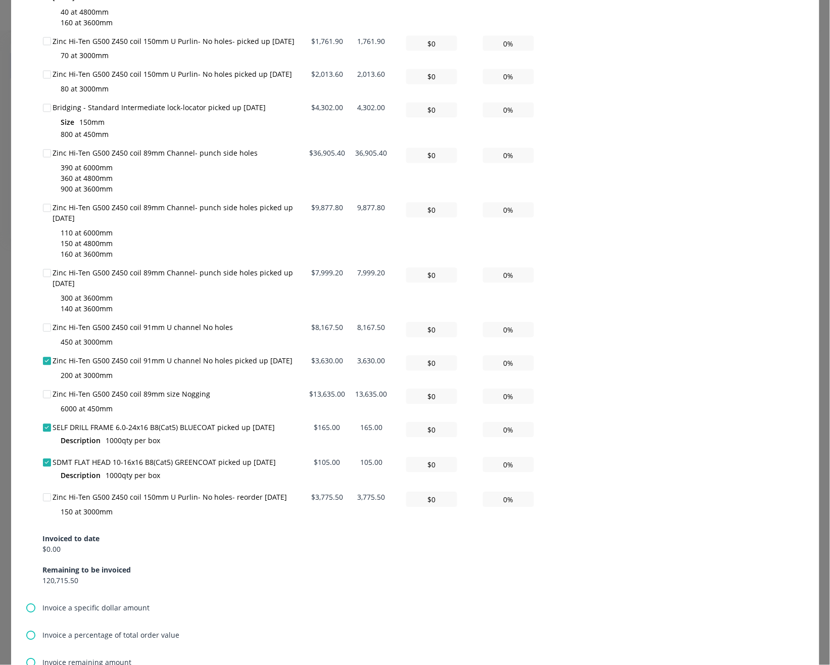
scroll to position [471, 0]
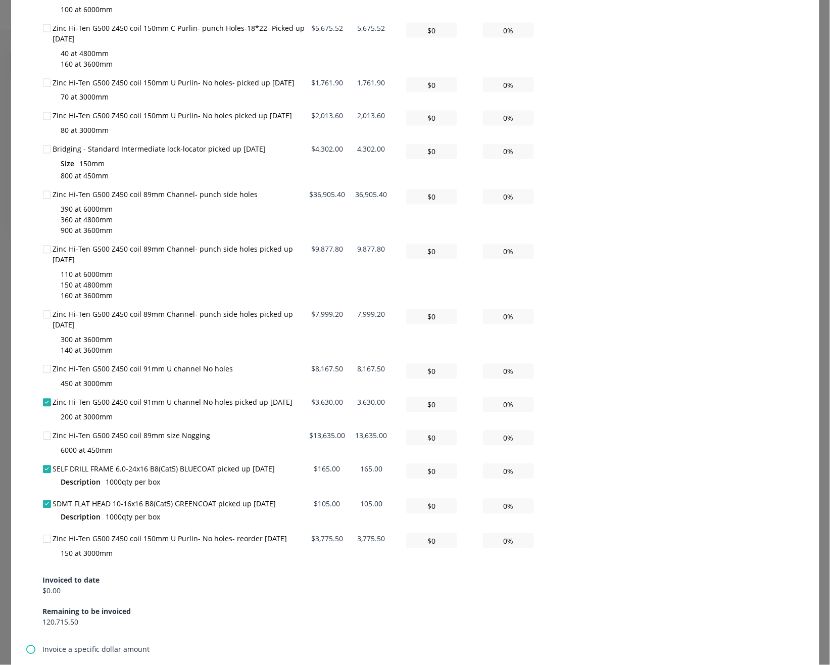
click at [45, 115] on div at bounding box center [47, 116] width 20 height 20
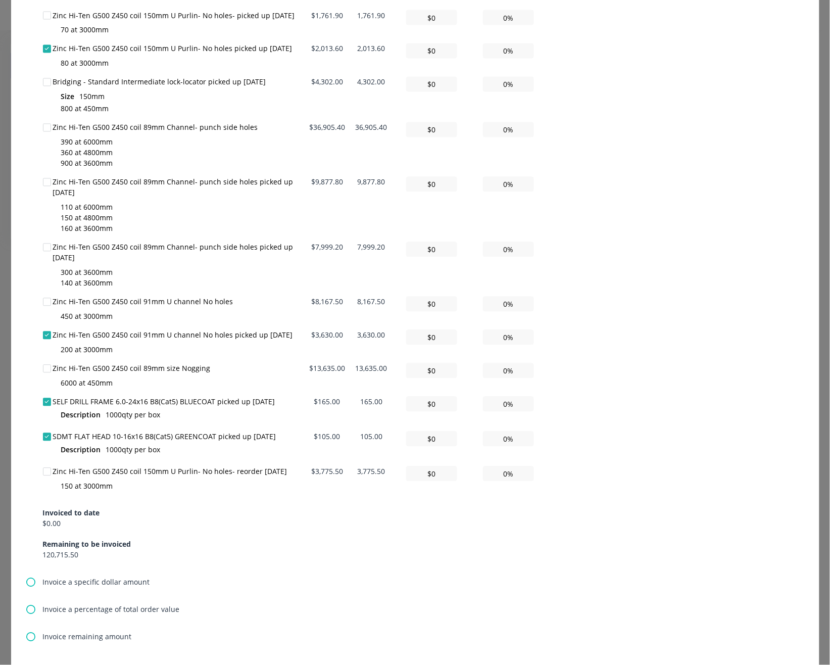
scroll to position [808, 0]
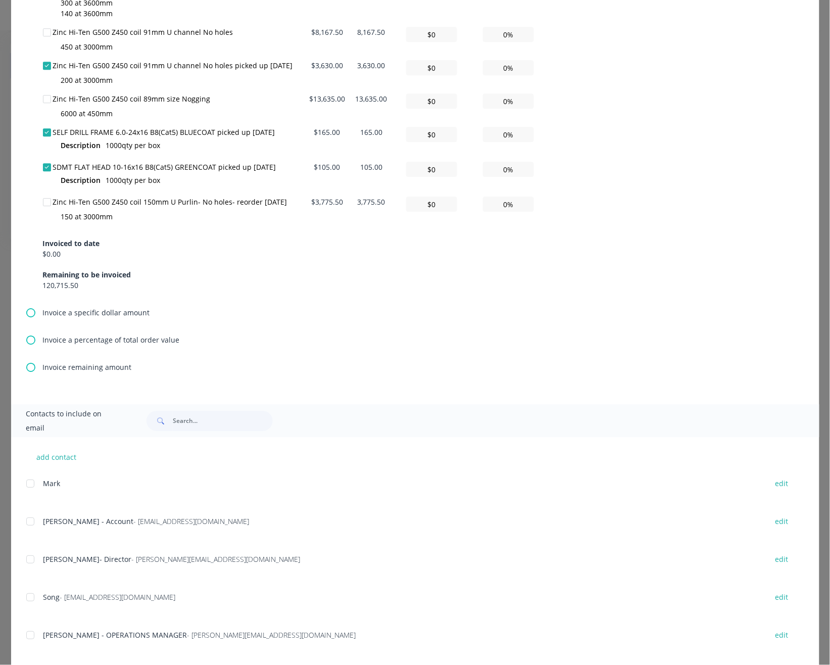
click at [31, 521] on div at bounding box center [30, 521] width 20 height 20
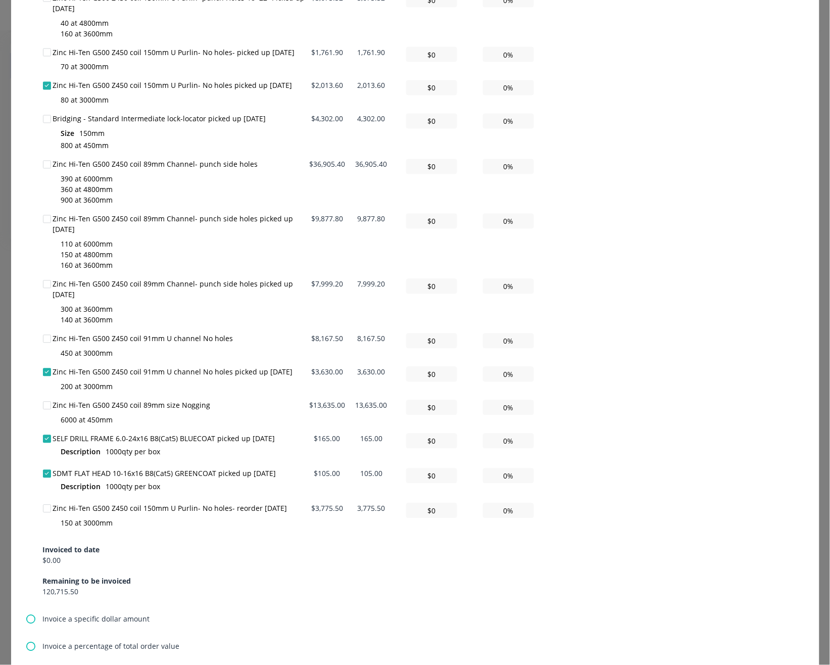
scroll to position [0, 0]
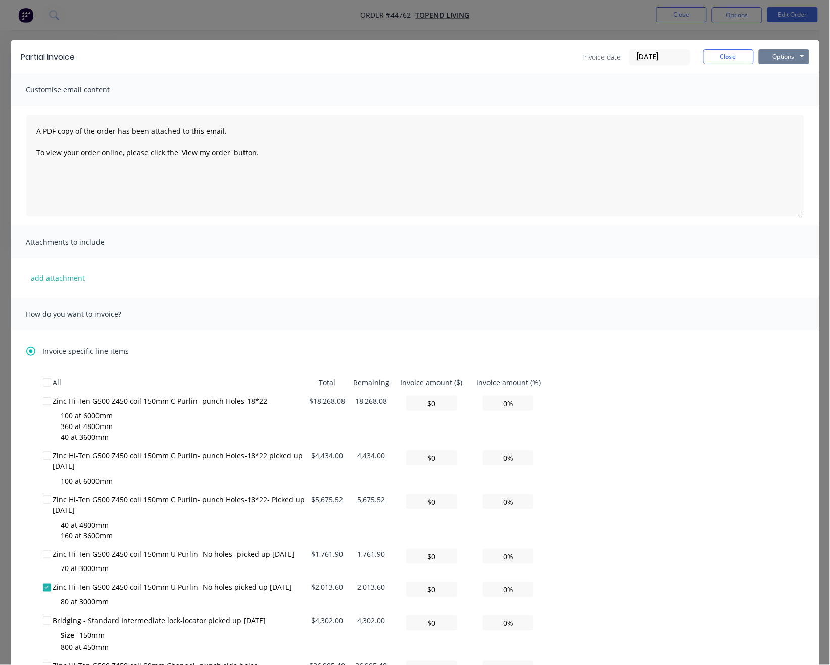
click at [785, 55] on button "Options" at bounding box center [784, 56] width 51 height 15
click at [780, 109] on button "Email" at bounding box center [791, 108] width 65 height 17
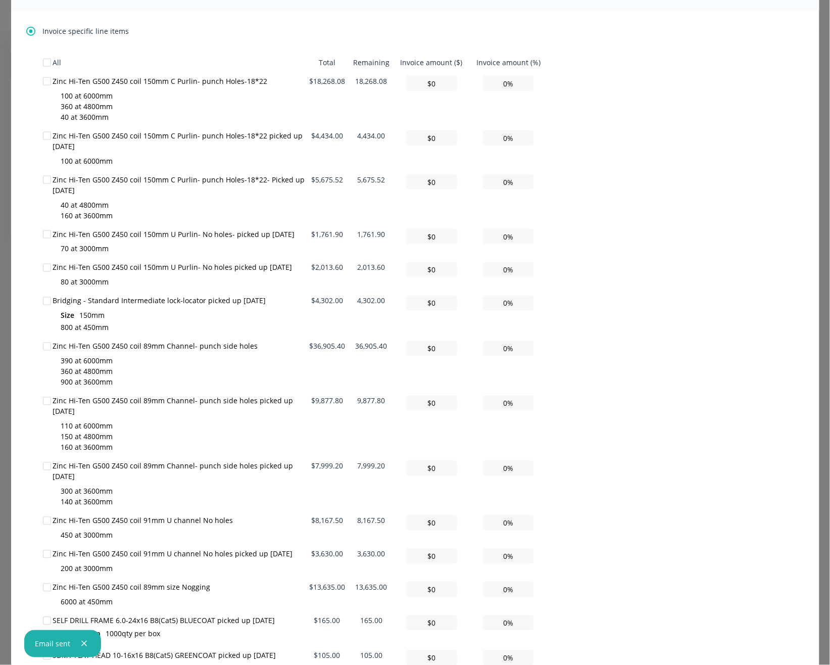
scroll to position [337, 0]
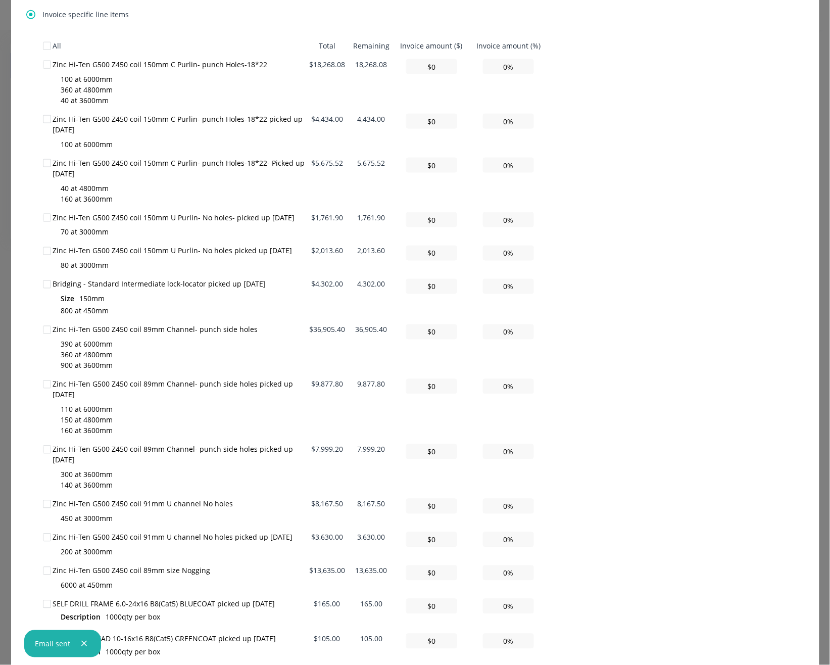
click at [45, 163] on div at bounding box center [47, 163] width 20 height 20
click at [46, 218] on div at bounding box center [47, 218] width 20 height 20
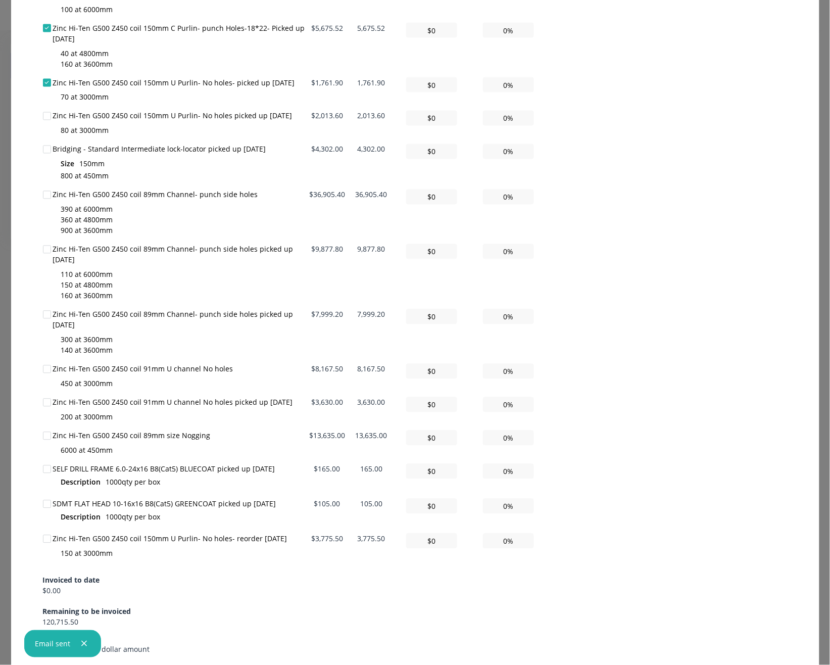
scroll to position [269, 0]
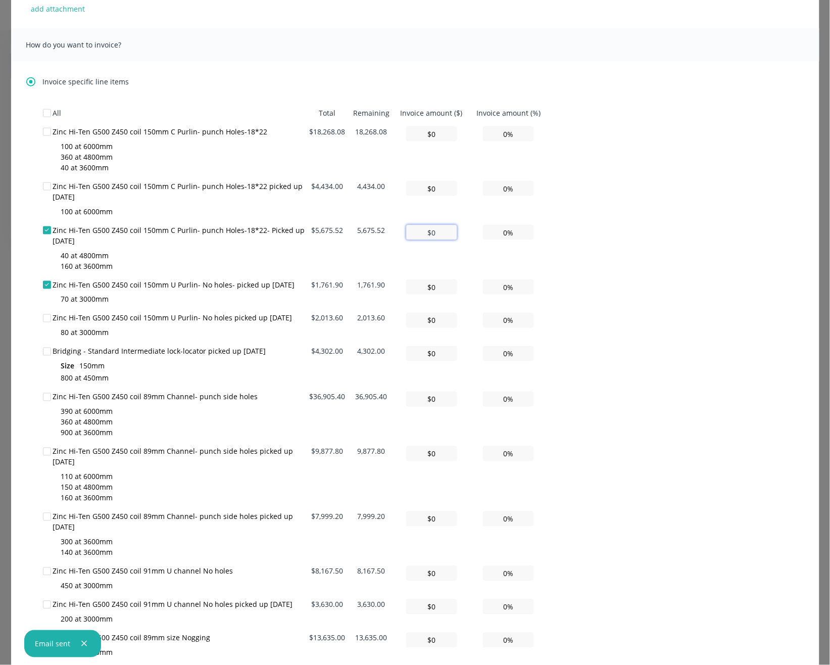
click at [441, 227] on input "$0" at bounding box center [431, 232] width 51 height 15
click at [440, 230] on input "$0" at bounding box center [431, 232] width 51 height 15
drag, startPoint x: 441, startPoint y: 231, endPoint x: 364, endPoint y: 231, distance: 76.8
click at [364, 231] on tr "Zinc Hi-Ten G500 Z450 coil 150mm C Purlin- punch Holes-18*22- Picked up 22/09/2…" at bounding box center [295, 248] width 505 height 55
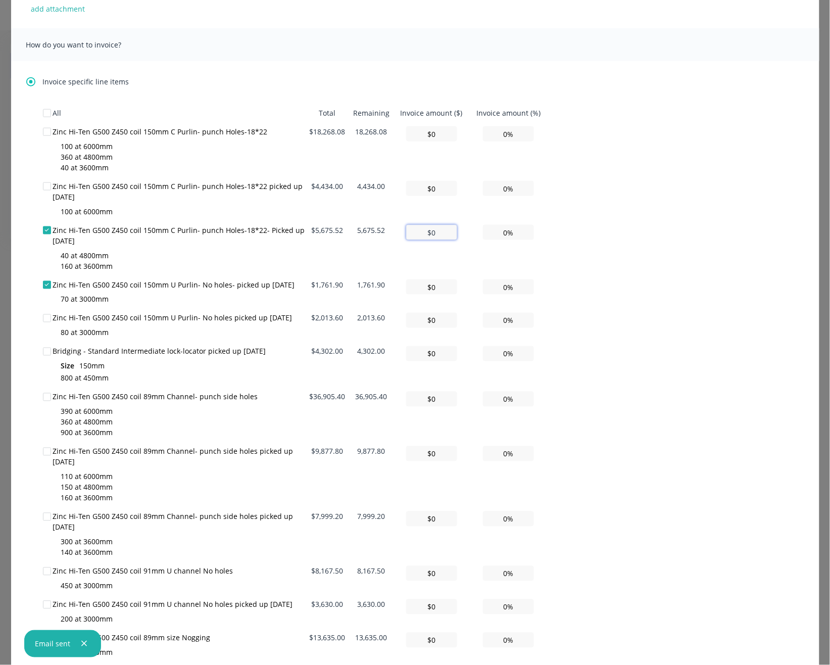
type input "$5"
type input "0.09%"
type input "$56"
type input "0.99%"
type input "$567"
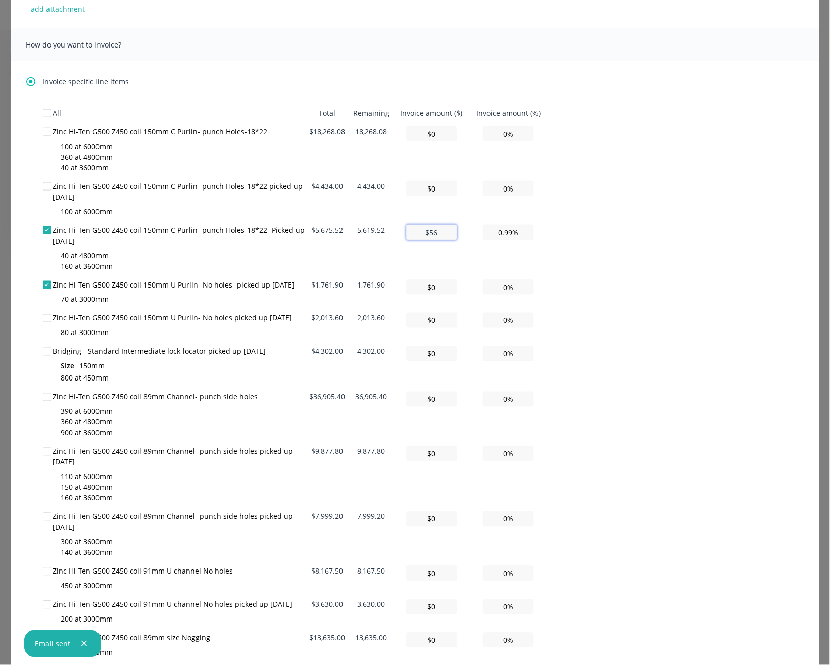
type input "9.99%"
type input "$5,675"
type input "99.99%"
type input "$5,675.5"
type input "100.00%"
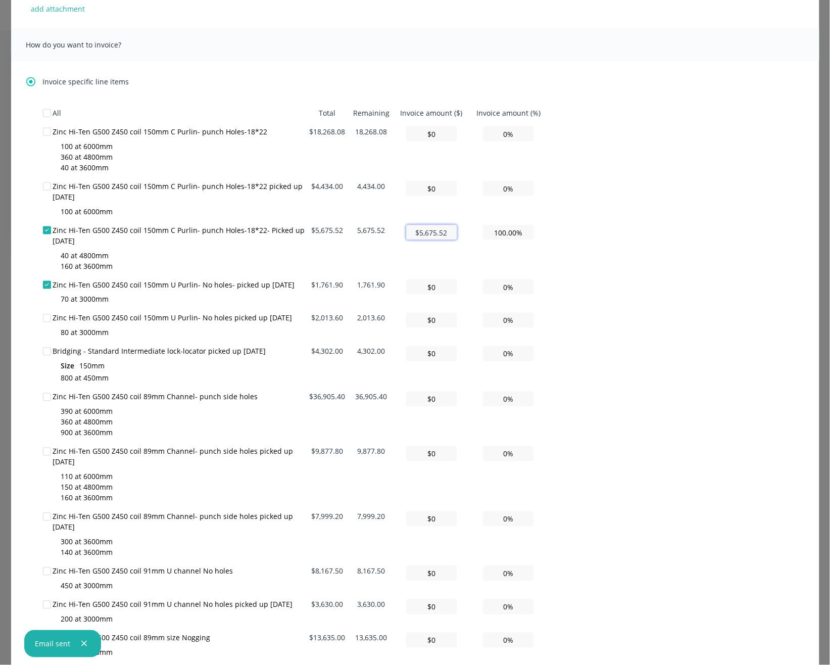
drag, startPoint x: 449, startPoint y: 230, endPoint x: 392, endPoint y: 232, distance: 57.6
click at [392, 232] on tr "Zinc Hi-Ten G500 Z450 coil 150mm C Purlin- punch Holes-18*22- Picked up 22/09/2…" at bounding box center [295, 248] width 505 height 55
type input "$0"
type input "0%"
type input "$0"
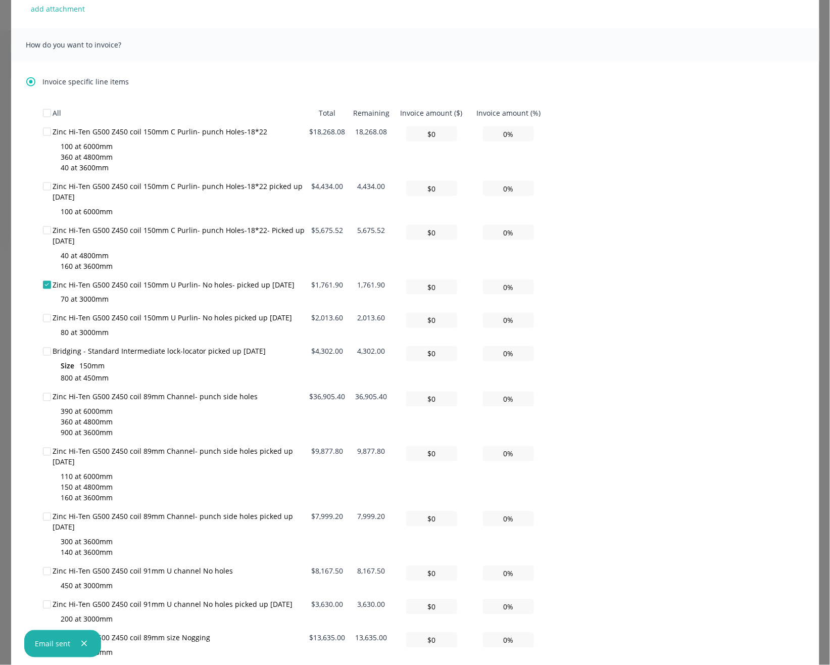
type input "0.00%"
click at [600, 262] on div "All Total Remaining Invoice amount ($) Invoice amount (%) Zinc Hi-Ten G500 Z450…" at bounding box center [415, 467] width 745 height 726
drag, startPoint x: 520, startPoint y: 319, endPoint x: 483, endPoint y: 319, distance: 37.4
click at [483, 319] on input "0%" at bounding box center [508, 320] width 51 height 15
type input "$20.14"
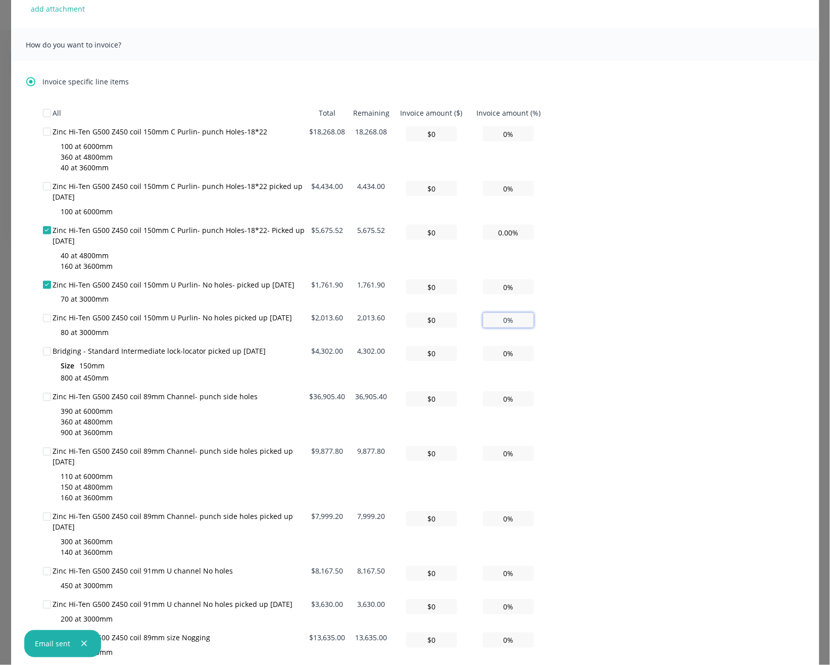
type input "1%"
type input "$201.36"
type input "10%"
type input "$2,013.60"
type input "100%"
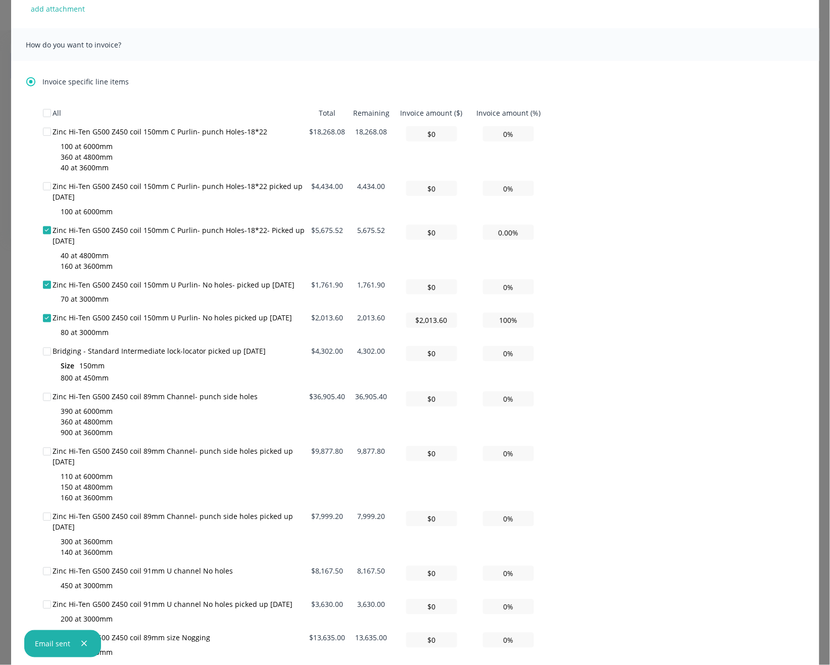
click at [642, 346] on div "All Total Remaining Invoice amount ($) Invoice amount (%) Zinc Hi-Ten G500 Z450…" at bounding box center [415, 467] width 745 height 726
click at [44, 229] on div at bounding box center [47, 230] width 20 height 20
click at [45, 284] on div at bounding box center [47, 285] width 20 height 20
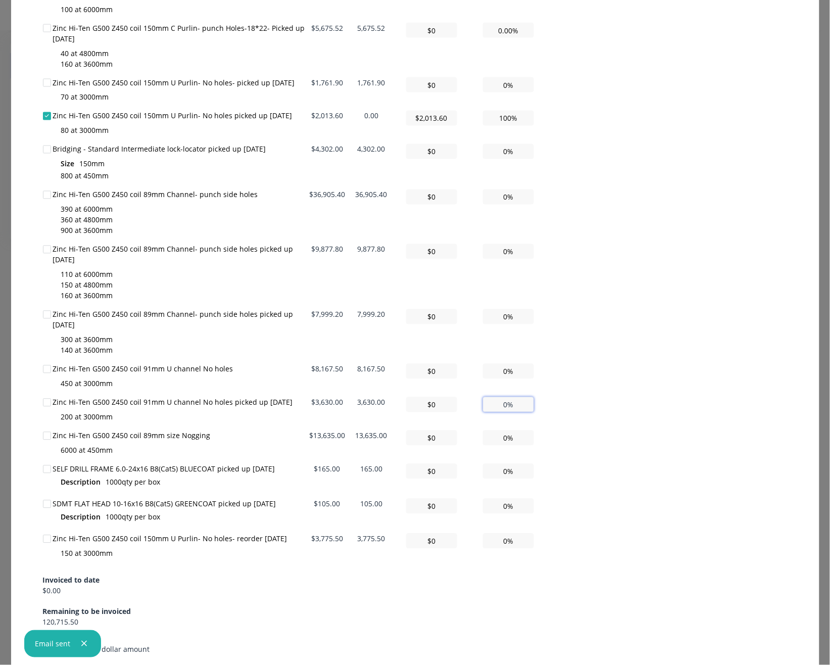
drag, startPoint x: 520, startPoint y: 404, endPoint x: 465, endPoint y: 404, distance: 55.1
click at [465, 404] on tr "Zinc Hi-Ten G500 Z450 coil 91mm U channel No holes picked up 17/09/2025 200 at …" at bounding box center [295, 409] width 505 height 33
type input "$36.30"
type input "1%"
type input "$363.00"
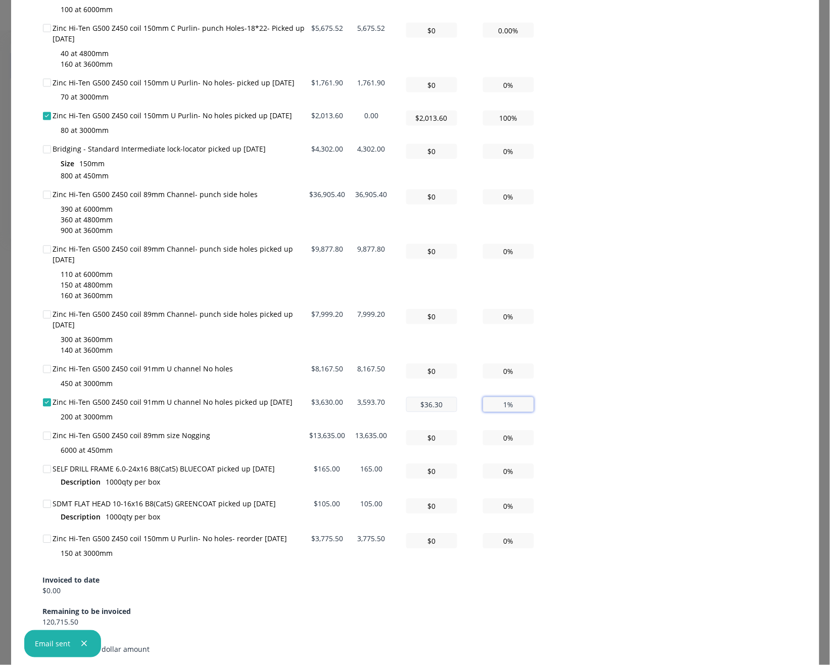
type input "10%"
type input "$3,630.00"
type input "100%"
drag, startPoint x: 521, startPoint y: 504, endPoint x: 451, endPoint y: 505, distance: 69.7
click at [453, 505] on tr "SDMT FLAT HEAD 10-16x16 B8(Cat5) GREENCOAT picked up 17/09/2025 Description 100…" at bounding box center [295, 512] width 505 height 35
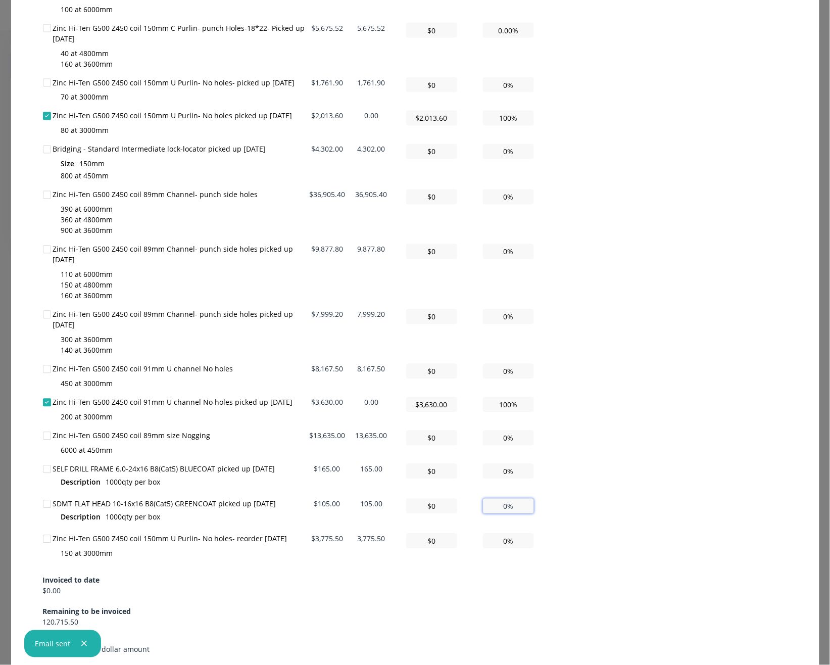
type input "$1.05"
type input "1%"
type input "$10.50"
type input "10%"
type input "$105.00"
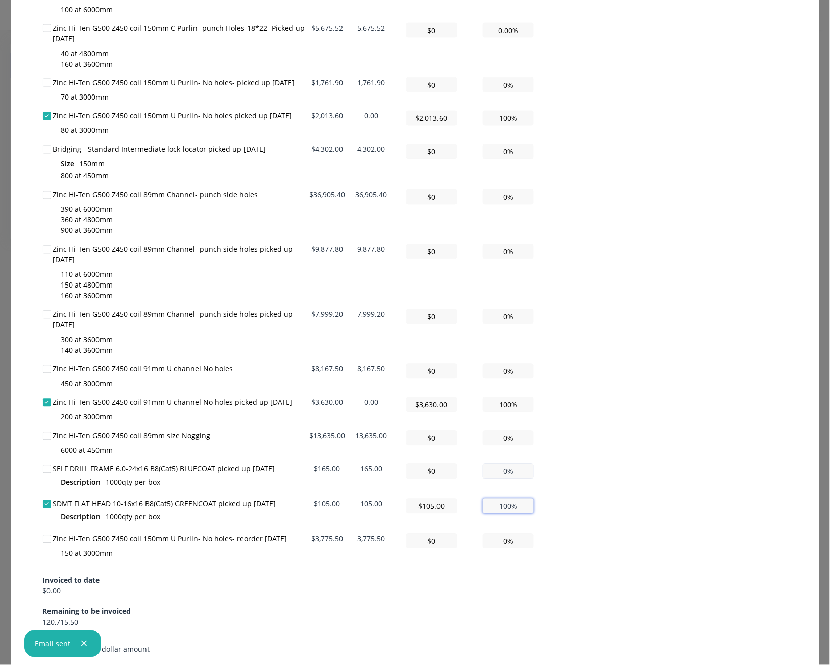
type input "100%"
drag, startPoint x: 523, startPoint y: 471, endPoint x: 446, endPoint y: 471, distance: 77.3
click at [446, 471] on tr "SELF DRILL FRAME 6.0-24x16 B8(Cat5) BLUECOAT picked up 17/09/2025 Description 1…" at bounding box center [295, 477] width 505 height 35
type input "$1.65"
type input "1%"
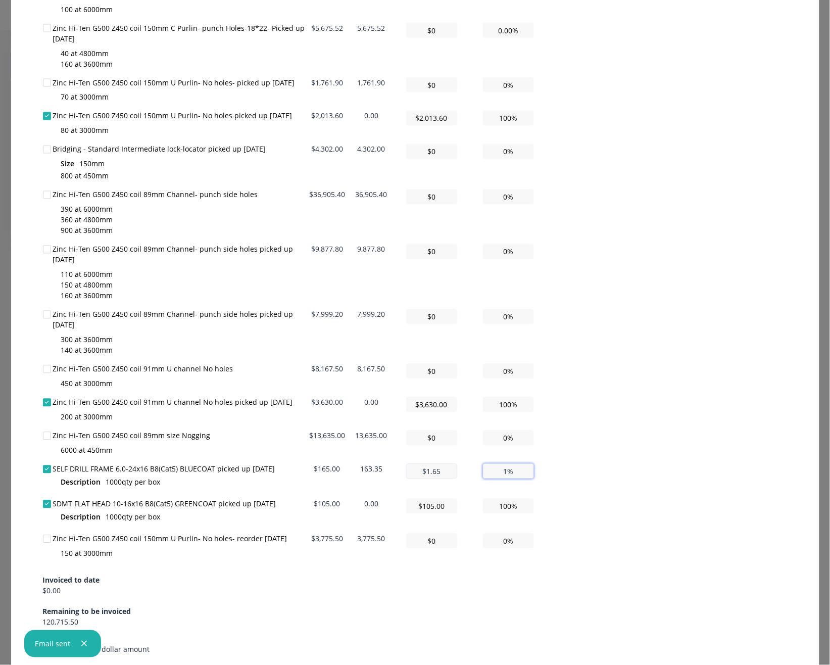
type input "$16.50"
type input "10%"
type input "$165.00"
type input "100%"
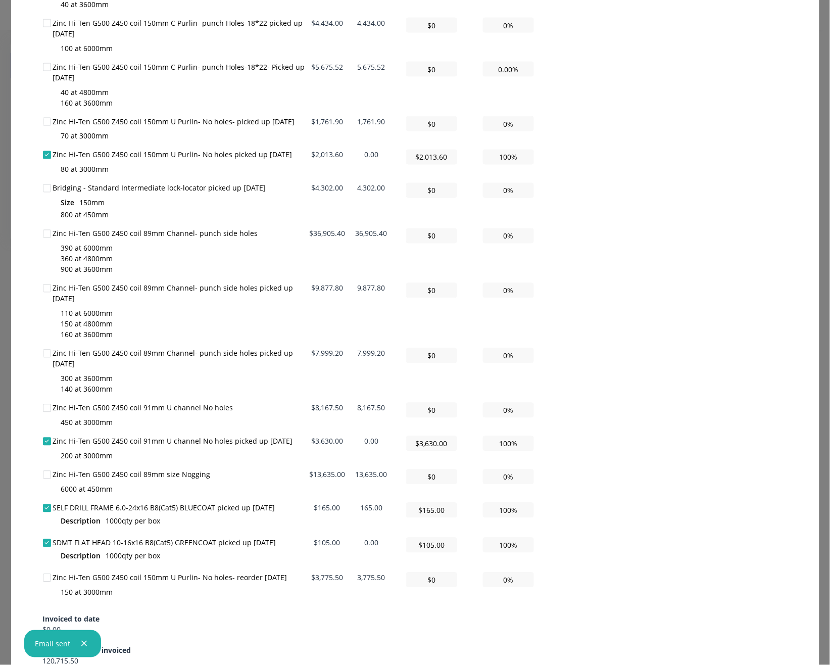
click at [815, 441] on div "Partial Invoice Invoice date 25/09/25 Close Options Preview Print Email Customi…" at bounding box center [415, 332] width 830 height 665
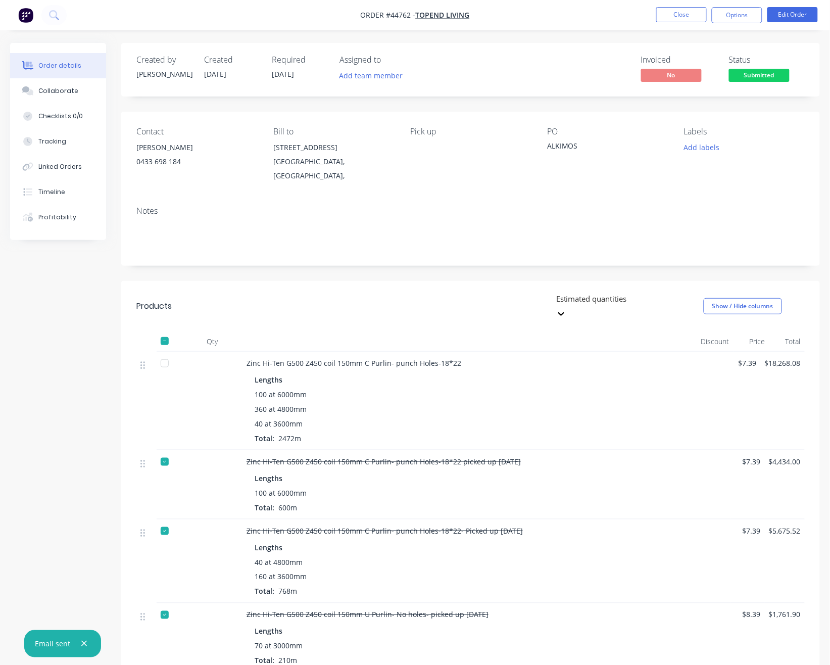
scroll to position [67, 0]
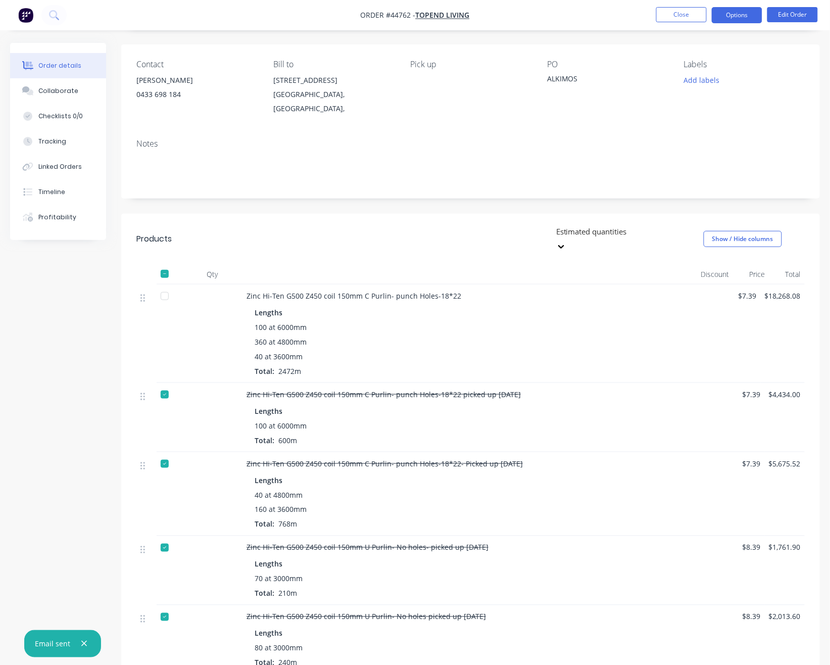
click at [739, 16] on button "Options" at bounding box center [737, 15] width 51 height 16
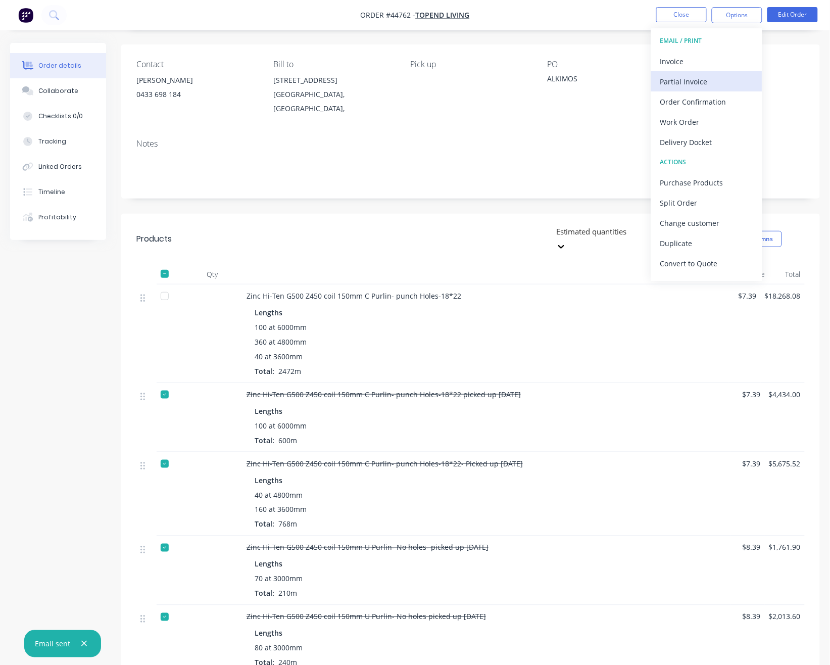
click at [679, 80] on div "Partial Invoice" at bounding box center [706, 81] width 93 height 15
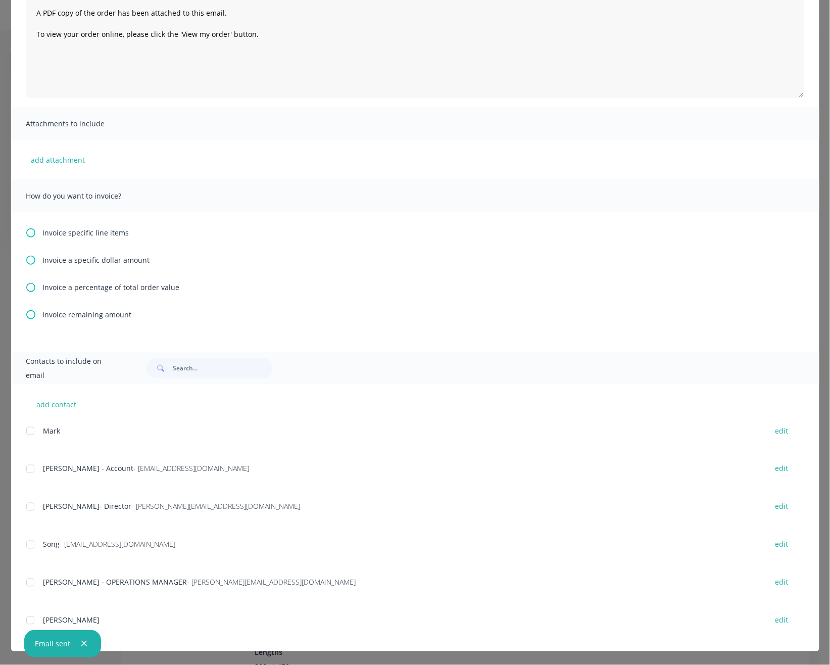
scroll to position [134, 0]
click at [82, 642] on icon "button" at bounding box center [84, 643] width 7 height 9
click at [33, 231] on icon at bounding box center [30, 232] width 9 height 9
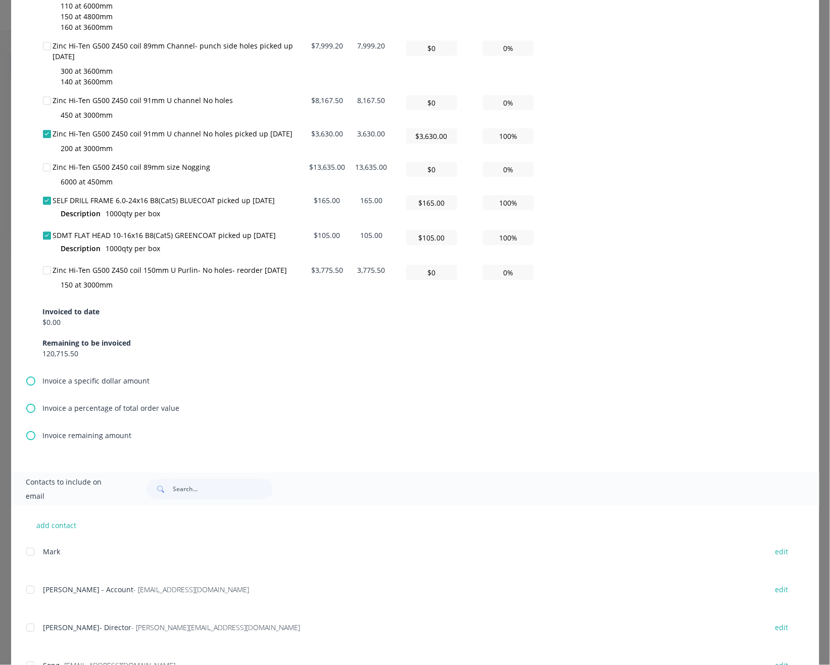
scroll to position [741, 0]
click at [31, 591] on div at bounding box center [30, 589] width 20 height 20
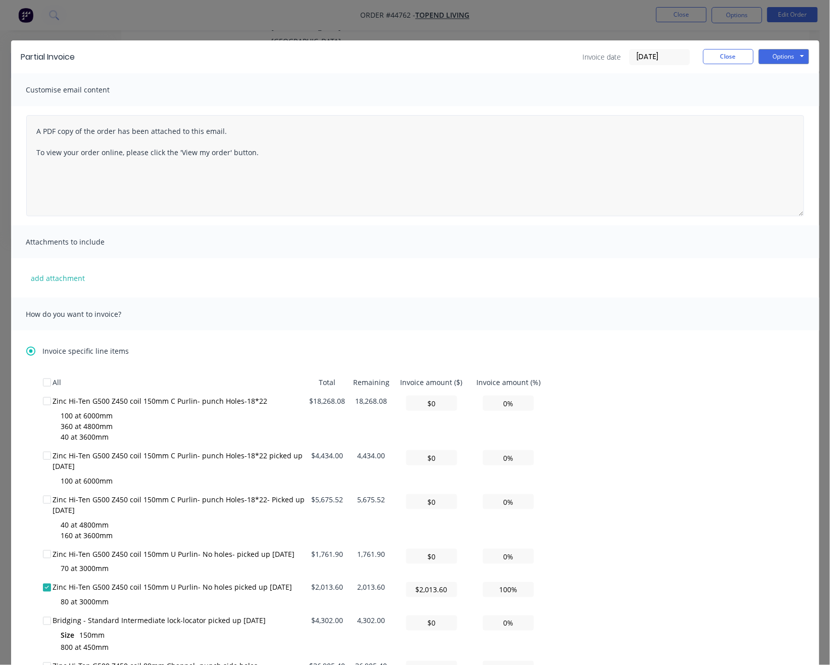
scroll to position [67, 0]
drag, startPoint x: 284, startPoint y: 160, endPoint x: 0, endPoint y: 119, distance: 287.4
click at [0, 119] on div "Partial Invoice Invoice date 25/09/25 Close Options Preview Print Email Customi…" at bounding box center [415, 332] width 830 height 665
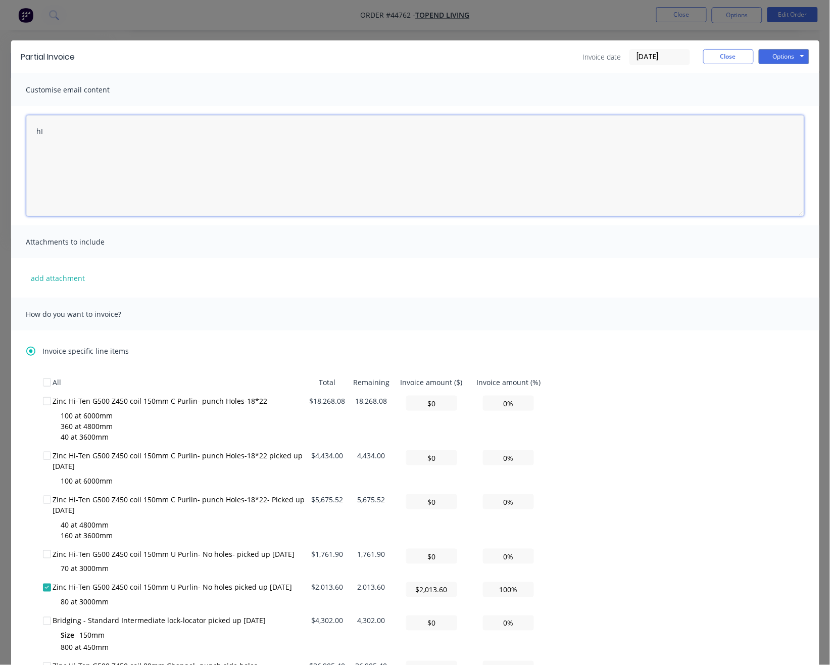
type textarea "h"
click at [52, 132] on textarea "Hi, Vicent" at bounding box center [415, 165] width 778 height 101
click at [95, 131] on textarea "Hi, Vincent" at bounding box center [415, 165] width 778 height 101
type textarea "Hi, Vincent, Please ignore my previous email, please check this invoice with 17…"
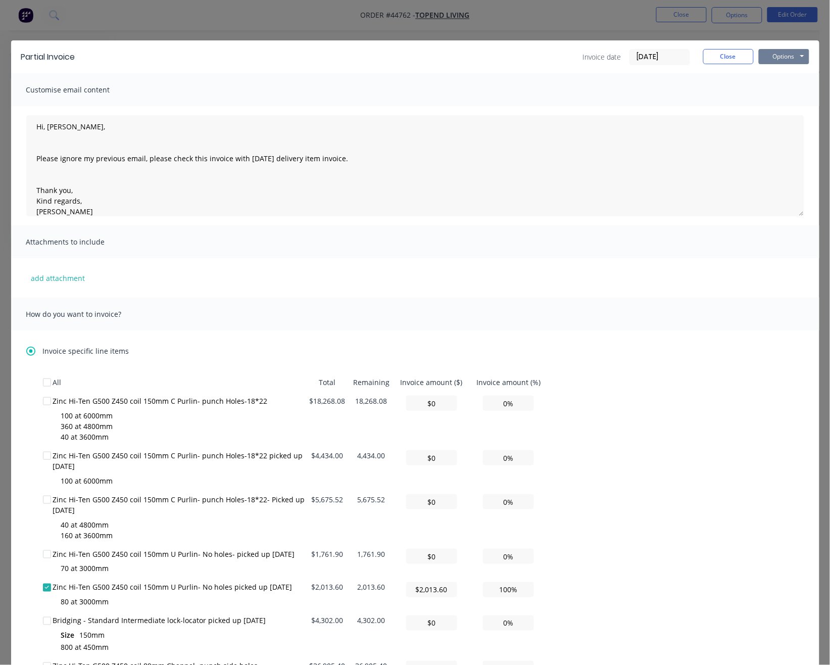
click at [783, 56] on button "Options" at bounding box center [784, 56] width 51 height 15
click at [779, 111] on button "Email" at bounding box center [791, 108] width 65 height 17
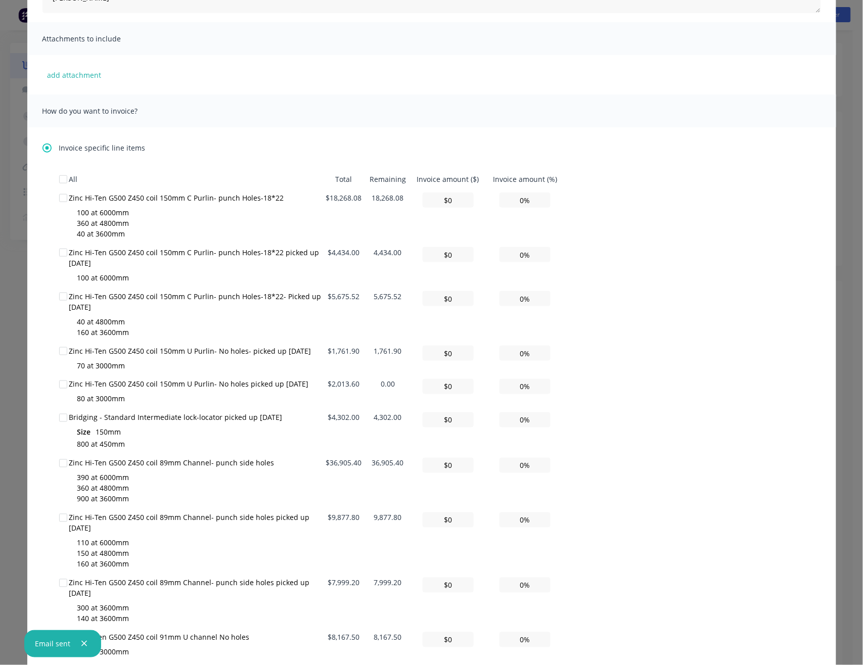
scroll to position [269, 0]
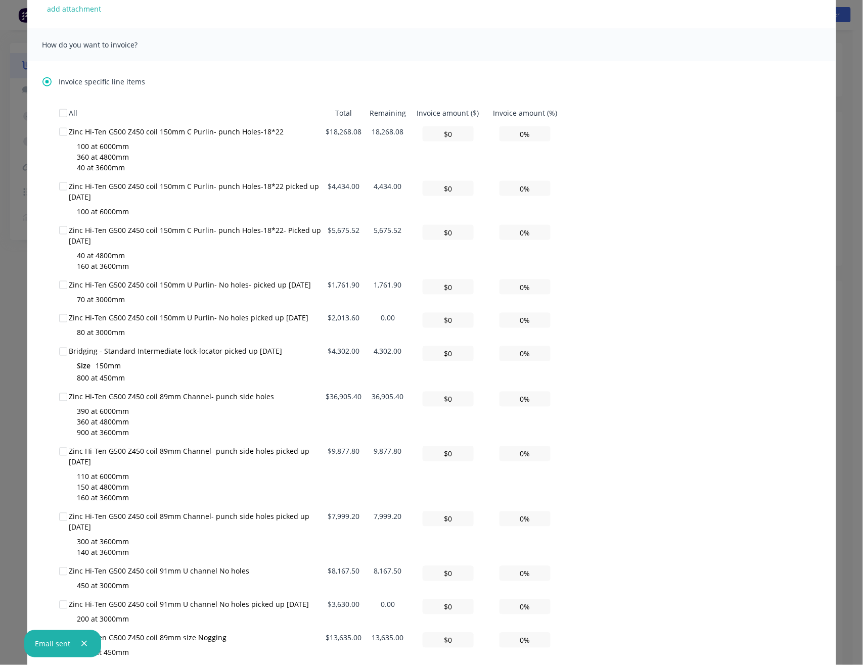
click at [59, 286] on div at bounding box center [63, 285] width 20 height 20
click at [60, 227] on div at bounding box center [63, 230] width 20 height 20
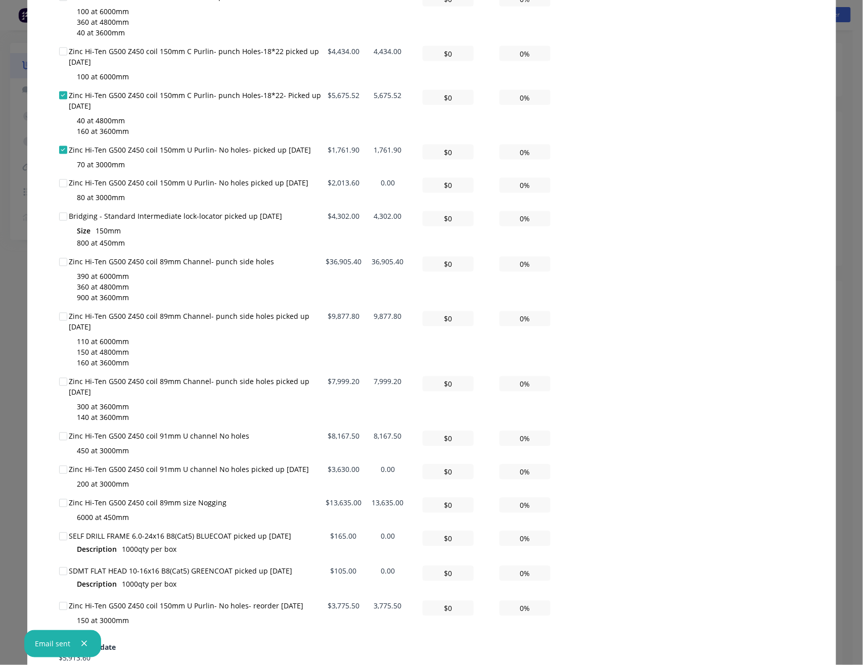
click at [58, 381] on div at bounding box center [63, 382] width 20 height 20
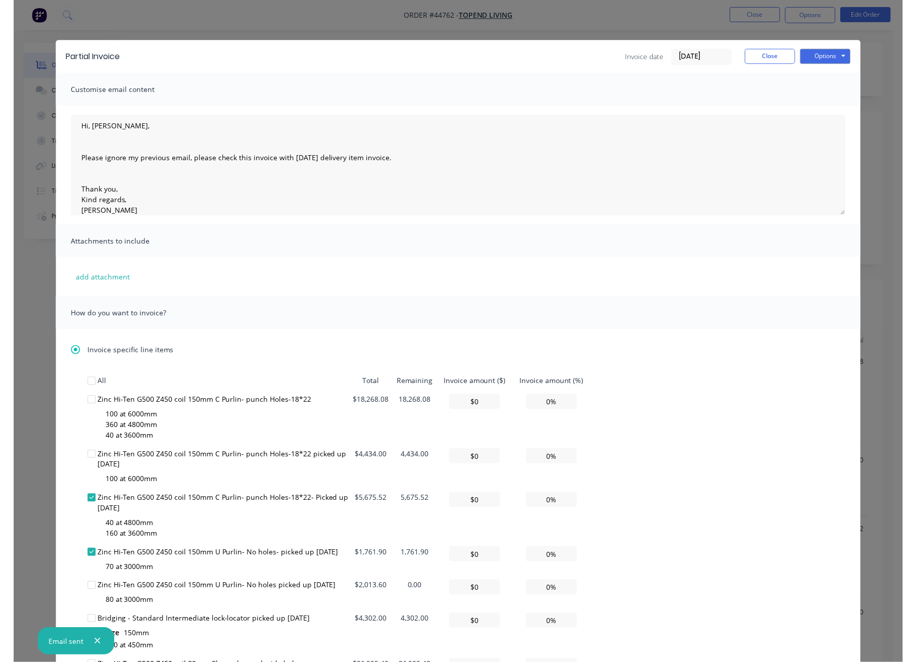
scroll to position [0, 0]
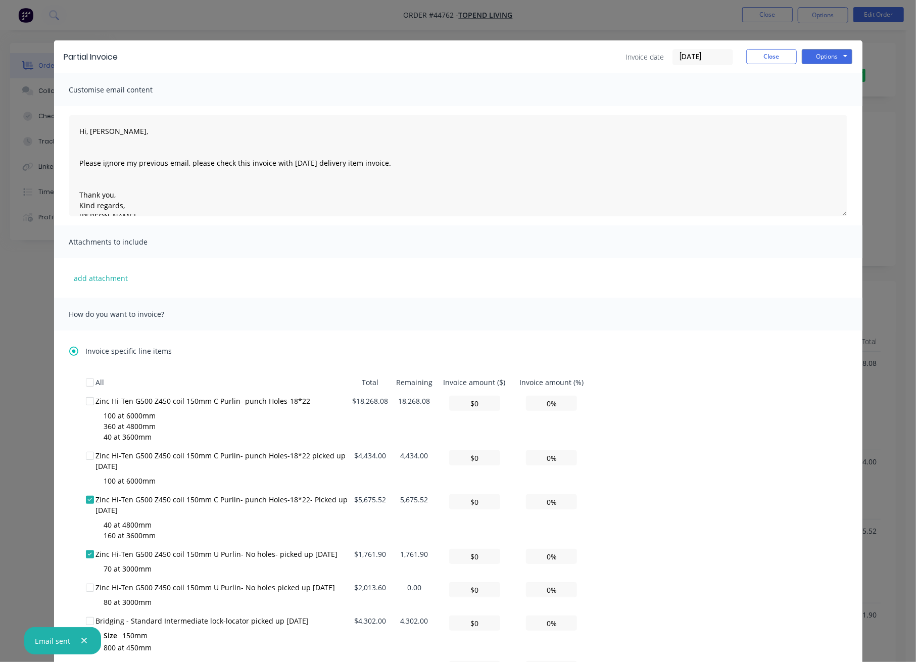
click at [268, 25] on div "Partial Invoice Invoice date 25/09/25 Close Options Preview Print Email Customi…" at bounding box center [458, 331] width 916 height 662
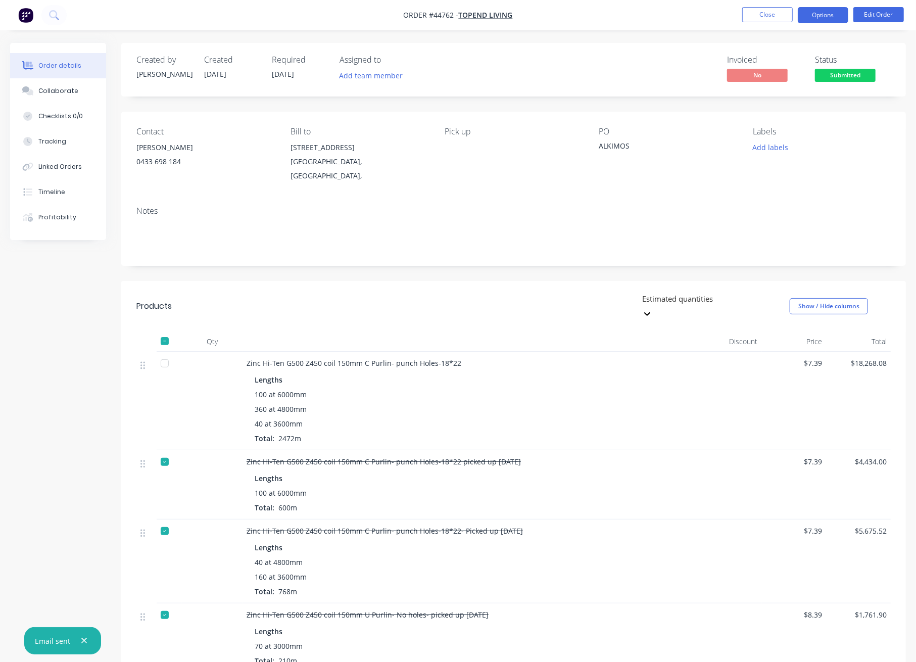
click at [819, 17] on button "Options" at bounding box center [823, 15] width 51 height 16
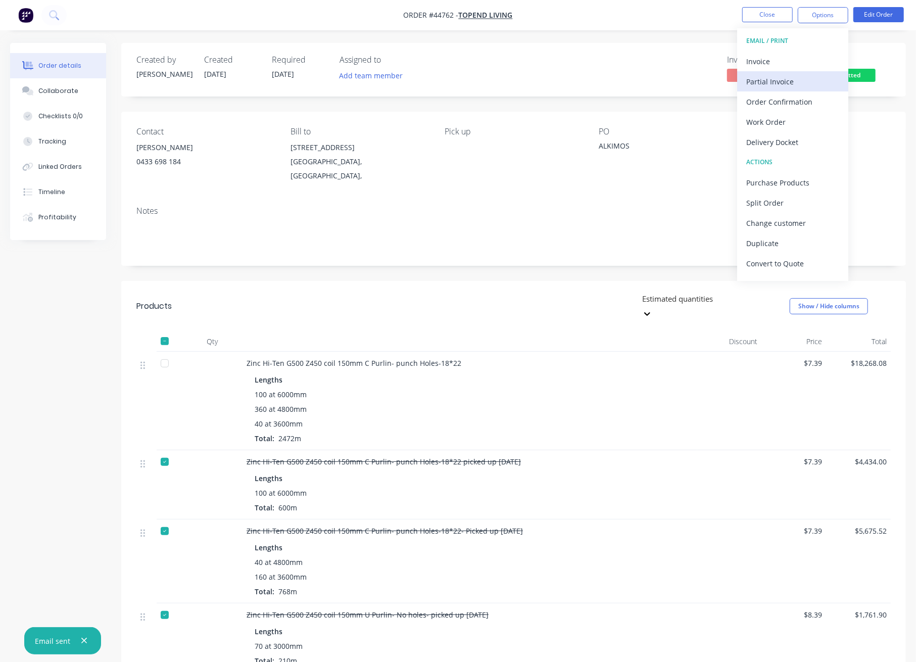
click at [769, 75] on div "Partial Invoice" at bounding box center [792, 81] width 93 height 15
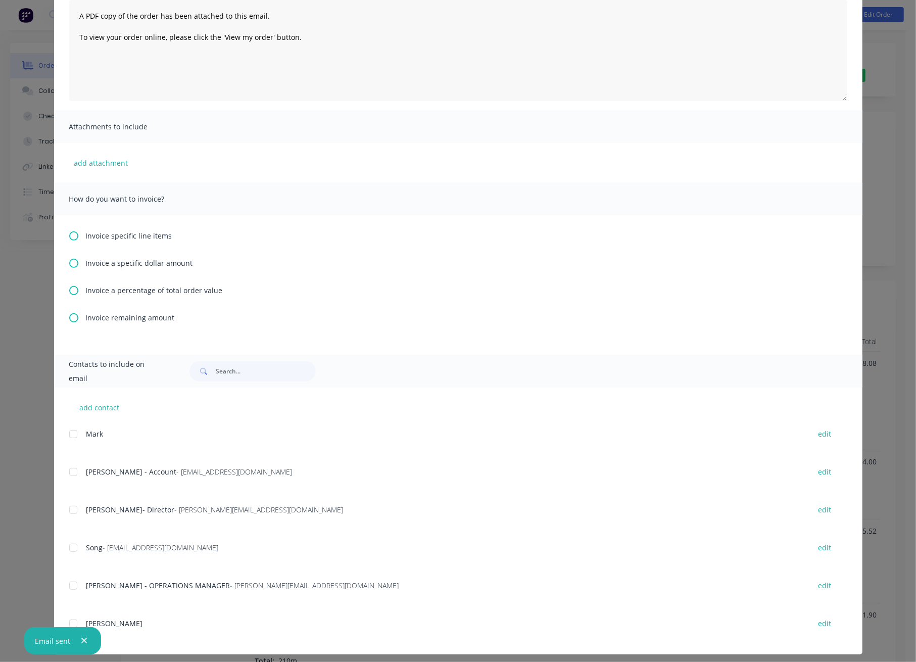
scroll to position [121, 0]
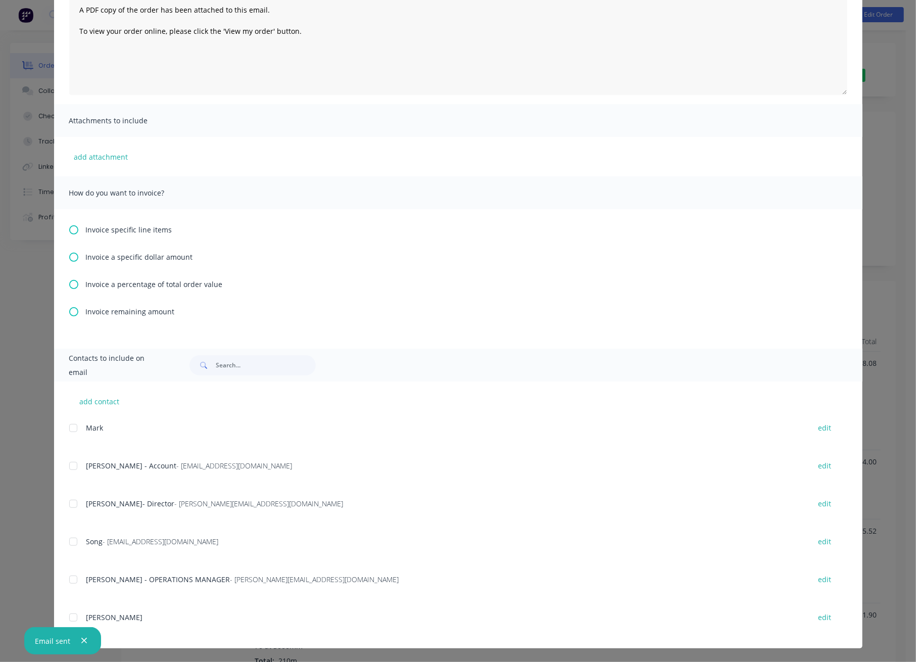
click at [71, 227] on icon at bounding box center [73, 229] width 9 height 9
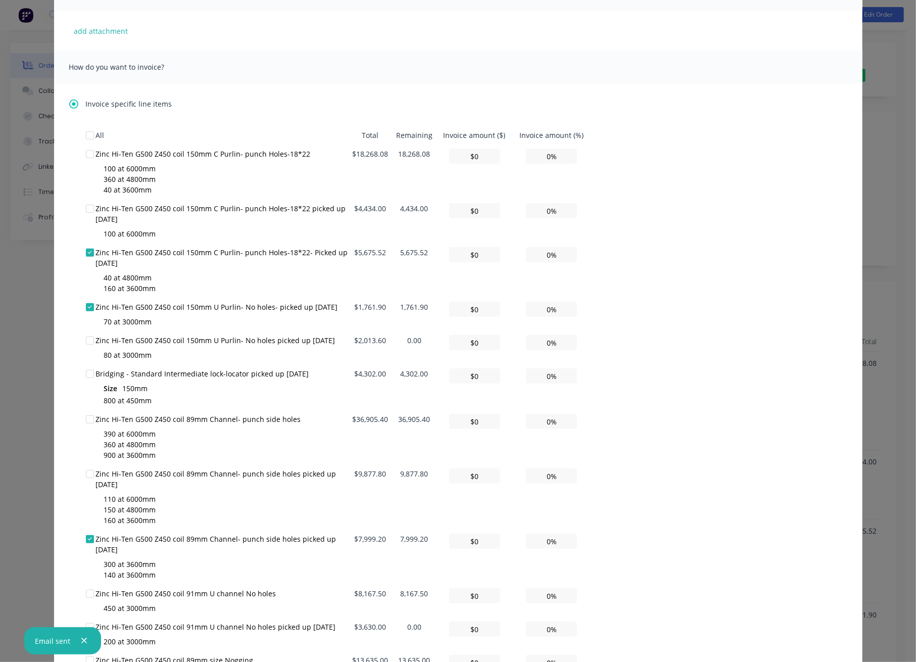
scroll to position [337, 0]
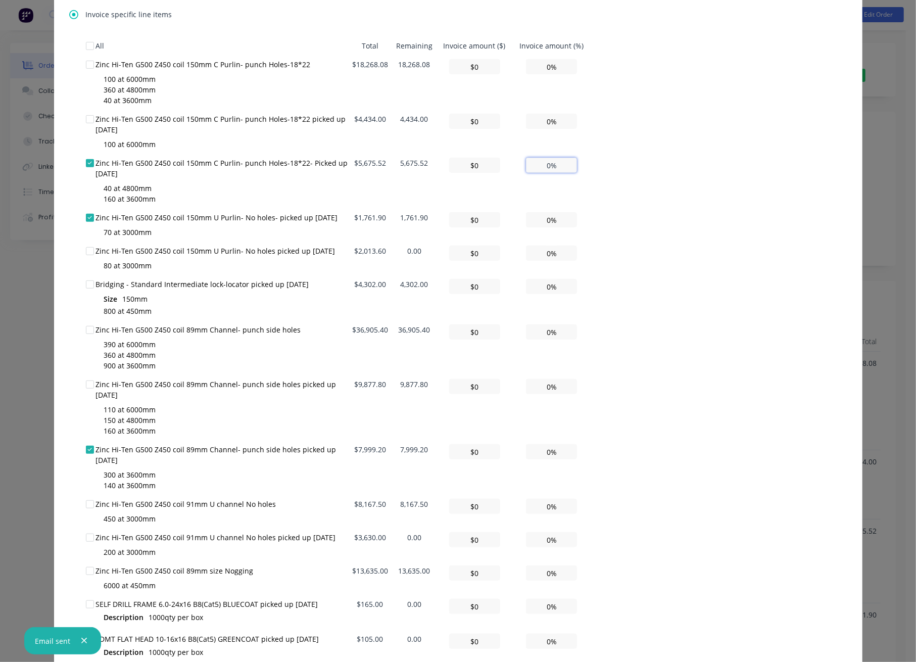
drag, startPoint x: 564, startPoint y: 166, endPoint x: 522, endPoint y: 166, distance: 41.9
click at [526, 166] on input "0%" at bounding box center [551, 165] width 51 height 15
type input "$56.76"
type input "1%"
type input "$567.55"
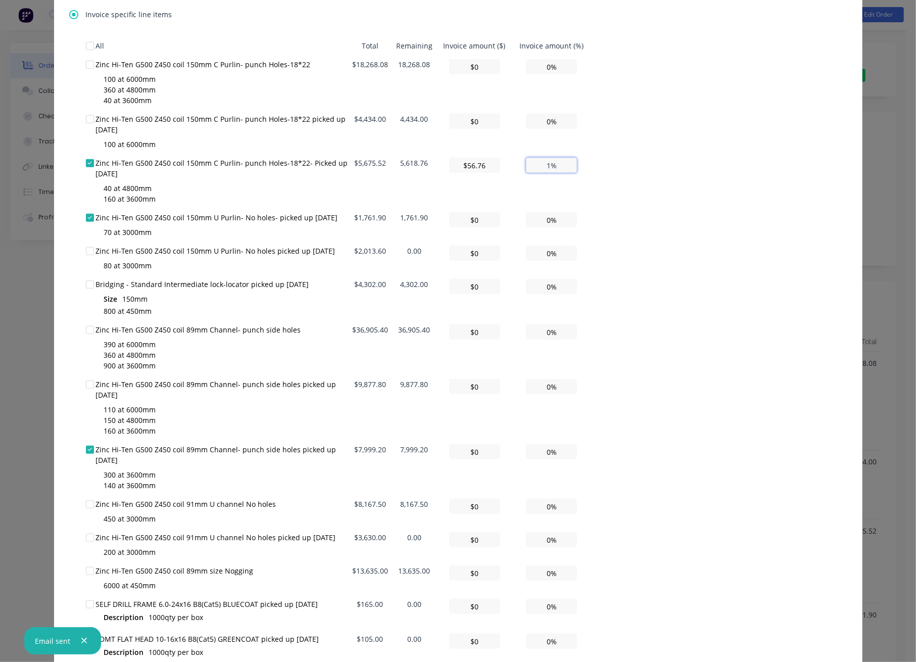
type input "10%"
type input "$5,675.52"
type input "100%"
drag, startPoint x: 562, startPoint y: 219, endPoint x: 504, endPoint y: 226, distance: 59.1
click at [506, 226] on tr "Zinc Hi-Ten G500 Z450 coil 150mm U Purlin- No holes- picked up 22/09/2025 70 at…" at bounding box center [338, 224] width 505 height 33
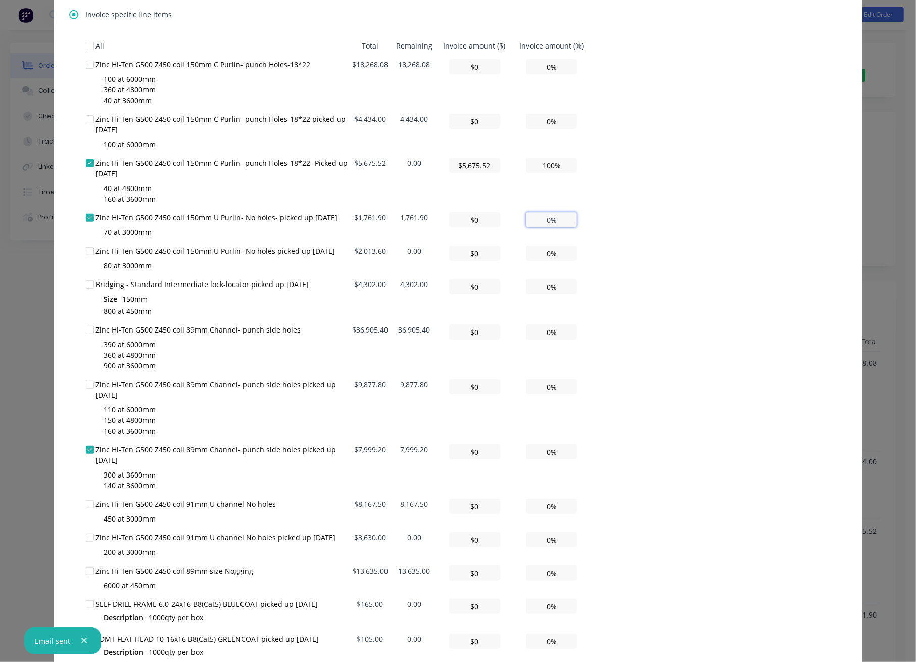
type input "$17.62"
type input "1%"
type input "$176.19"
type input "10%"
type input "$1,761.90"
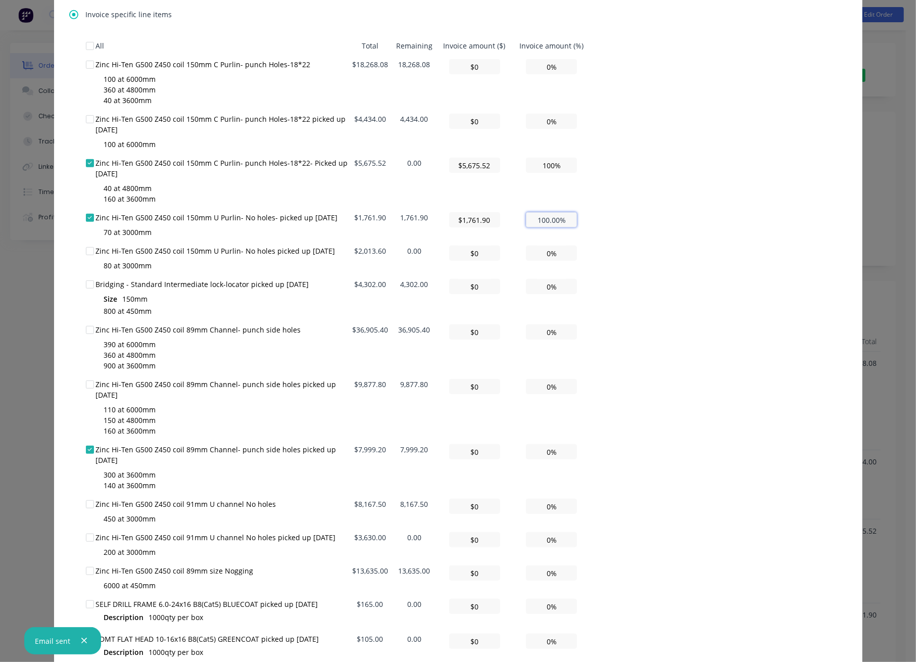
type input "100.00%"
click at [630, 241] on div "All Total Remaining Invoice amount ($) Invoice amount (%) Zinc Hi-Ten G500 Z450…" at bounding box center [458, 399] width 745 height 726
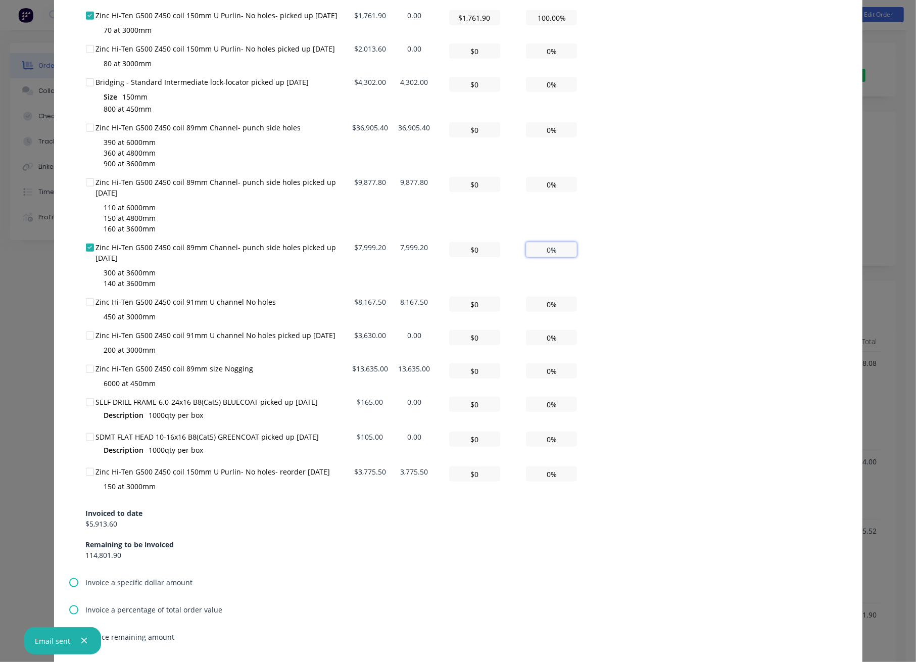
drag, startPoint x: 566, startPoint y: 244, endPoint x: 511, endPoint y: 245, distance: 55.1
click at [512, 245] on td "0%" at bounding box center [551, 265] width 78 height 55
type input "$79.99"
type input "1%"
type input "$799.92"
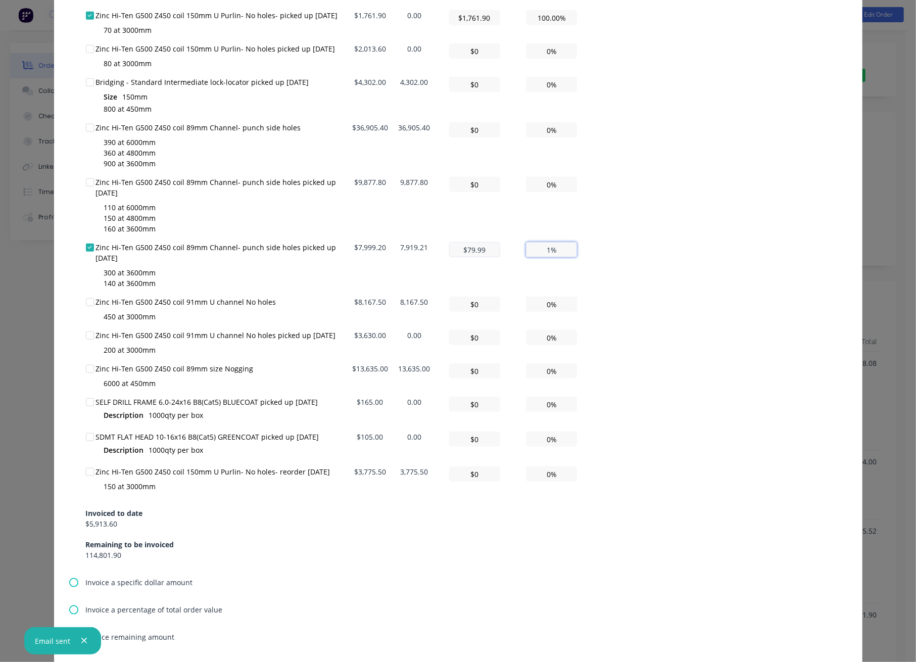
type input "10%"
type input "$7,999.20"
type input "100.00%"
click at [646, 280] on div "All Total Remaining Invoice amount ($) Invoice amount (%) Zinc Hi-Ten G500 Z450…" at bounding box center [458, 197] width 745 height 726
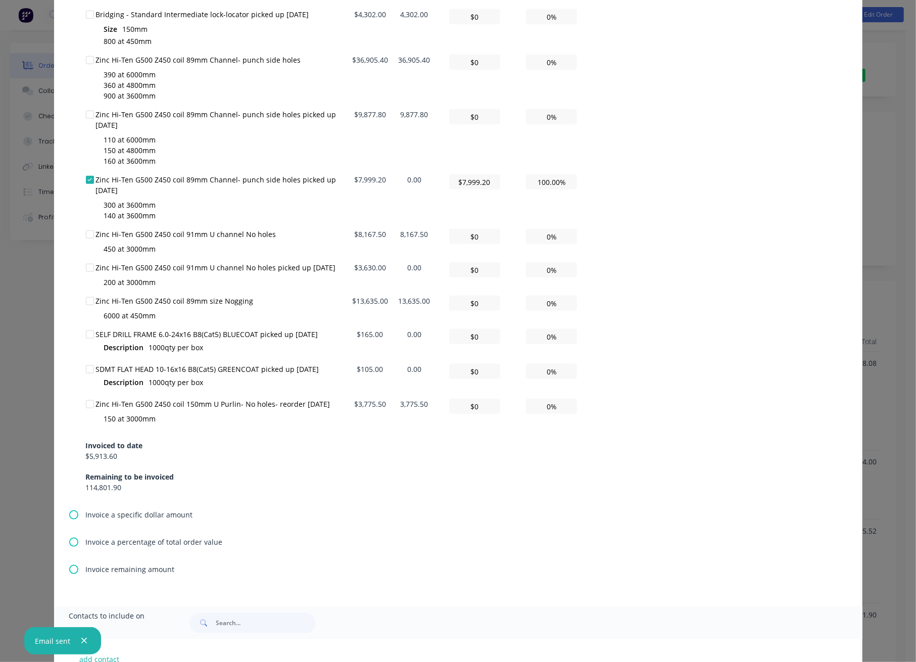
scroll to position [864, 0]
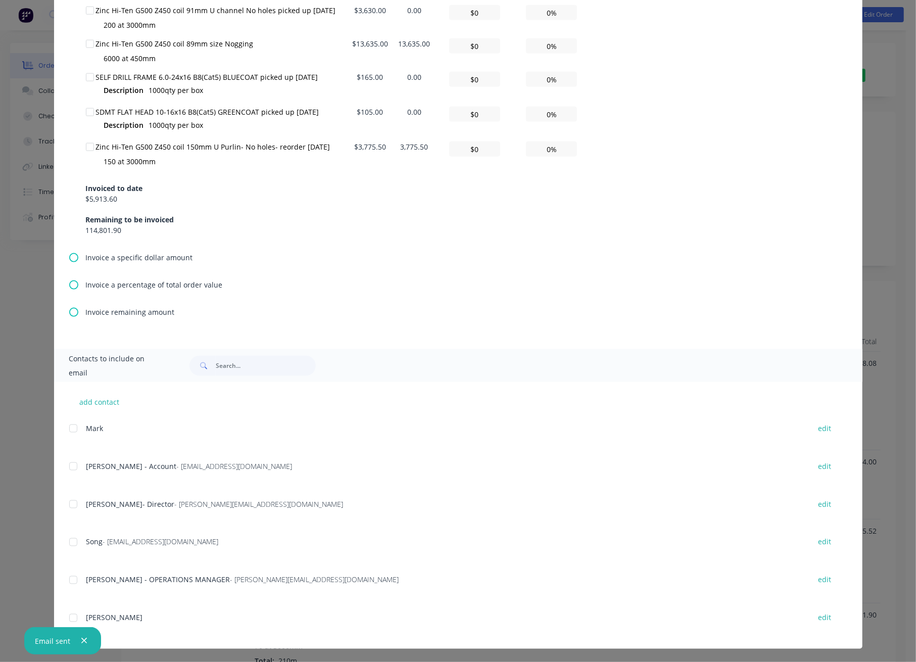
click at [68, 467] on div at bounding box center [73, 466] width 20 height 20
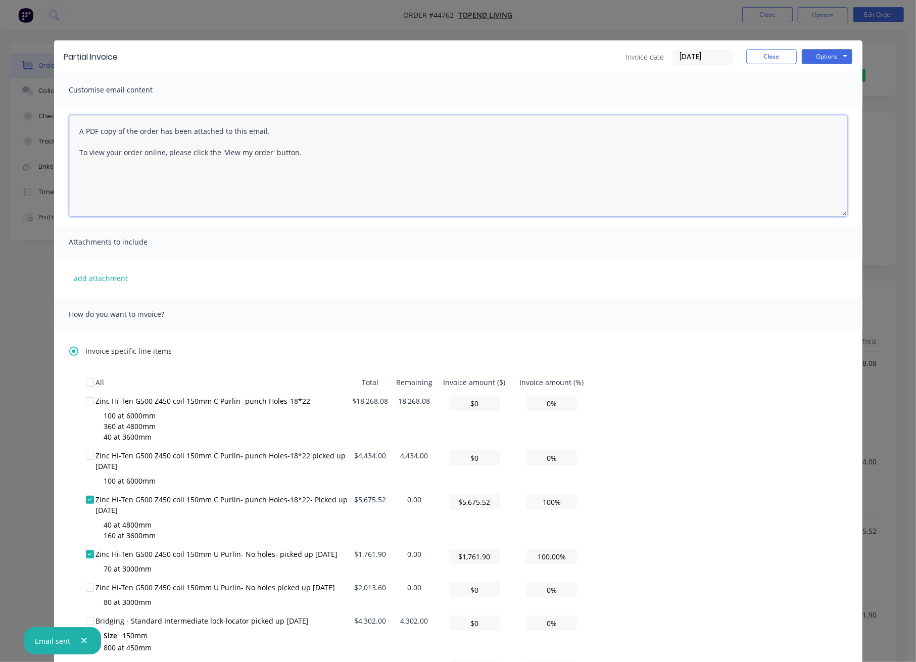
drag, startPoint x: 320, startPoint y: 154, endPoint x: 52, endPoint y: 102, distance: 273.7
click at [54, 104] on div "Customise email content A PDF copy of the order has been attached to this email…" at bounding box center [458, 642] width 808 height 1139
type textarea "Hi, Vincent, Please see attached invoice for 22/09/2025 picked up items. Thanks…"
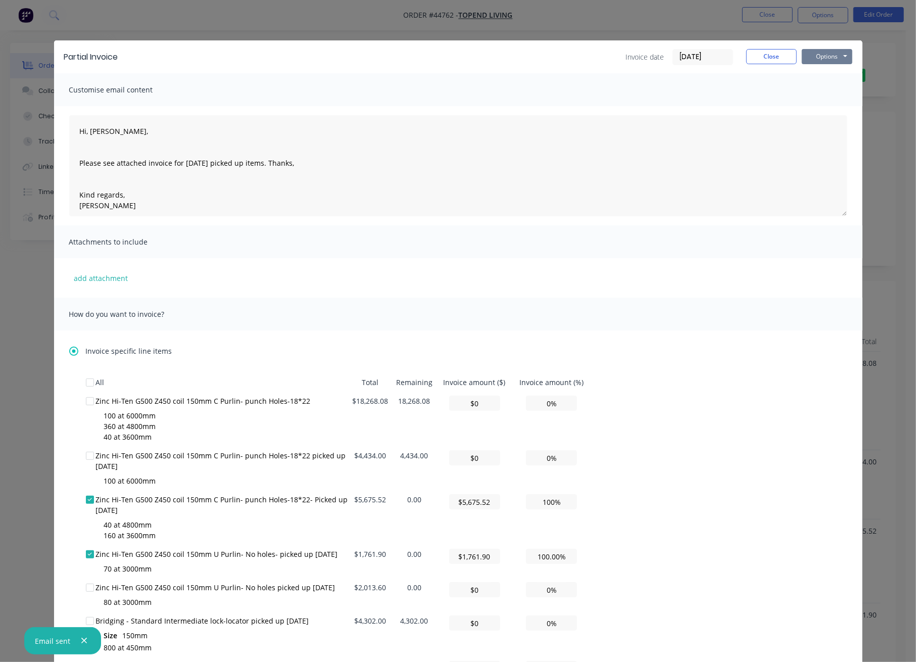
click at [835, 57] on button "Options" at bounding box center [827, 56] width 51 height 15
click at [832, 111] on button "Email" at bounding box center [834, 108] width 65 height 17
click at [669, 10] on div "Partial Invoice Invoice date 25/09/25 Close Options Preview Print Email Customi…" at bounding box center [458, 331] width 916 height 662
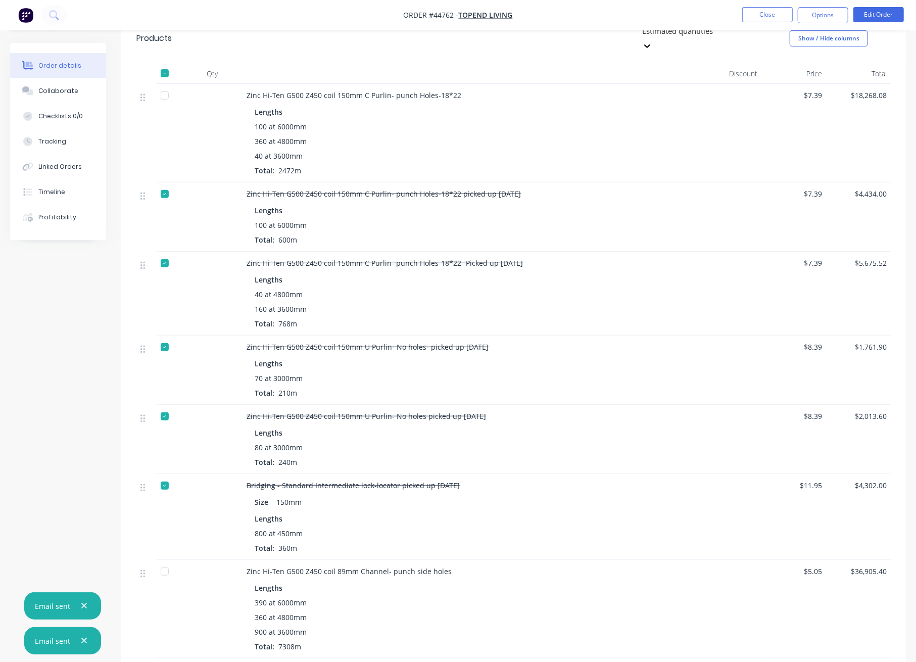
scroll to position [269, 0]
click at [821, 15] on button "Options" at bounding box center [823, 15] width 51 height 16
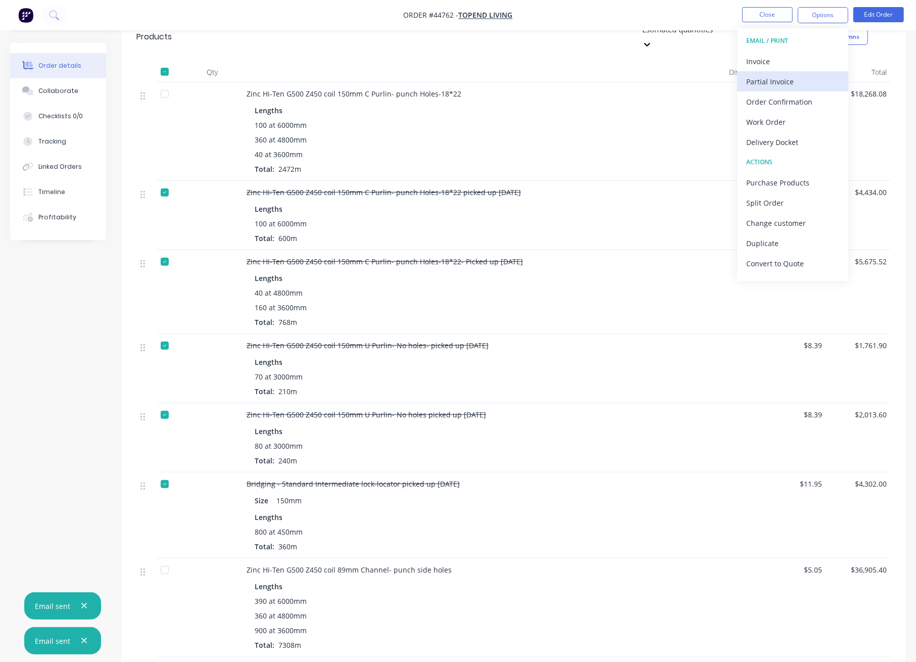
click at [777, 78] on div "Partial Invoice" at bounding box center [792, 81] width 93 height 15
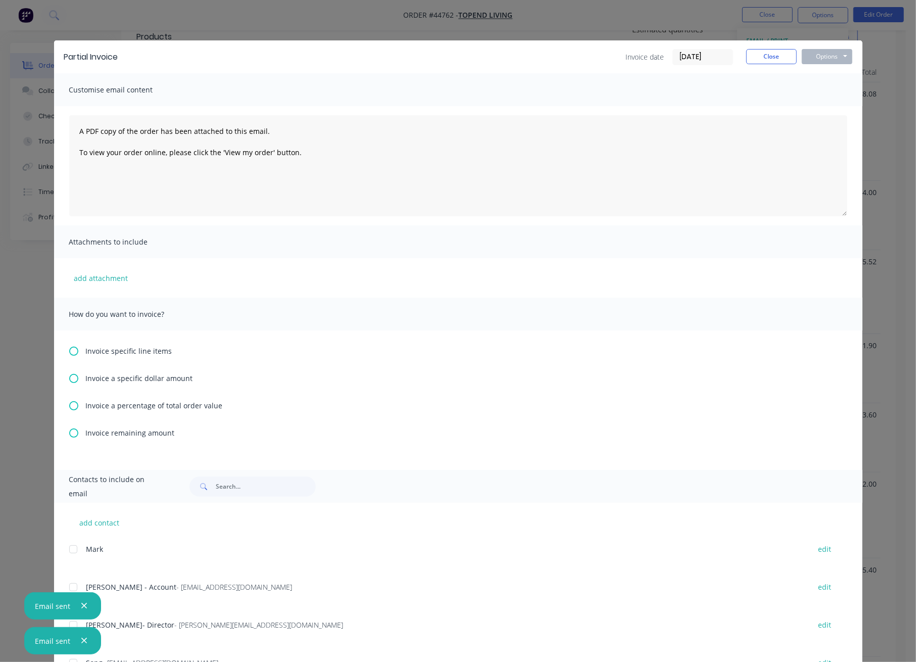
click at [69, 351] on icon at bounding box center [73, 351] width 9 height 9
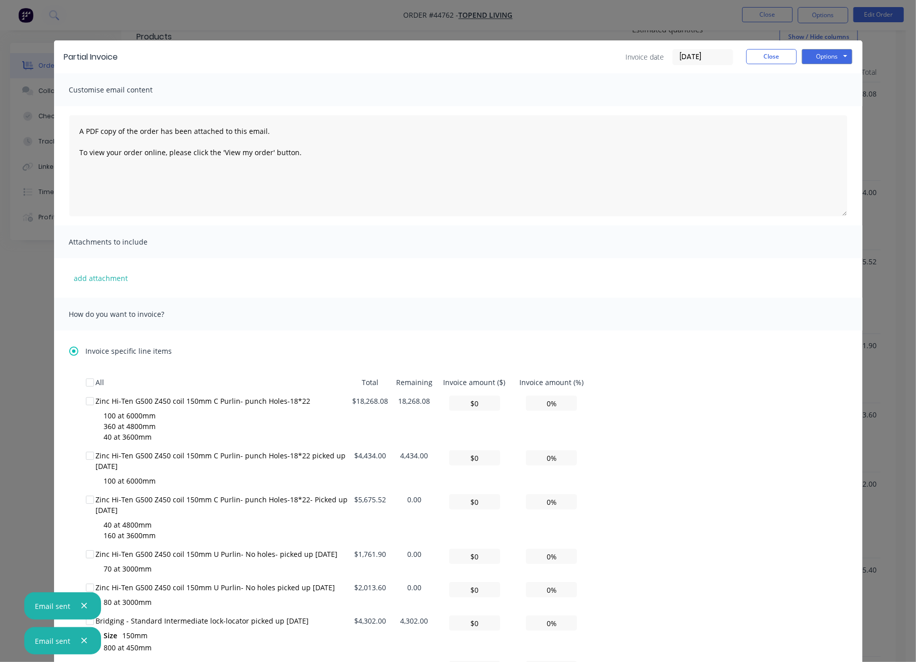
scroll to position [337, 0]
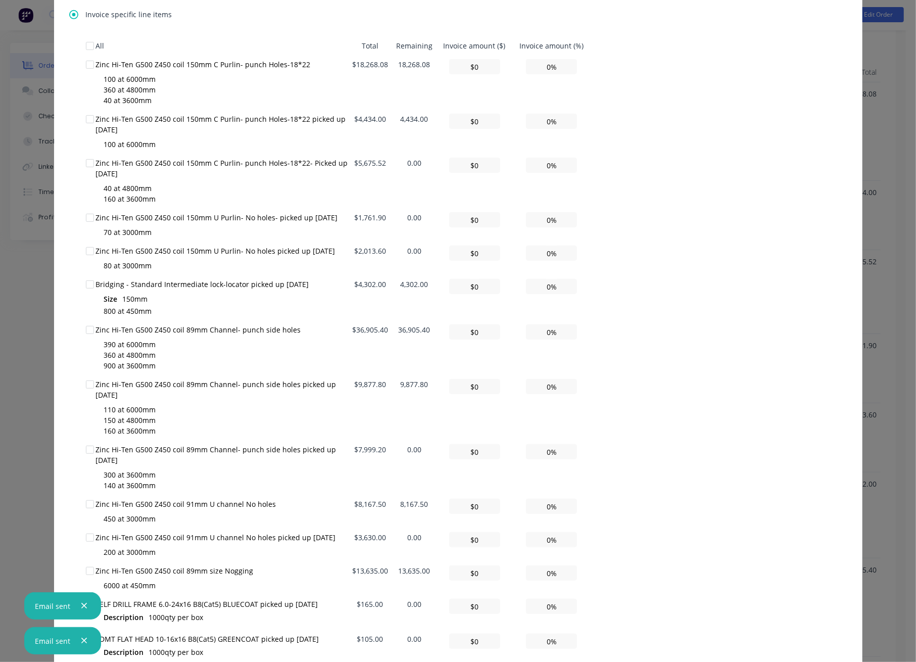
click at [87, 118] on div at bounding box center [90, 119] width 20 height 20
click at [83, 283] on div at bounding box center [90, 284] width 20 height 20
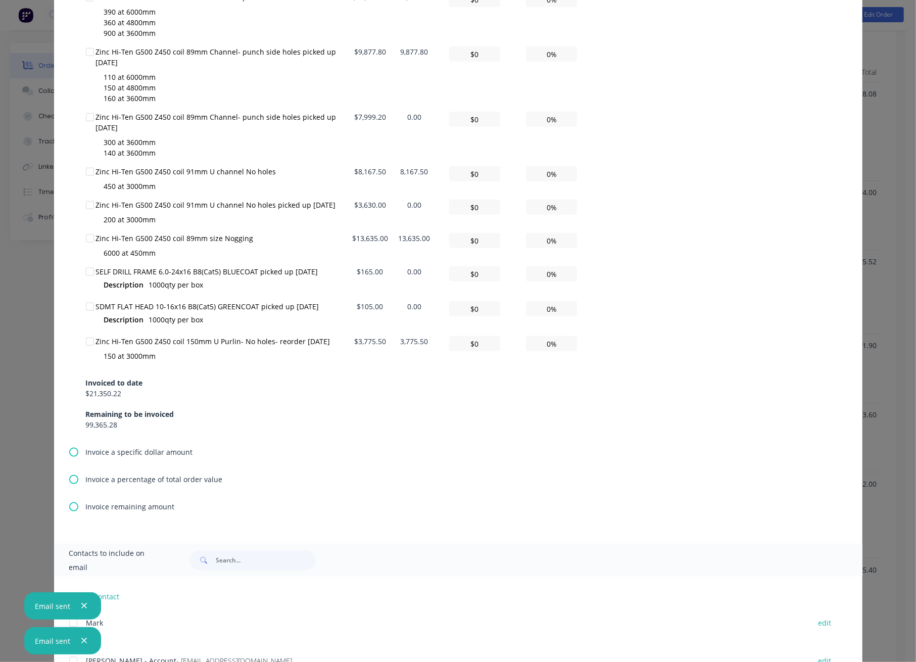
scroll to position [674, 0]
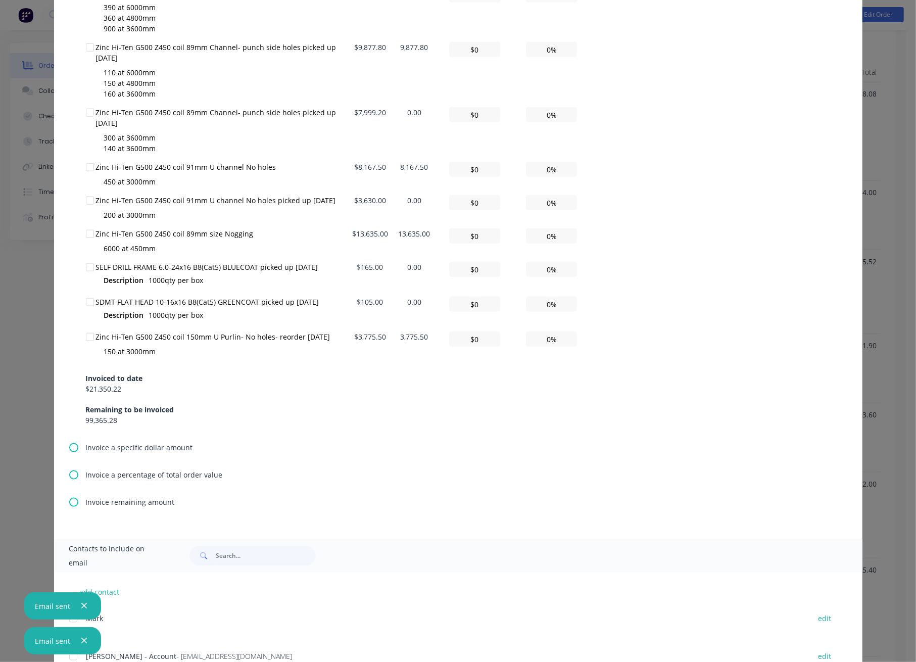
click at [84, 48] on div at bounding box center [90, 47] width 20 height 20
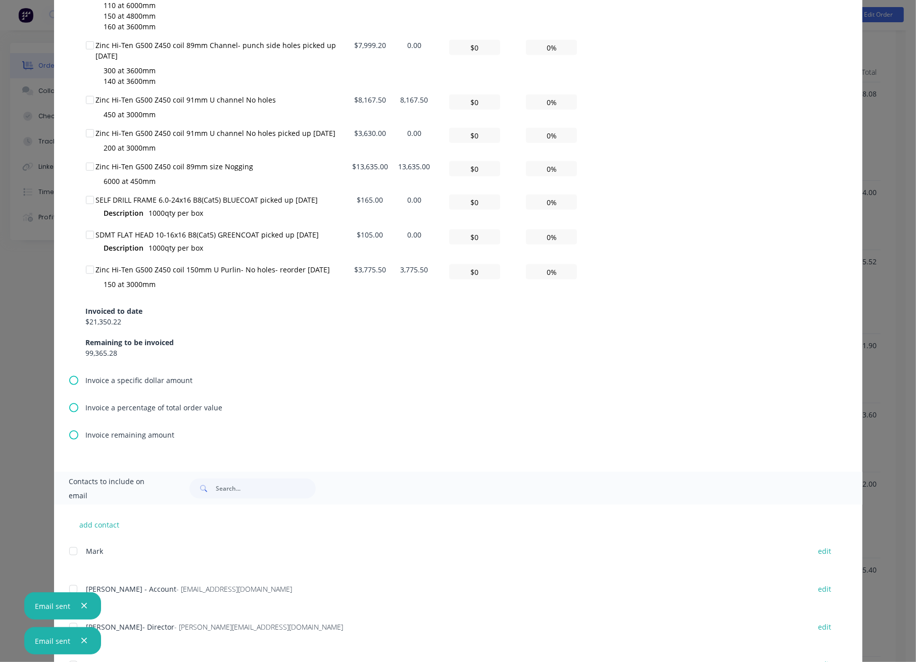
scroll to position [864, 0]
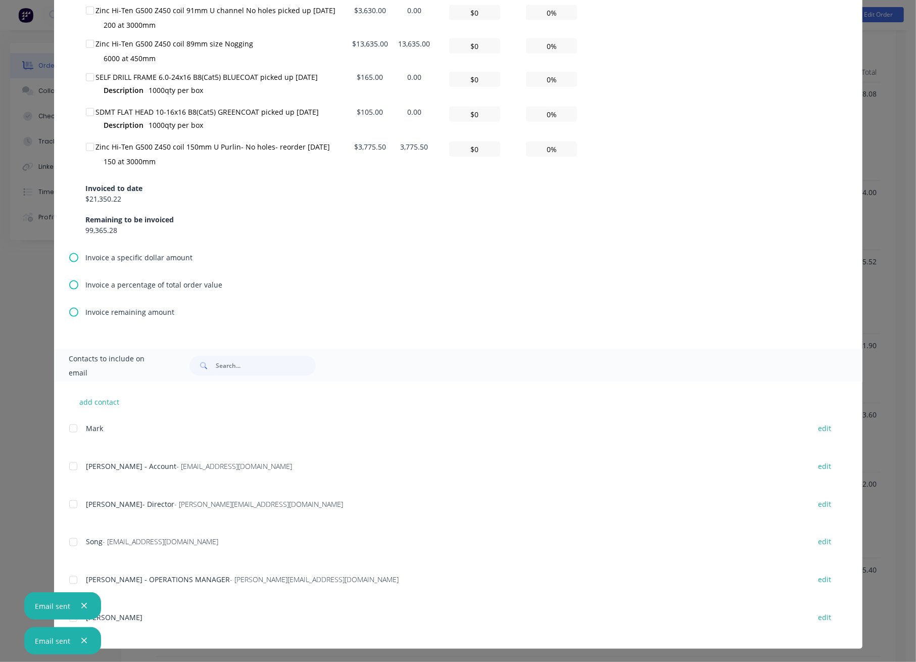
click at [66, 466] on div at bounding box center [73, 466] width 20 height 20
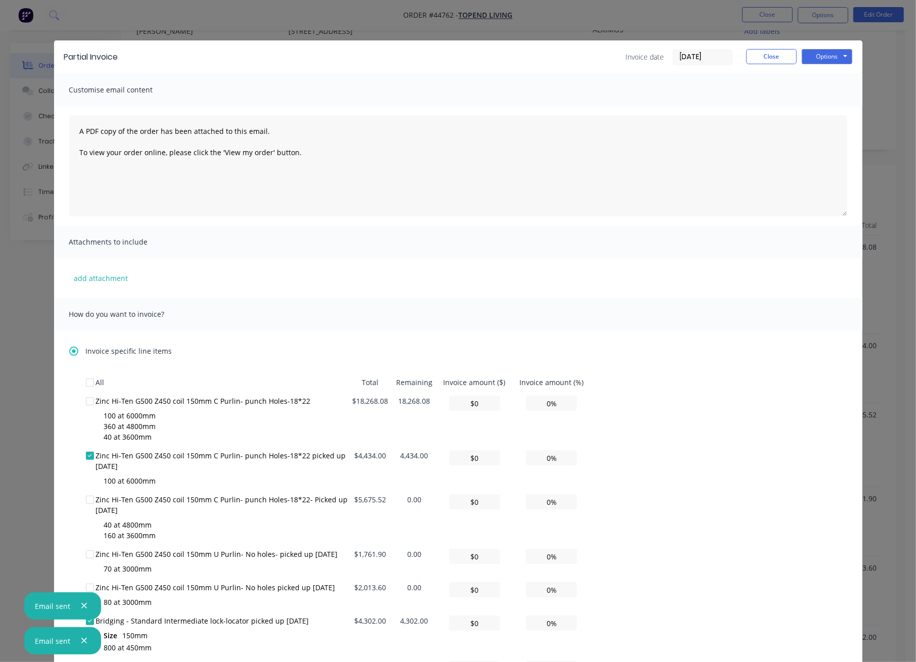
scroll to position [0, 0]
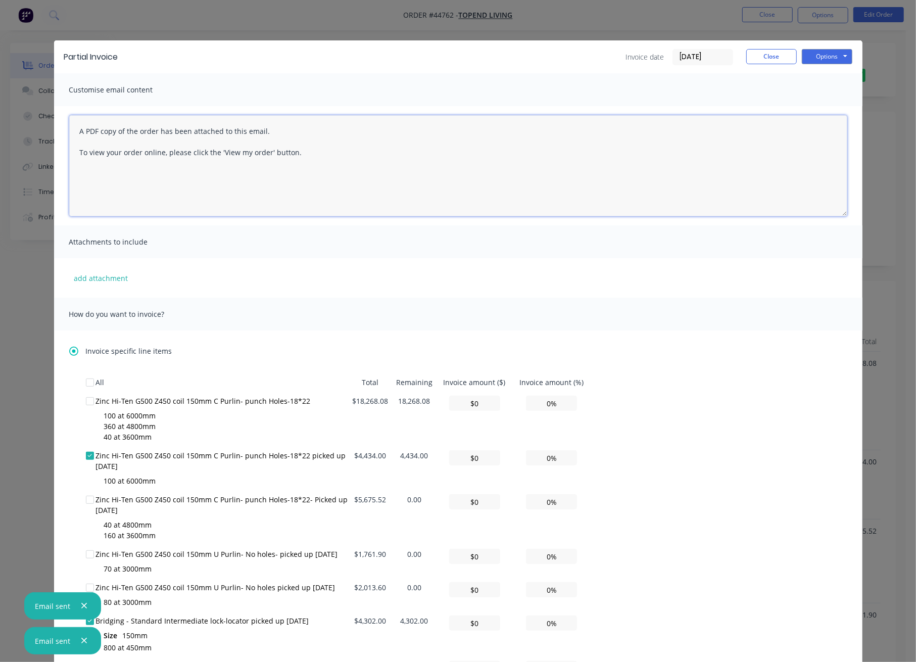
drag, startPoint x: 302, startPoint y: 153, endPoint x: 58, endPoint y: 110, distance: 247.8
click at [58, 110] on div "A PDF copy of the order has been attached to this email. To view your order onl…" at bounding box center [458, 165] width 808 height 119
type textarea "Hi, Vincent, Please see this invoice for today pick up. Thanks, Kind regards, J…"
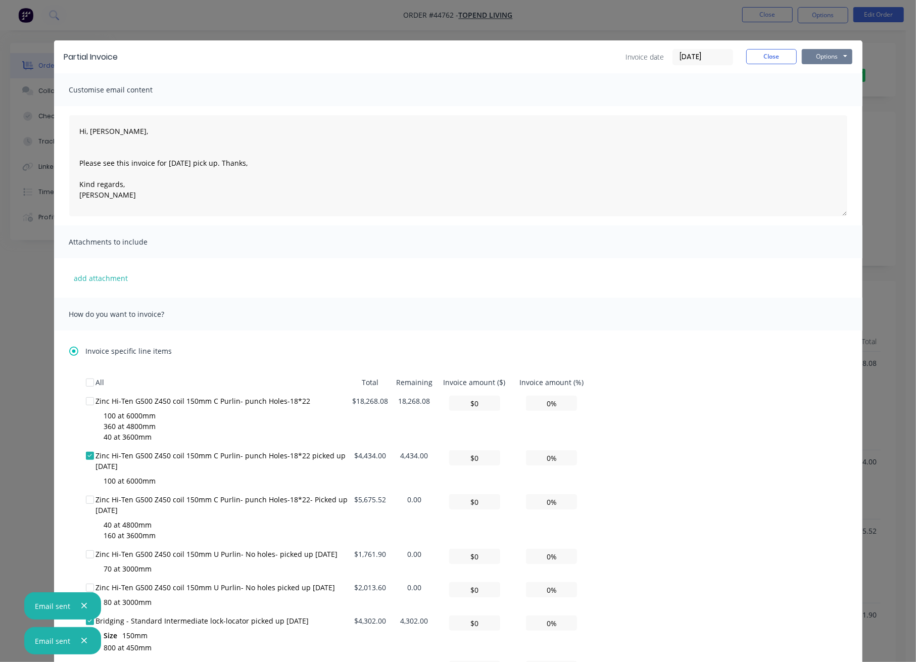
click at [835, 57] on button "Options" at bounding box center [827, 56] width 51 height 15
click at [823, 111] on button "Email" at bounding box center [834, 108] width 65 height 17
click at [760, 58] on button "Close" at bounding box center [771, 56] width 51 height 15
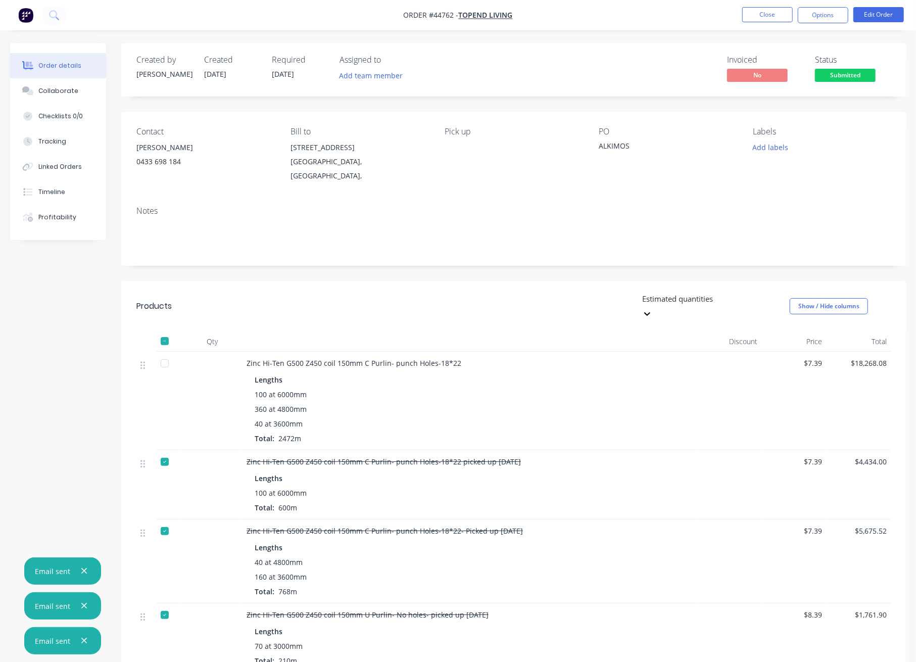
click at [766, 17] on button "Close" at bounding box center [767, 14] width 51 height 15
